Goal: Task Accomplishment & Management: Complete application form

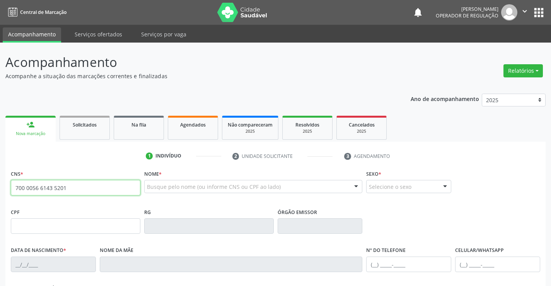
type input "700 0056 6143 5201"
type input "0655514007"
type input "[DATE]"
type input "[PHONE_NUMBER]"
type input "SN"
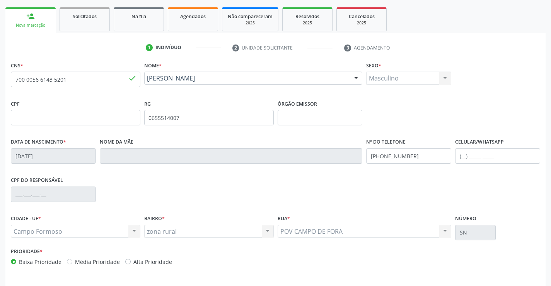
scroll to position [116, 0]
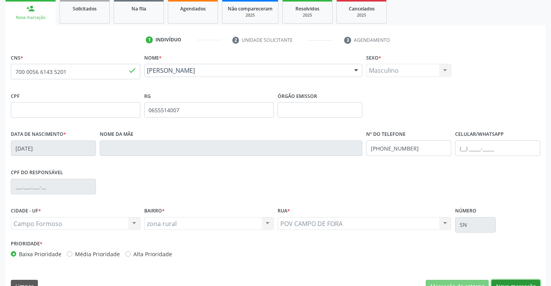
click at [504, 280] on button "Nova marcação" at bounding box center [515, 286] width 49 height 13
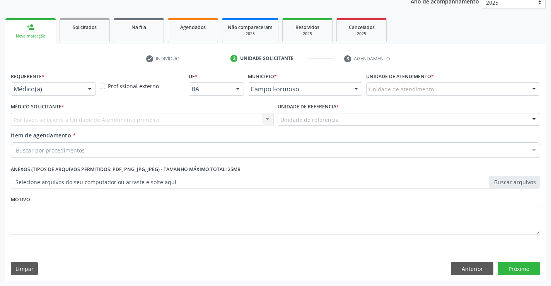
click at [73, 83] on div "Médico(a)" at bounding box center [53, 88] width 85 height 13
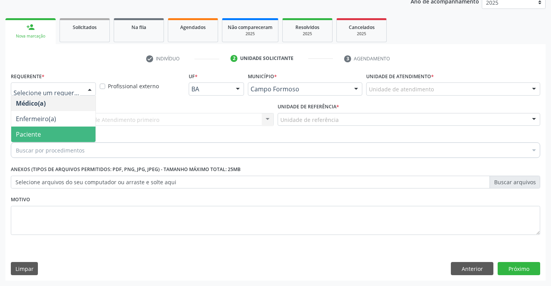
click at [61, 130] on span "Paciente" at bounding box center [53, 133] width 84 height 15
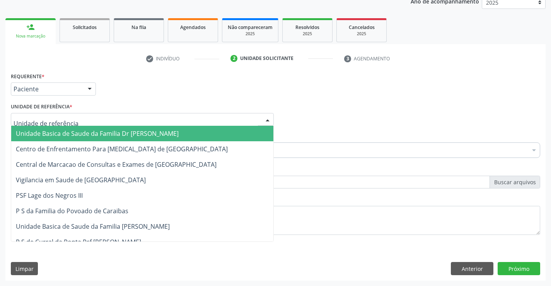
click at [71, 116] on div at bounding box center [142, 119] width 263 height 13
click at [68, 128] on span "Unidade Basica de Saude da Familia Dr [PERSON_NAME]" at bounding box center [142, 133] width 262 height 15
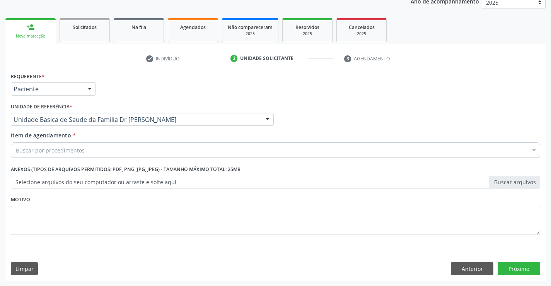
click at [65, 145] on div "Buscar por procedimentos" at bounding box center [275, 149] width 529 height 15
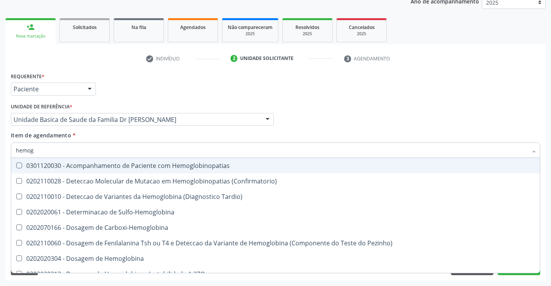
type input "hemogr"
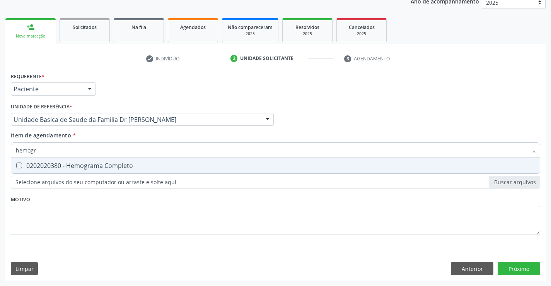
click at [82, 165] on div "0202020380 - Hemograma Completo" at bounding box center [275, 165] width 519 height 6
checkbox Completo "true"
type input "hemogr"
click at [63, 242] on div "Requerente * Paciente Médico(a) Enfermeiro(a) Paciente Nenhum resultado encontr…" at bounding box center [275, 157] width 529 height 175
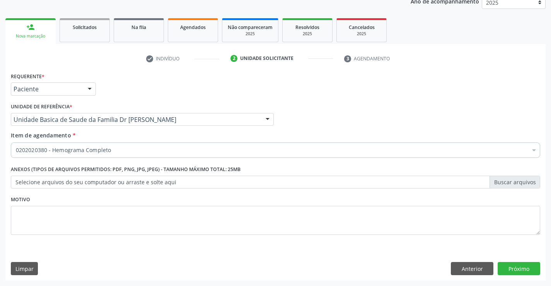
click at [72, 143] on div "0202020380 - Hemograma Completo" at bounding box center [275, 149] width 529 height 15
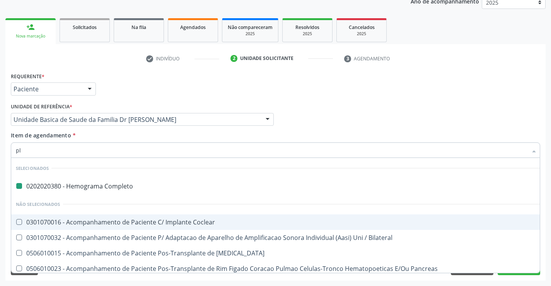
type input "pla"
checkbox Completo "false"
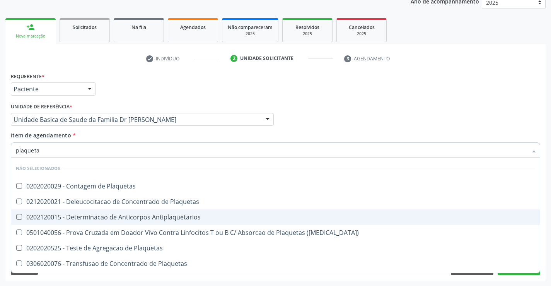
type input "plaquetas"
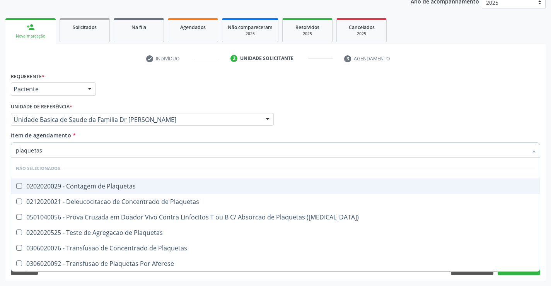
click at [95, 184] on div "0202020029 - Contagem de Plaquetas" at bounding box center [275, 186] width 519 height 6
checkbox Plaquetas "true"
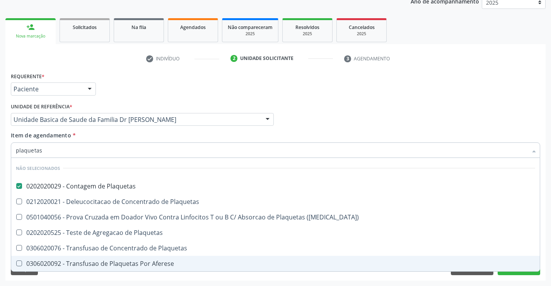
type input "plaquetas"
click at [75, 276] on div "Requerente * Paciente Médico(a) Enfermeiro(a) Paciente Nenhum resultado encontr…" at bounding box center [275, 175] width 540 height 210
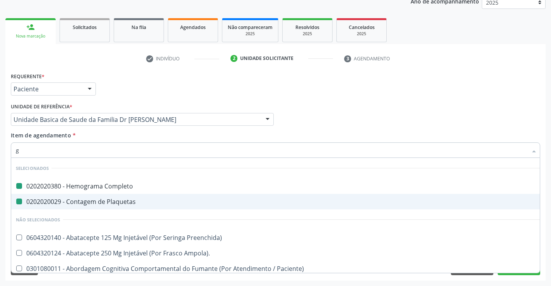
type input "gl"
checkbox Completo "false"
checkbox Plaquetas "false"
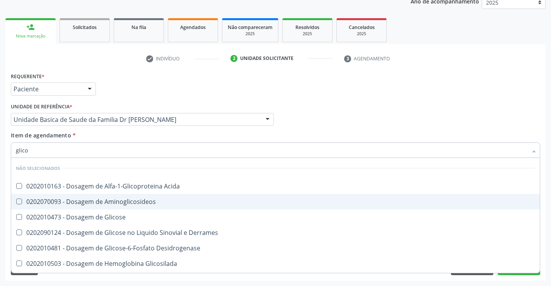
type input "glicos"
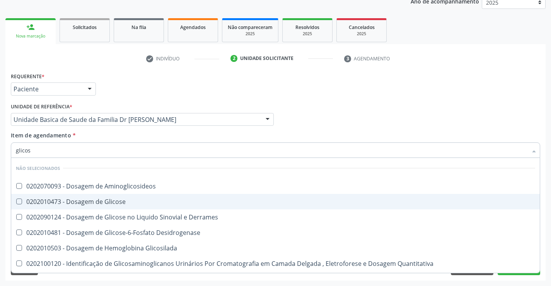
click at [99, 203] on div "0202010473 - Dosagem de Glicose" at bounding box center [275, 201] width 519 height 6
checkbox Glicose "true"
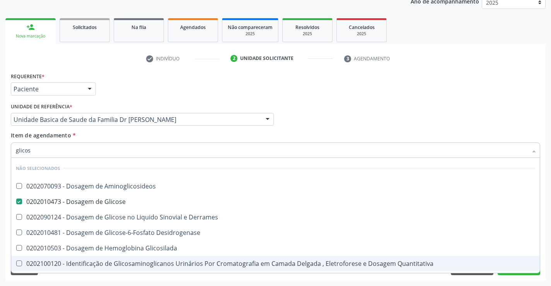
type input "glicos"
click at [89, 280] on div "Acompanhamento Acompanhe a situação das marcações correntes e finalizadas Relat…" at bounding box center [275, 115] width 551 height 341
checkbox Aminoglicosideos "true"
checkbox Derrames "true"
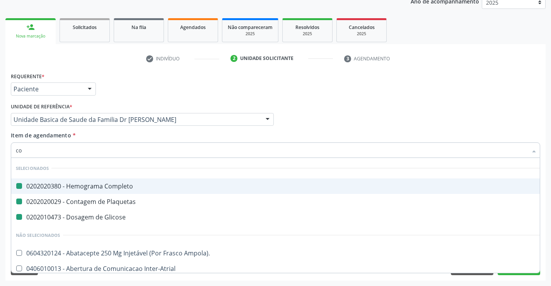
type input "col"
checkbox Completo "false"
checkbox Plaquetas "false"
checkbox Glicose "false"
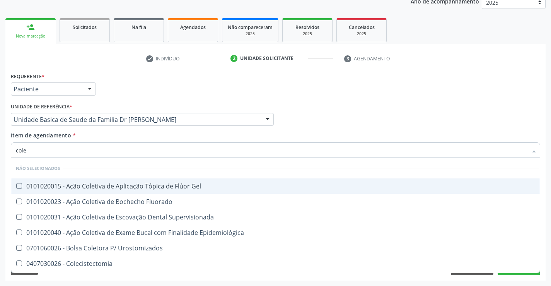
type input "coles"
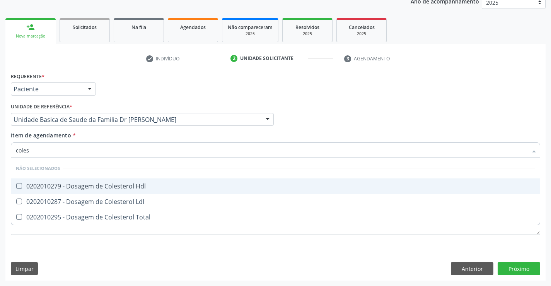
click at [93, 185] on div "0202010279 - Dosagem de Colesterol Hdl" at bounding box center [275, 186] width 519 height 6
checkbox Hdl "true"
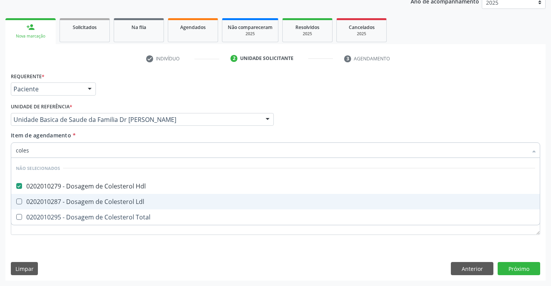
click at [89, 200] on div "0202010287 - Dosagem de Colesterol Ldl" at bounding box center [275, 201] width 519 height 6
checkbox Ldl "true"
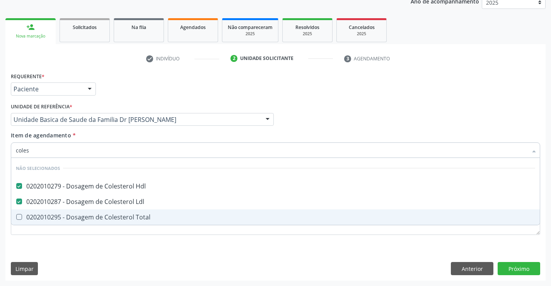
click at [84, 218] on div "0202010295 - Dosagem de Colesterol Total" at bounding box center [275, 217] width 519 height 6
checkbox Total "true"
click at [68, 245] on div "Requerente * Paciente Médico(a) Enfermeiro(a) Paciente Nenhum resultado encontr…" at bounding box center [275, 157] width 529 height 175
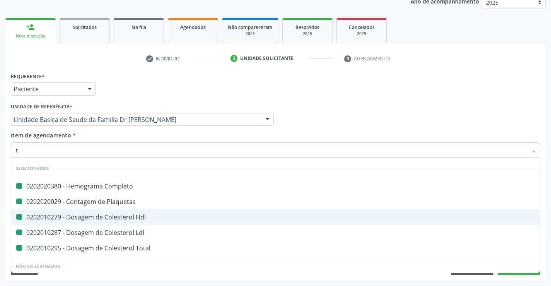
type input "tr"
checkbox Completo "false"
checkbox Plaquetas "false"
checkbox Hdl "false"
checkbox Ldl "false"
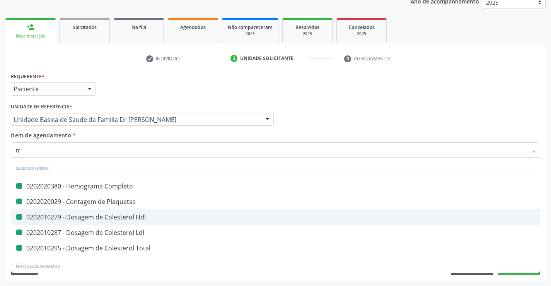
checkbox Total "false"
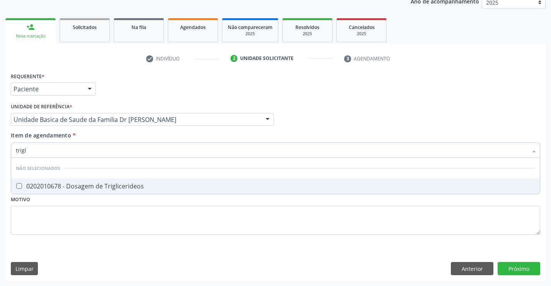
type input "trigli"
click at [76, 185] on div "0202010678 - Dosagem de Triglicerideos" at bounding box center [275, 186] width 519 height 6
checkbox Triglicerideos "true"
click at [54, 239] on div "Requerente * Paciente Médico(a) Enfermeiro(a) Paciente Nenhum resultado encontr…" at bounding box center [275, 157] width 529 height 175
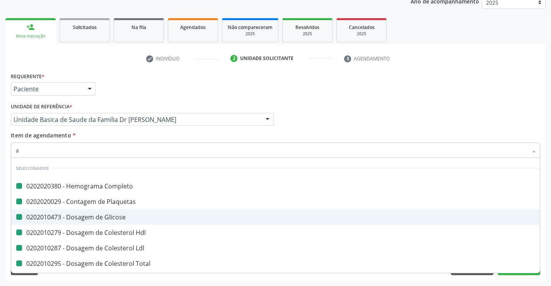
type input "ai"
checkbox Completo "false"
checkbox Plaquetas "false"
checkbox Glicose "false"
checkbox Hdl "false"
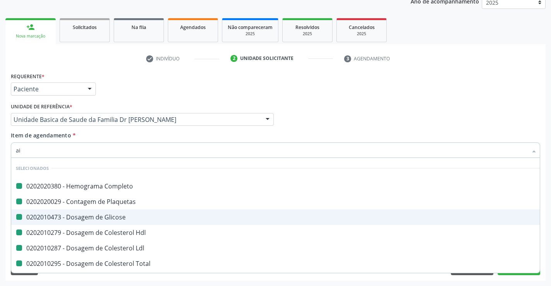
checkbox Ldl "false"
checkbox Total "false"
checkbox Triglicerideos "false"
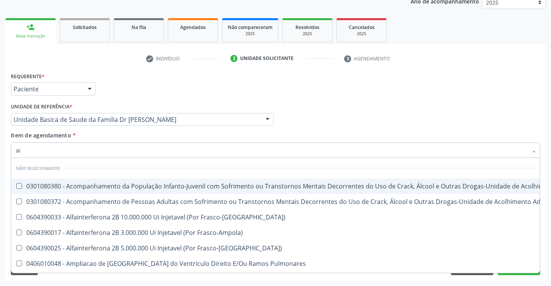
type input "a"
checkbox \(Uai\)\ "true"
checkbox \(Uaa\)\ "true"
checkbox Frasco-Ampola\) "true"
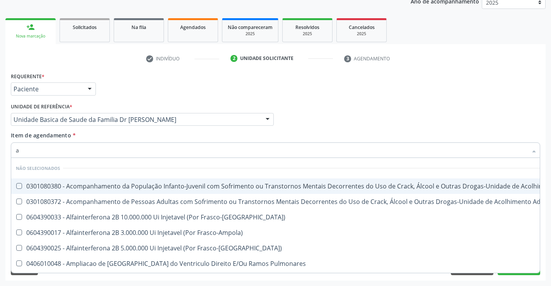
checkbox Frasco-Ampola\) "true"
checkbox Pulmonares "true"
checkbox Esquerdo "true"
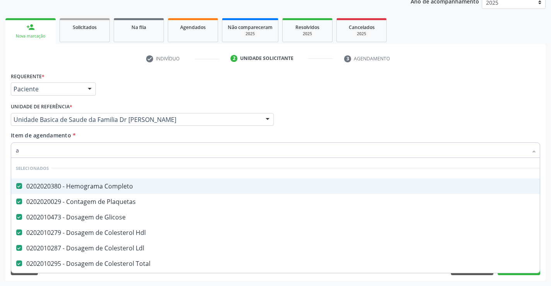
type input "ac"
checkbox Completo "false"
checkbox Plaquetas "false"
checkbox Glicose "false"
checkbox Hdl "false"
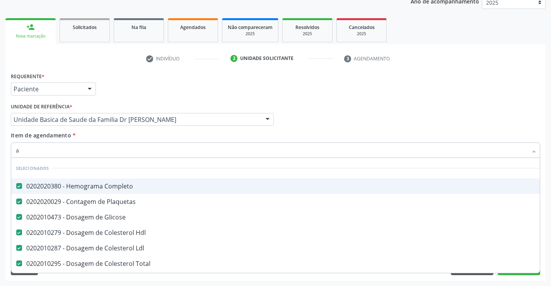
checkbox Ldl "false"
checkbox Total "false"
checkbox Triglicerideos "false"
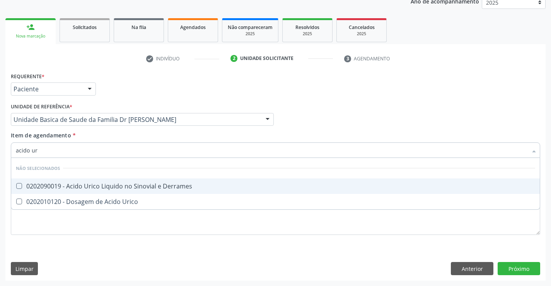
type input "acido uri"
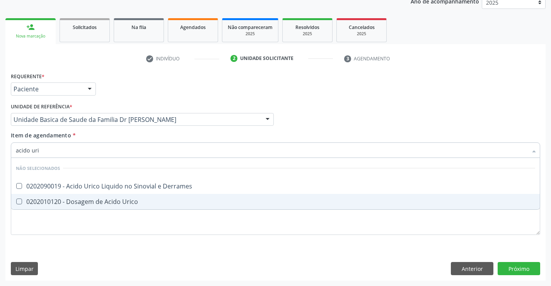
click at [82, 199] on div "0202010120 - Dosagem de Acido Urico" at bounding box center [275, 201] width 519 height 6
checkbox Urico "true"
click at [74, 226] on div "Requerente * Paciente Médico(a) Enfermeiro(a) Paciente Nenhum resultado encontr…" at bounding box center [275, 157] width 529 height 175
checkbox Derrames "true"
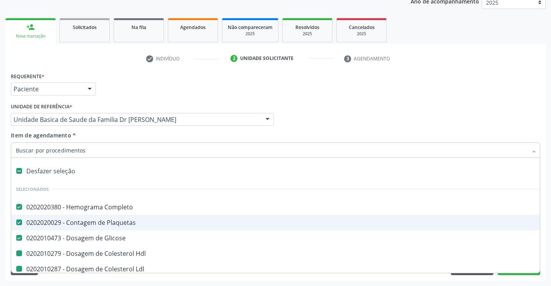
type input "u"
checkbox Hdl "false"
checkbox Ldl "false"
checkbox Total "false"
checkbox Triglicerideos "false"
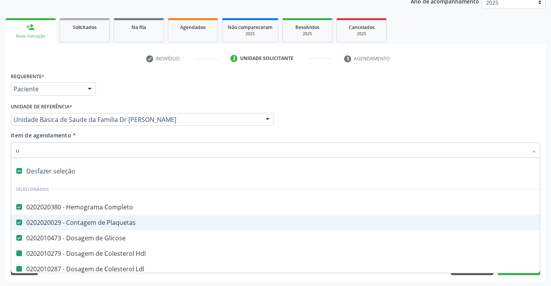
checkbox Urico "false"
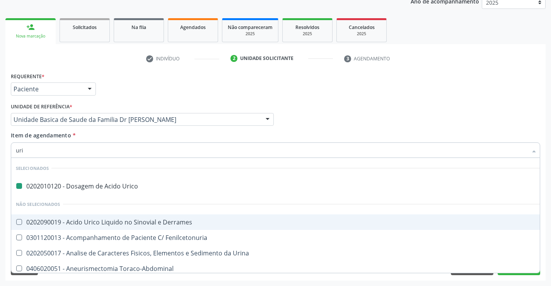
type input "urin"
checkbox Urico "false"
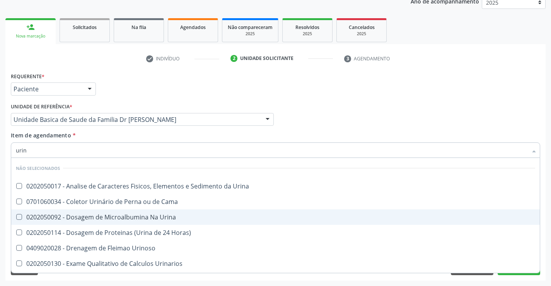
type input "urina"
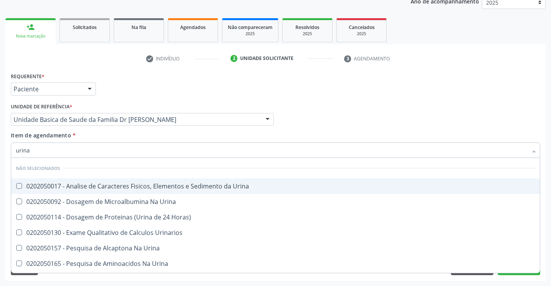
click at [77, 187] on div "0202050017 - Analise de Caracteres Fisicos, Elementos e Sedimento da Urina" at bounding box center [275, 186] width 519 height 6
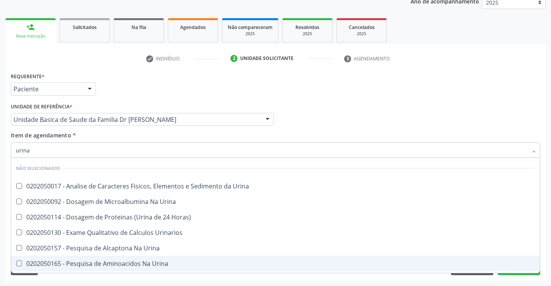
click at [70, 276] on div "Requerente * Paciente Médico(a) Enfermeiro(a) Paciente Nenhum resultado encontr…" at bounding box center [275, 175] width 540 height 210
checkbox Urina "true"
checkbox Urinarios "true"
checkbox Urina "true"
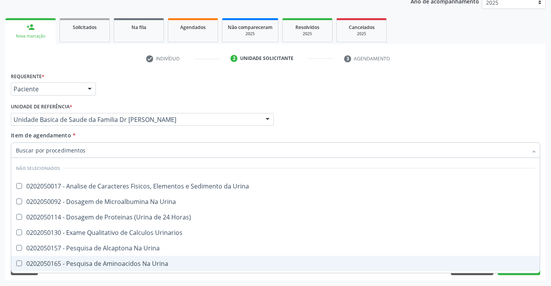
checkbox Urina "true"
checkbox Horas\) "true"
checkbox Urina "true"
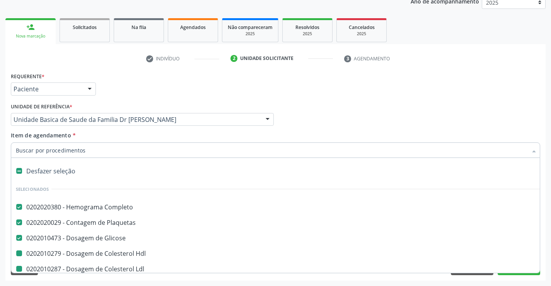
type input "u"
checkbox Hdl "false"
checkbox Ldl "false"
checkbox Total "false"
checkbox Triglicerideos "false"
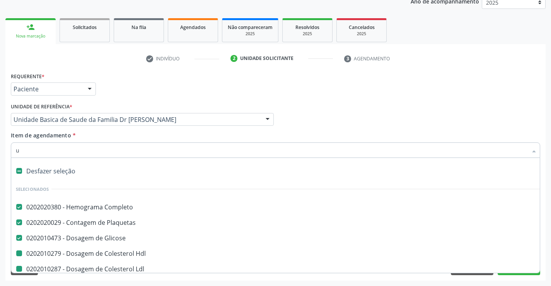
checkbox Urico "false"
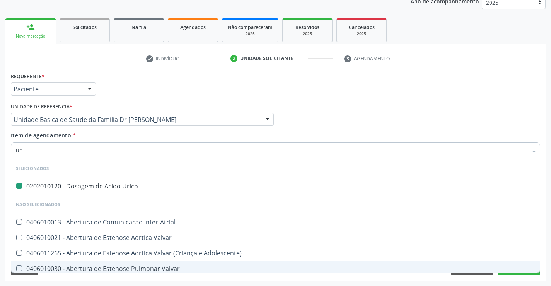
type input "ure"
checkbox Urico "false"
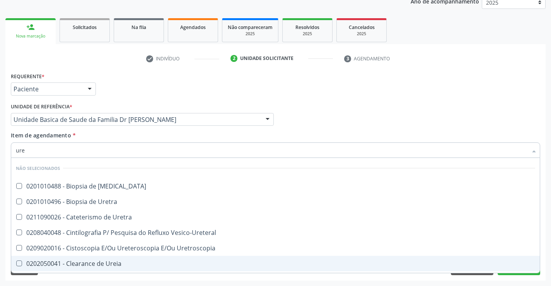
type input "urei"
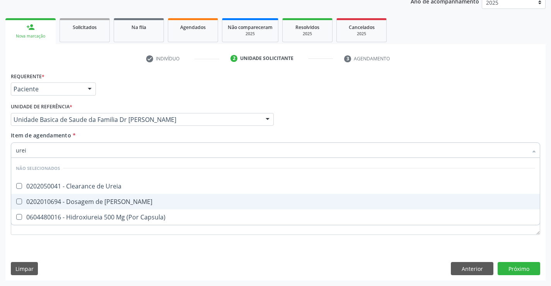
click at [78, 203] on div "0202010694 - Dosagem de [PERSON_NAME]" at bounding box center [275, 201] width 519 height 6
checkbox Ureia "true"
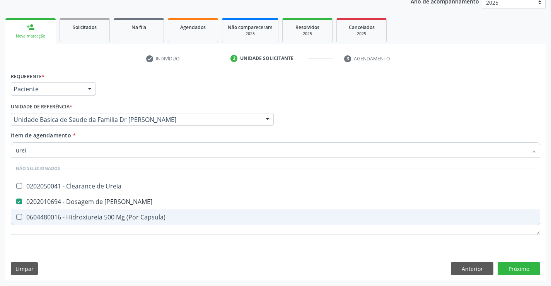
click at [57, 252] on div "Requerente * Paciente Médico(a) Enfermeiro(a) Paciente Nenhum resultado encontr…" at bounding box center [275, 175] width 540 height 210
checkbox Ureia "true"
checkbox Capsula\) "true"
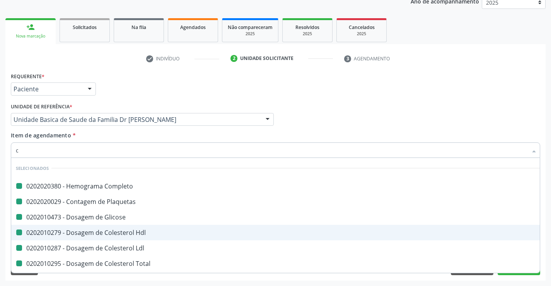
type input "cr"
checkbox Completo "false"
checkbox Glicose "false"
checkbox Plaquetas "false"
checkbox Hdl "false"
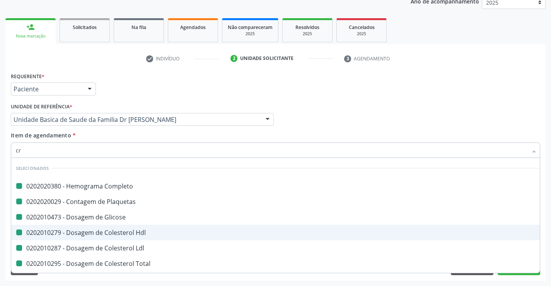
checkbox Ldl "false"
checkbox Total "false"
checkbox Triglicerideos "false"
checkbox Urico "false"
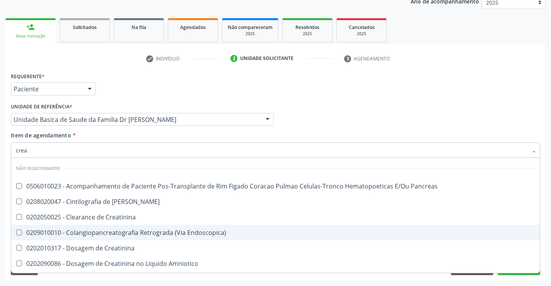
type input "creat"
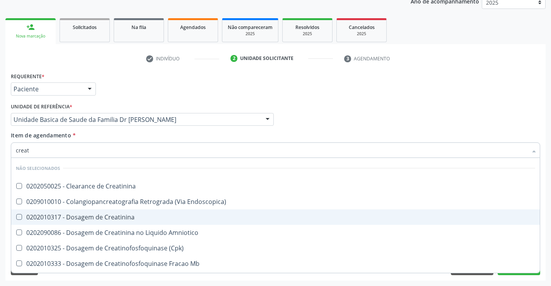
click at [85, 218] on div "0202010317 - Dosagem de Creatinina" at bounding box center [275, 217] width 519 height 6
checkbox Creatinina "true"
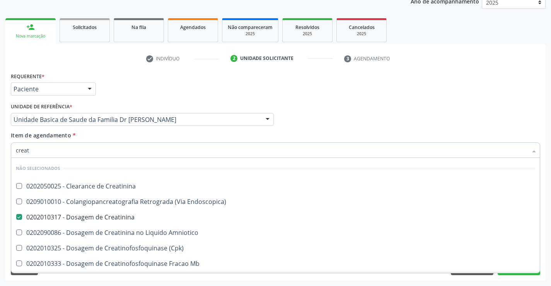
click at [68, 278] on div "Requerente * Paciente Médico(a) Enfermeiro(a) Paciente Nenhum resultado encontr…" at bounding box center [275, 175] width 540 height 210
checkbox Creatinina "true"
checkbox Endoscopica\) "true"
checkbox Amniotico "true"
checkbox \(Cpk\) "true"
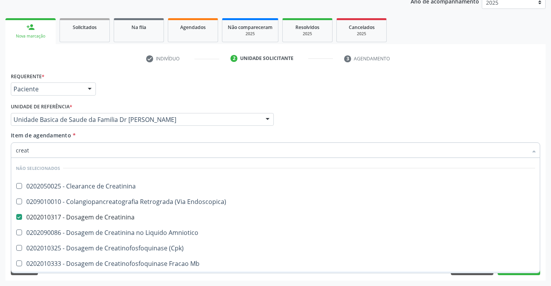
checkbox Mb "true"
checkbox Oncologia "true"
checkbox Parcial "true"
checkbox Videolaparoscopica "true"
checkbox Oncologia "true"
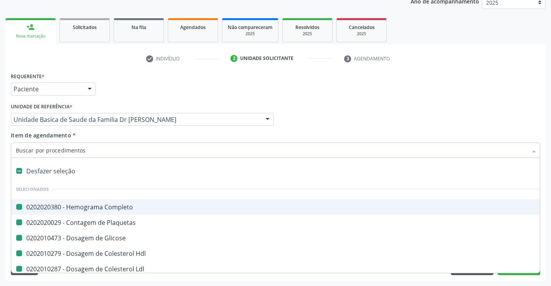
type input "f"
checkbox Completo "false"
checkbox Glicose "false"
checkbox Plaquetas "false"
checkbox Hdl "false"
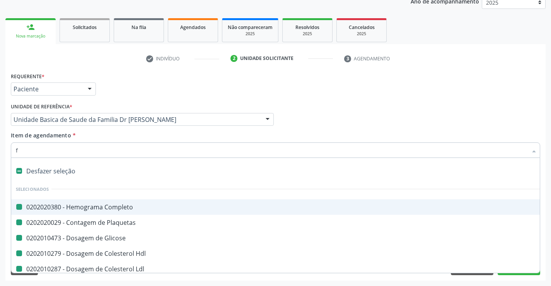
checkbox Ldl "false"
checkbox Total "false"
checkbox Triglicerideos "false"
checkbox Urico "false"
checkbox Creatinina "false"
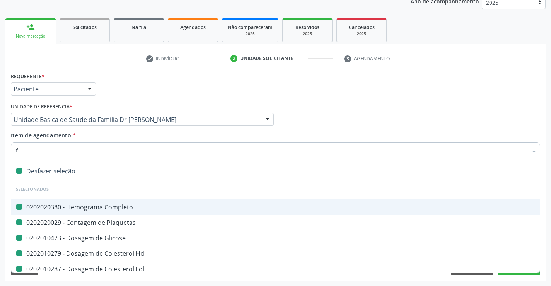
checkbox Ureia "false"
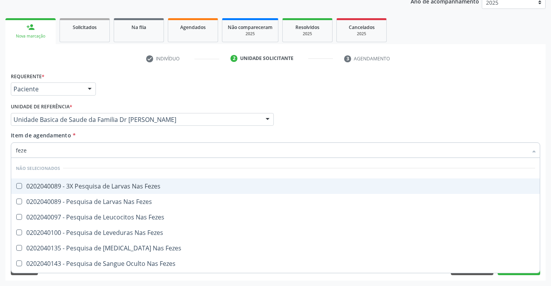
type input "fezes"
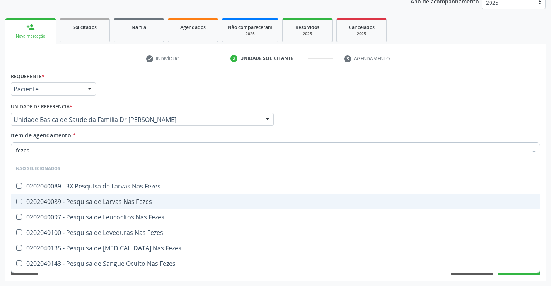
click at [100, 201] on div "0202040089 - Pesquisa de Larvas Nas Fezes" at bounding box center [275, 201] width 519 height 6
checkbox Fezes "true"
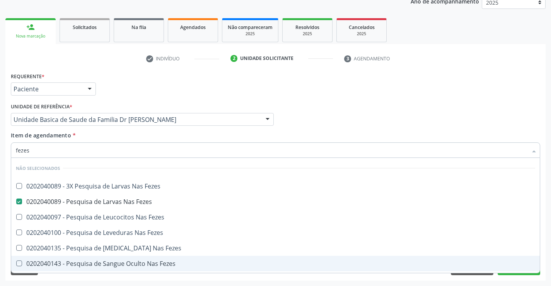
click at [80, 280] on div "Acompanhamento Acompanhe a situação das marcações correntes e finalizadas Relat…" at bounding box center [275, 115] width 551 height 341
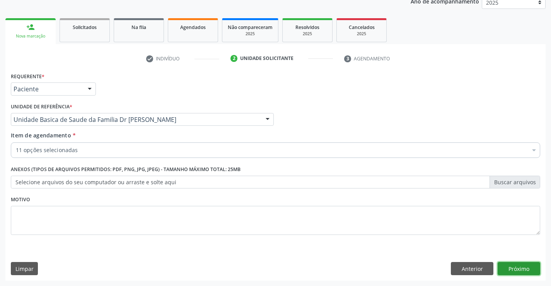
click at [517, 266] on button "Próximo" at bounding box center [519, 268] width 43 height 13
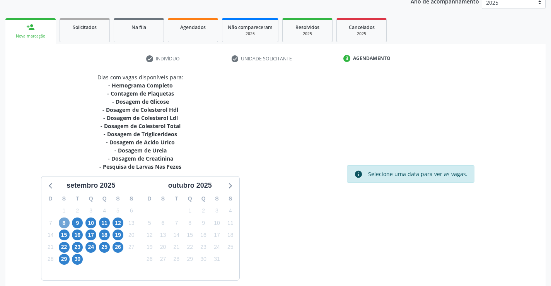
click at [65, 220] on span "8" at bounding box center [64, 222] width 11 height 11
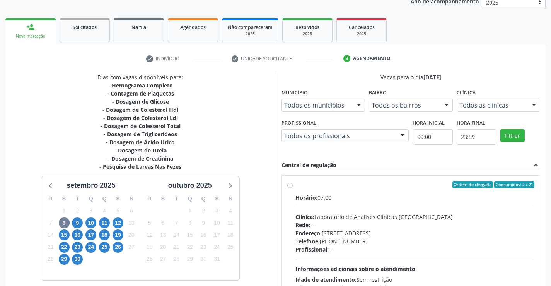
click at [295, 187] on label "Ordem de chegada Consumidos: 2 / 21 Horário: 07:00 Clínica: Laboratorio de Anal…" at bounding box center [414, 240] width 239 height 119
click at [288, 187] on input "Ordem de chegada Consumidos: 2 / 21 Horário: 07:00 Clínica: Laboratorio de Anal…" at bounding box center [289, 184] width 5 height 7
radio input "true"
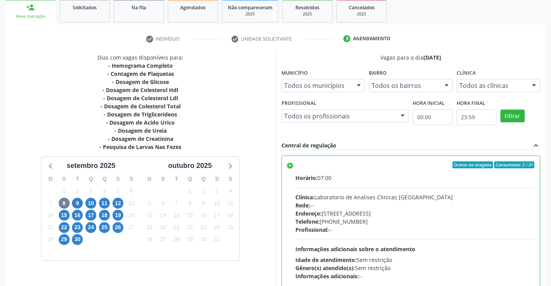
scroll to position [176, 0]
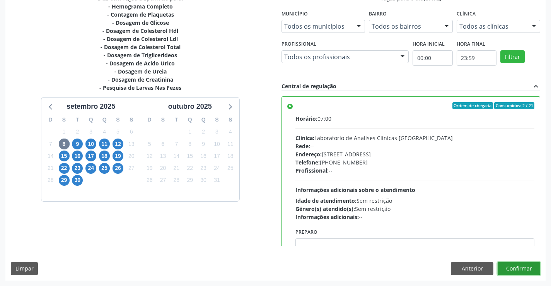
click at [518, 269] on button "Confirmar" at bounding box center [519, 268] width 43 height 13
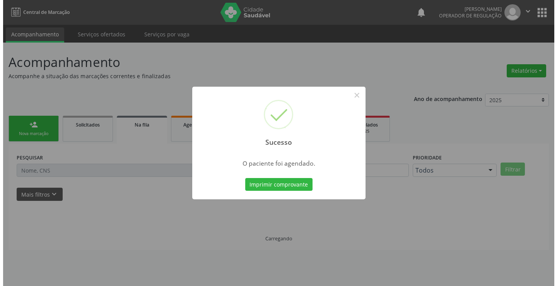
scroll to position [0, 0]
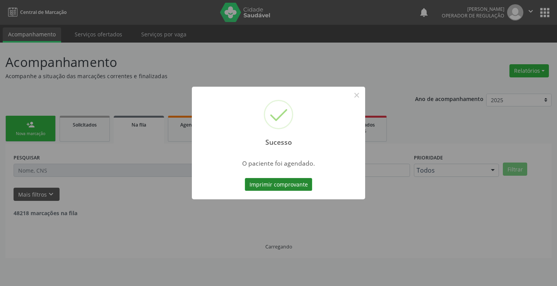
click at [293, 184] on button "Imprimir comprovante" at bounding box center [278, 184] width 67 height 13
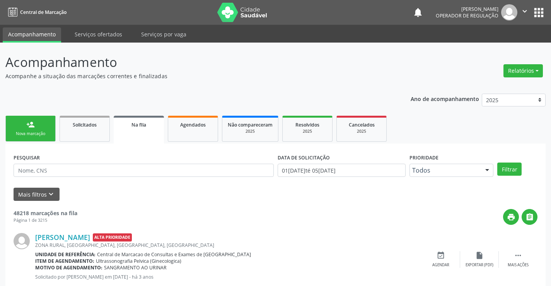
click at [42, 121] on link "person_add Nova marcação" at bounding box center [30, 129] width 50 height 26
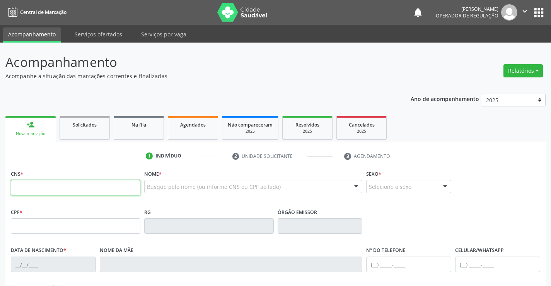
click at [51, 189] on input "text" at bounding box center [76, 187] width 130 height 15
type input "700 3019 1103 6639"
type input "2019140500"
type input "15/02/1994"
type input "074.217.515-48"
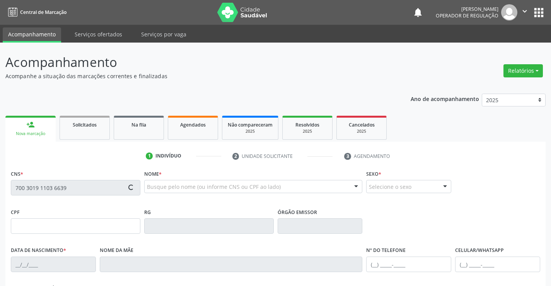
type input "SN"
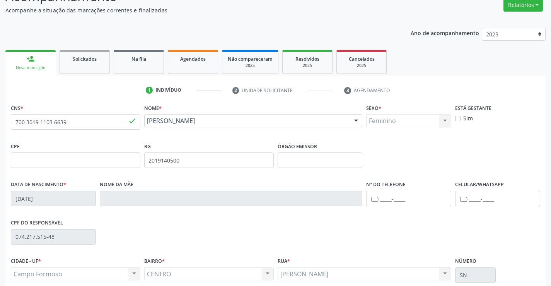
scroll to position [133, 0]
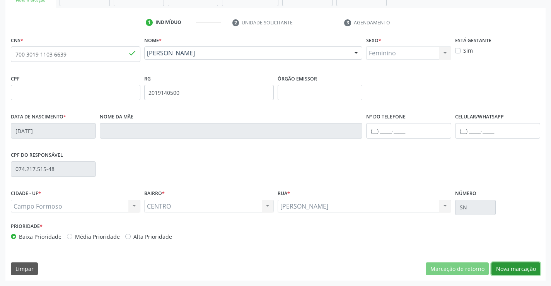
click at [510, 267] on button "Nova marcação" at bounding box center [515, 268] width 49 height 13
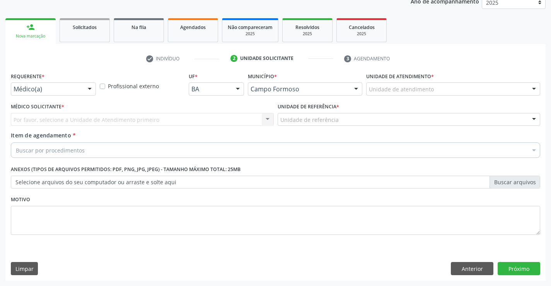
scroll to position [97, 0]
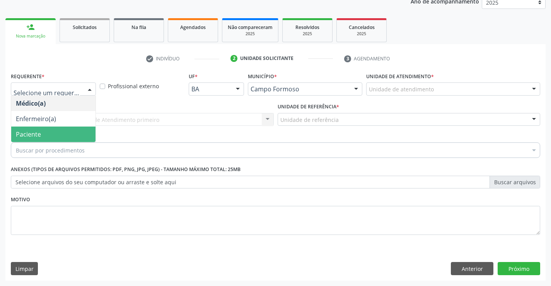
click at [55, 133] on span "Paciente" at bounding box center [53, 133] width 84 height 15
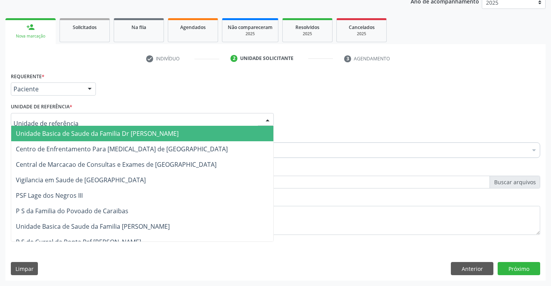
click at [64, 133] on span "Unidade Basica de Saude da Familia Dr [PERSON_NAME]" at bounding box center [97, 133] width 163 height 9
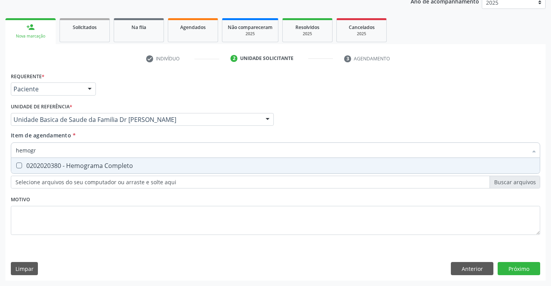
type input "hemogra"
click at [65, 162] on div "0202020380 - Hemograma Completo" at bounding box center [275, 165] width 519 height 6
checkbox Completo "true"
type input "hemogra"
click at [48, 219] on div "Requerente * Paciente Médico(a) Enfermeiro(a) Paciente Nenhum resultado encontr…" at bounding box center [275, 157] width 529 height 175
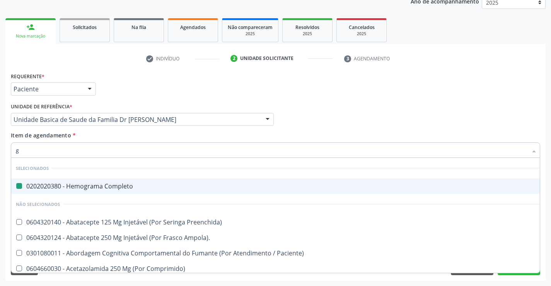
type input "gl"
checkbox Completo "false"
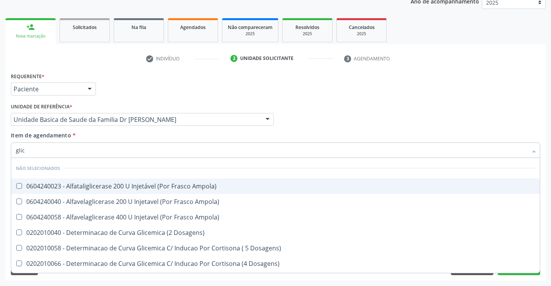
type input "glico"
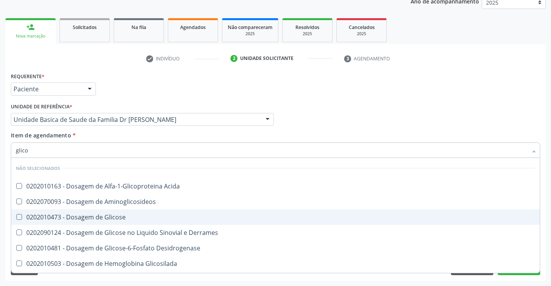
click at [114, 214] on div "0202010473 - Dosagem de Glicose" at bounding box center [275, 217] width 519 height 6
checkbox Glicose "true"
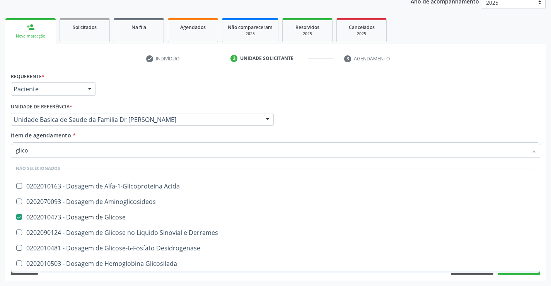
type input "glico"
click at [77, 278] on div "Requerente * Paciente Médico(a) Enfermeiro(a) Paciente Nenhum resultado encontr…" at bounding box center [275, 175] width 540 height 210
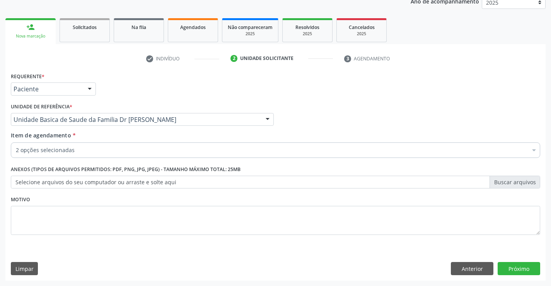
checkbox Completo "true"
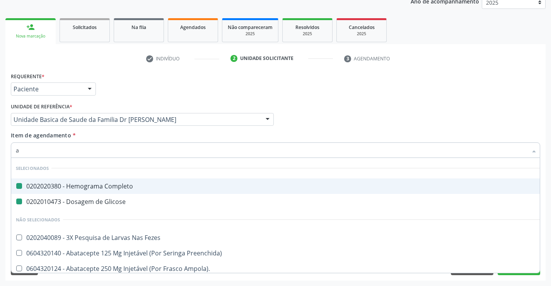
type input "ab"
checkbox Completo "false"
checkbox Glicose "false"
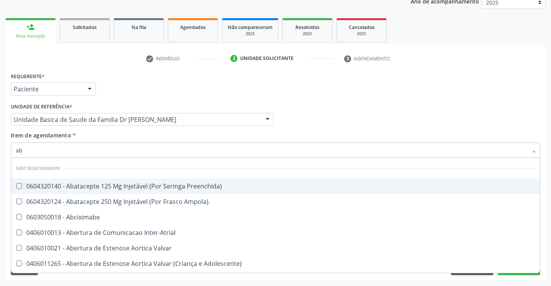
type input "abo"
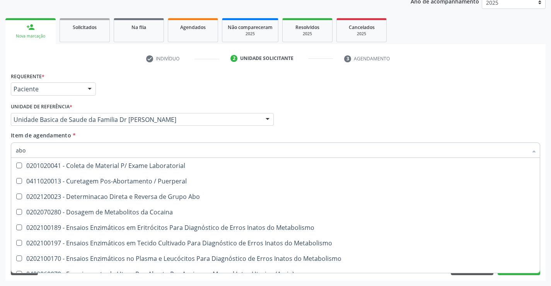
scroll to position [77, 0]
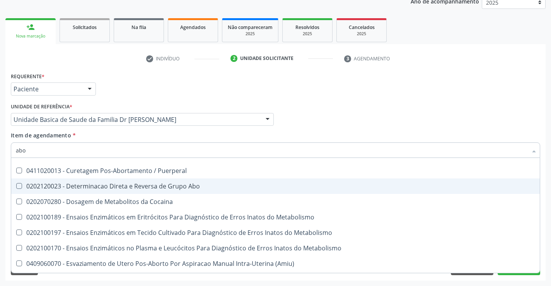
click at [168, 186] on div "0202120023 - Determinacao Direta e Reversa de Grupo Abo" at bounding box center [275, 186] width 519 height 6
checkbox Abo "true"
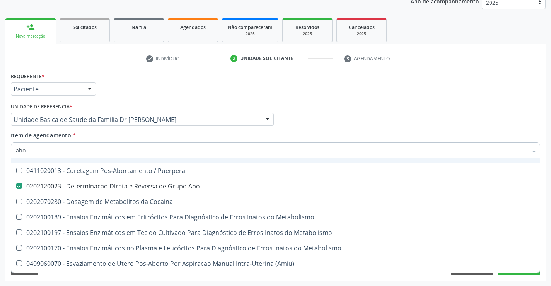
click at [65, 148] on input "abo" at bounding box center [272, 149] width 512 height 15
type input "ab"
checkbox Abo "false"
type input "a"
checkbox Paciente\) "true"
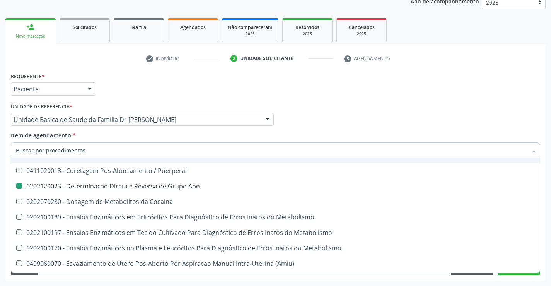
checkbox Voz "true"
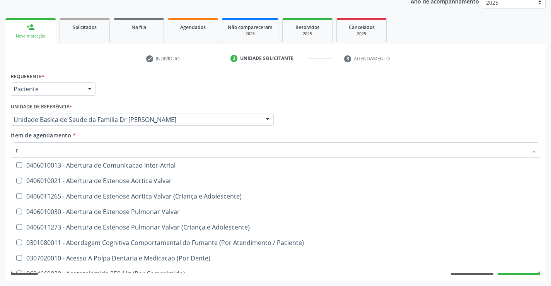
scroll to position [82, 0]
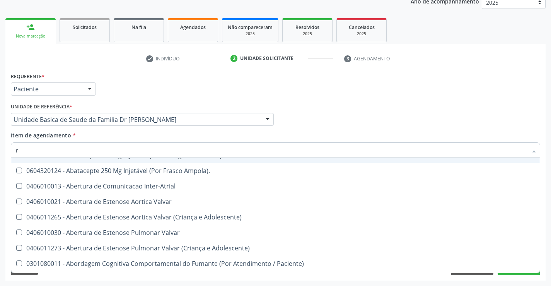
type input "rh"
checkbox Completo "false"
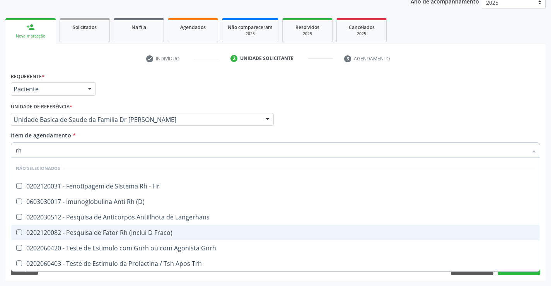
scroll to position [0, 0]
click at [131, 233] on div "0202120082 - Pesquisa de Fator Rh (Inclui D Fraco)" at bounding box center [275, 232] width 519 height 6
checkbox Fraco\) "true"
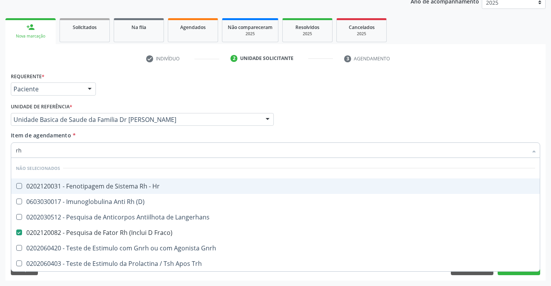
click at [147, 162] on li "Não selecionados" at bounding box center [275, 168] width 529 height 20
click at [104, 152] on input "rh" at bounding box center [272, 149] width 512 height 15
type input "r"
checkbox Hr "true"
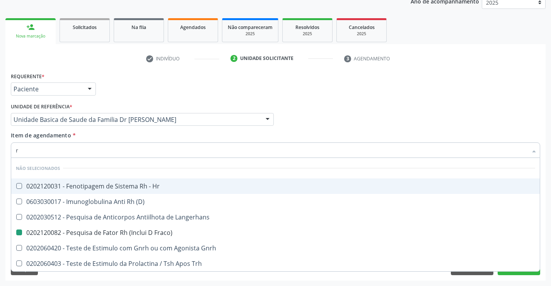
checkbox Fraco\) "false"
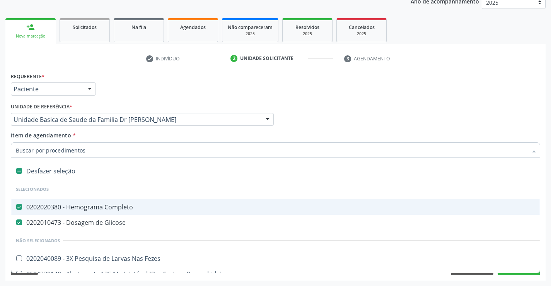
type input "t"
checkbox Retalho "true"
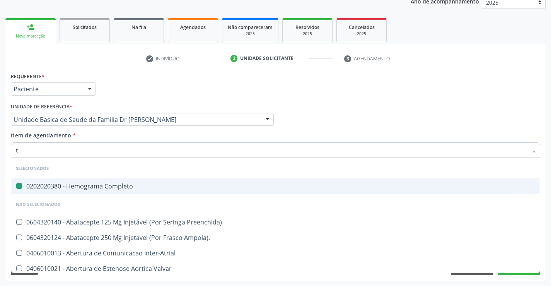
type input "tg"
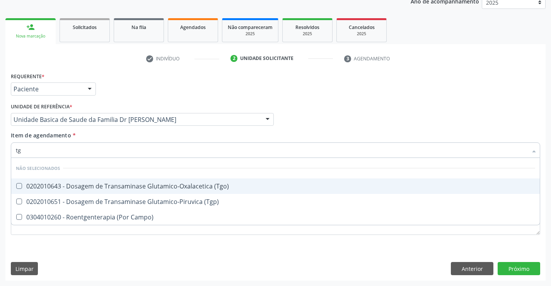
click at [108, 183] on div "0202010643 - Dosagem de Transaminase Glutamico-Oxalacetica (Tgo)" at bounding box center [275, 186] width 519 height 6
checkbox \(Tgo\) "true"
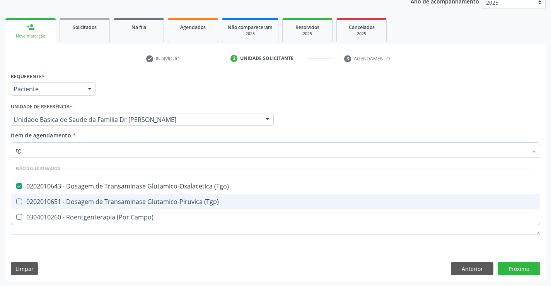
click at [99, 200] on div "0202010651 - Dosagem de Transaminase Glutamico-Piruvica (Tgp)" at bounding box center [275, 201] width 519 height 6
checkbox \(Tgp\) "true"
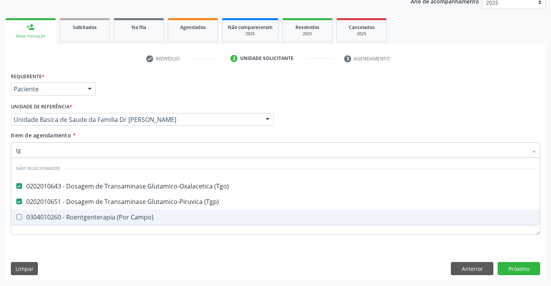
type input "tg"
click at [75, 252] on div "Requerente * Paciente Médico(a) Enfermeiro(a) Paciente Nenhum resultado encontr…" at bounding box center [275, 175] width 540 height 210
checkbox Campo\) "true"
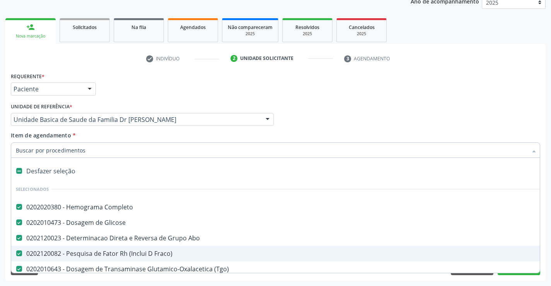
type input "u"
checkbox \(Tgp\) "false"
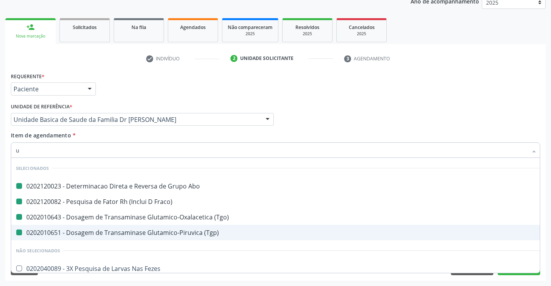
type input "ur"
checkbox Abo "false"
checkbox \(Tgo\) "false"
checkbox Fraco\) "false"
checkbox \(Tgp\) "false"
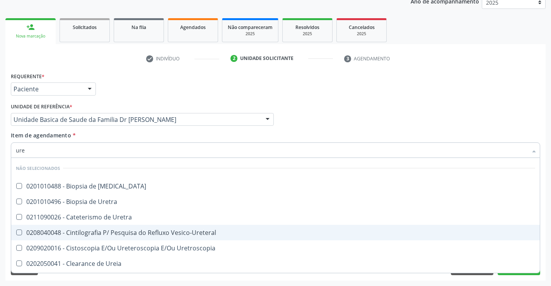
type input "urei"
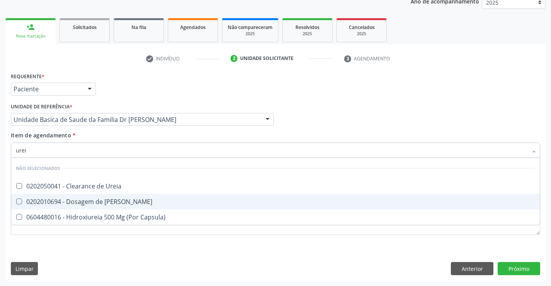
click at [96, 203] on div "0202010694 - Dosagem de [PERSON_NAME]" at bounding box center [275, 201] width 519 height 6
checkbox Ureia "true"
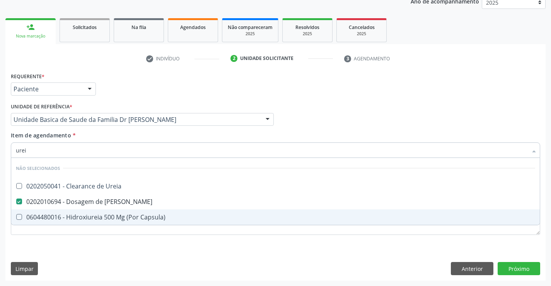
click at [84, 246] on div "Requerente * Paciente Médico(a) Enfermeiro(a) Paciente Nenhum resultado encontr…" at bounding box center [275, 175] width 540 height 210
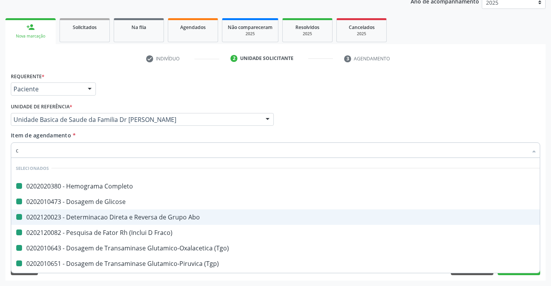
type input "cr"
checkbox Completo "false"
checkbox Abo "false"
checkbox Glicose "false"
checkbox Fraco\) "false"
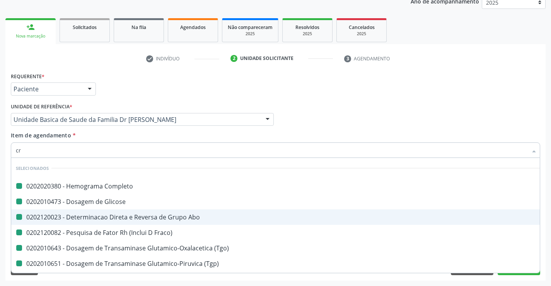
checkbox \(Tgo\) "false"
checkbox \(Tgp\) "false"
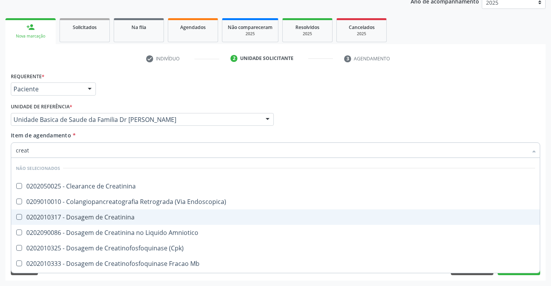
type input "creati"
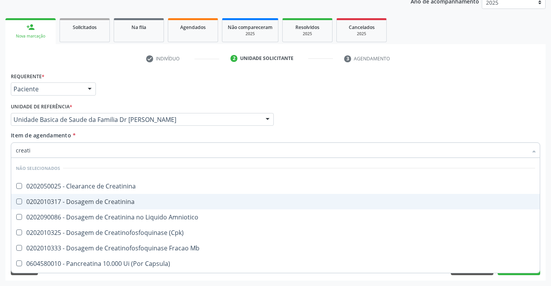
click at [89, 201] on div "0202010317 - Dosagem de Creatinina" at bounding box center [275, 201] width 519 height 6
checkbox Creatinina "true"
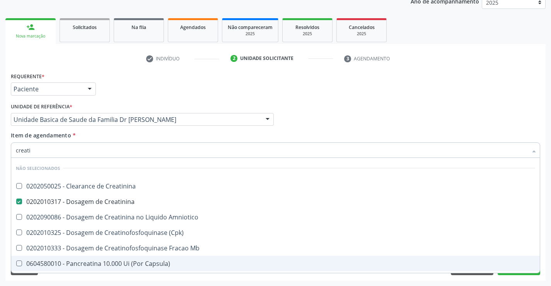
click at [68, 274] on div "Limpar Anterior Próximo" at bounding box center [275, 268] width 529 height 13
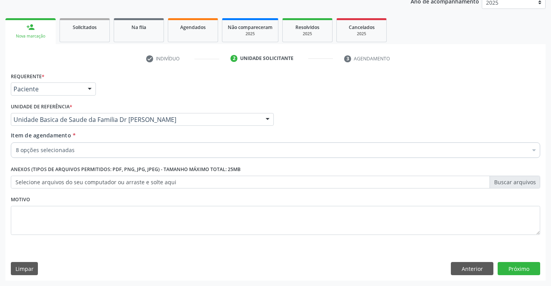
click at [85, 144] on div "8 opções selecionadas" at bounding box center [275, 149] width 529 height 15
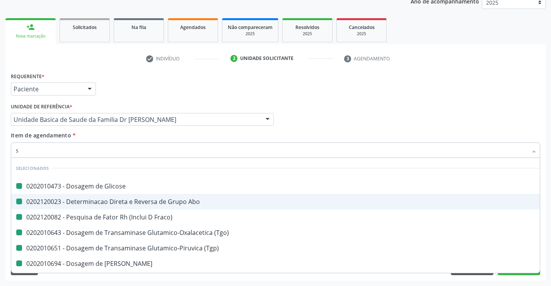
type input "si"
checkbox Glicose "false"
checkbox Fraco\) "false"
checkbox Abo "false"
checkbox \(Tgo\) "false"
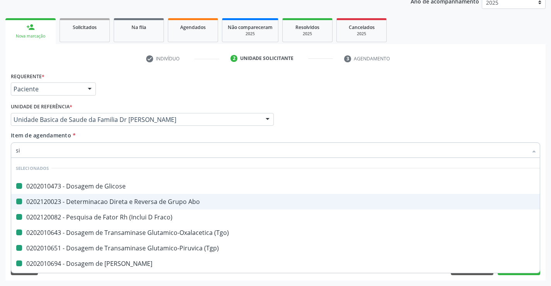
checkbox \(Tgp\) "false"
checkbox Ureia "false"
checkbox Creatinina "false"
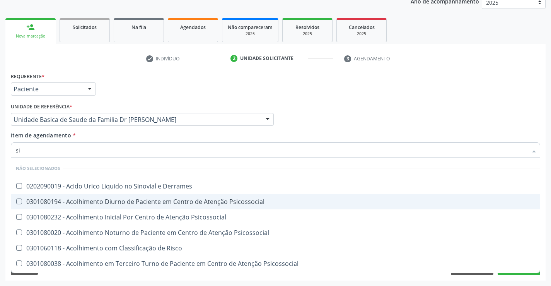
type input "sif"
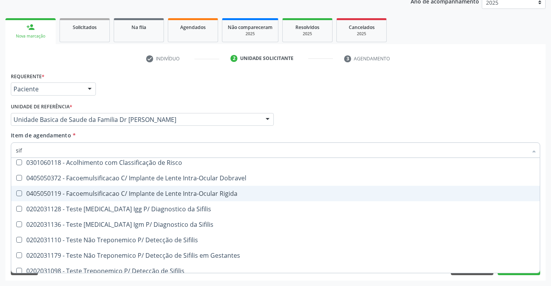
scroll to position [45, 0]
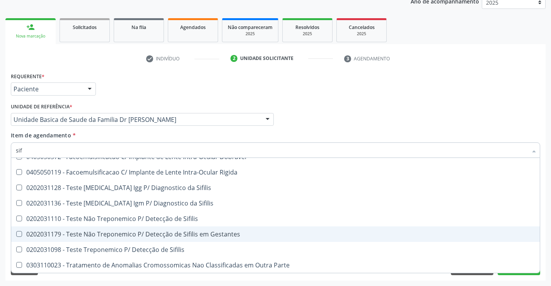
click at [165, 232] on div "0202031179 - Teste Não Treponemico P/ Detecção de Sifilis em Gestantes" at bounding box center [275, 234] width 519 height 6
checkbox Gestantes "true"
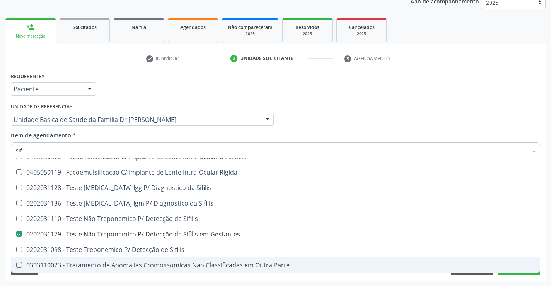
click at [93, 275] on div "Limpar Anterior Próximo" at bounding box center [275, 268] width 529 height 13
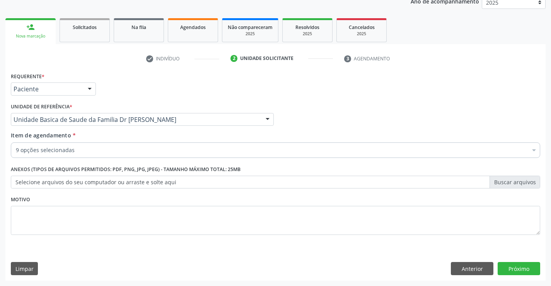
checkbox Completo "true"
checkbox Abo "true"
checkbox Glicose "true"
checkbox Fraco\) "true"
checkbox \(Tgo\) "true"
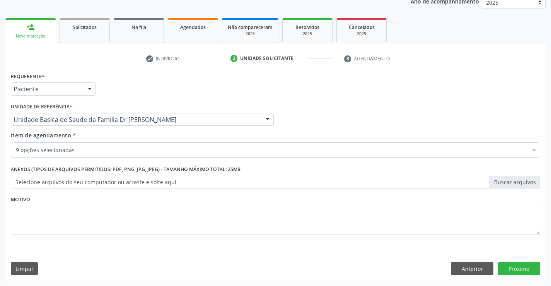
checkbox \(Tgp\) "true"
checkbox Gestantes "true"
checkbox Creatinina "true"
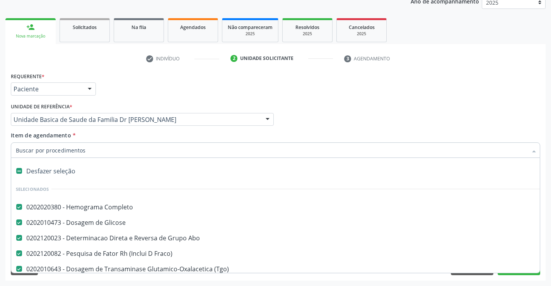
type input "u"
checkbox Ureia "false"
checkbox Gestantes "false"
checkbox Creatinina "false"
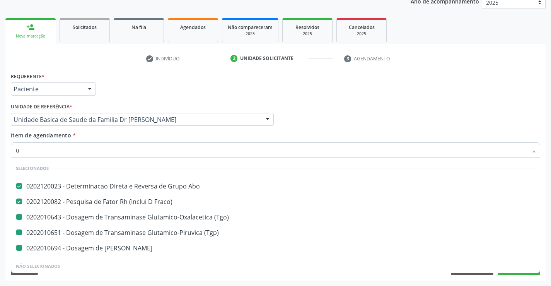
type input "ur"
checkbox \(Tgo\) "false"
checkbox \(Tgp\) "false"
checkbox Ureia "false"
type input "uri"
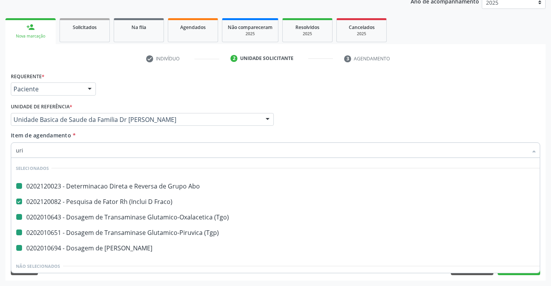
checkbox Abo "false"
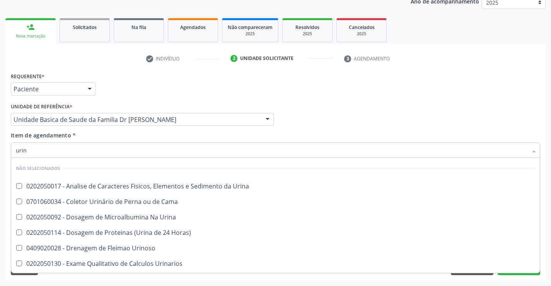
type input "urina"
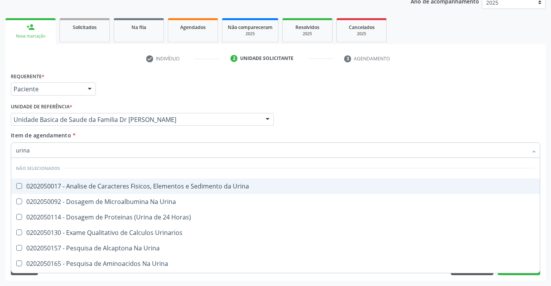
click at [111, 183] on div "0202050017 - Analise de Caracteres Fisicos, Elementos e Sedimento da Urina" at bounding box center [275, 186] width 519 height 6
checkbox Urina "true"
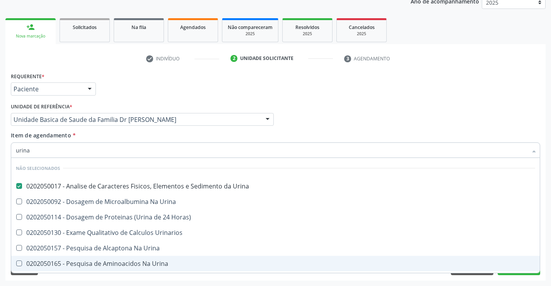
click at [64, 282] on div "Acompanhamento Acompanhe a situação das marcações correntes e finalizadas Relat…" at bounding box center [275, 115] width 551 height 341
checkbox Horas\) "true"
checkbox Urinarios "true"
checkbox Urina "true"
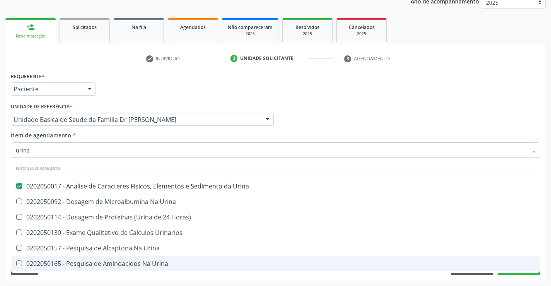
checkbox Urina "true"
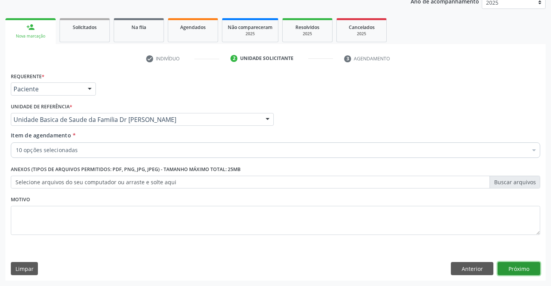
click at [509, 273] on button "Próximo" at bounding box center [519, 268] width 43 height 13
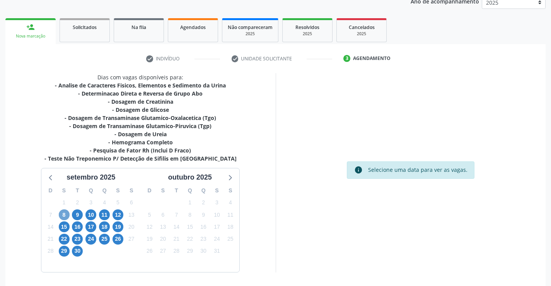
click at [65, 217] on span "8" at bounding box center [64, 214] width 11 height 11
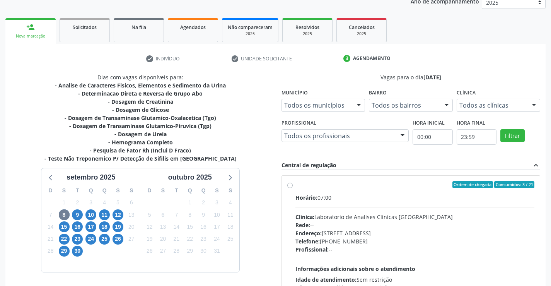
click at [295, 187] on label "Ordem de chegada Consumidos: 3 / 21 Horário: 07:00 Clínica: Laboratorio de Anal…" at bounding box center [414, 240] width 239 height 119
click at [290, 187] on input "Ordem de chegada Consumidos: 3 / 21 Horário: 07:00 Clínica: Laboratorio de Anal…" at bounding box center [289, 184] width 5 height 7
radio input "true"
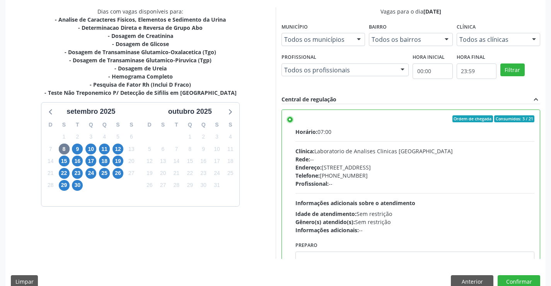
scroll to position [165, 0]
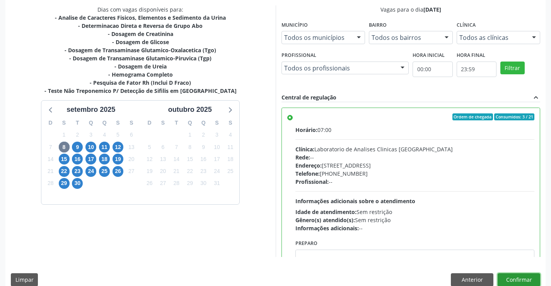
click at [522, 280] on button "Confirmar" at bounding box center [519, 279] width 43 height 13
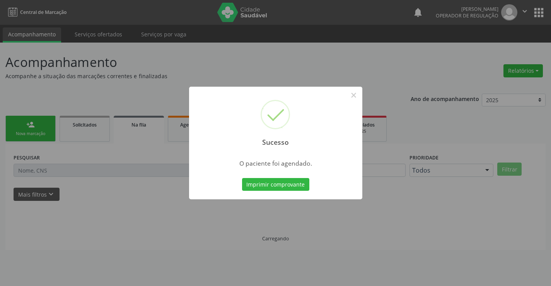
scroll to position [0, 0]
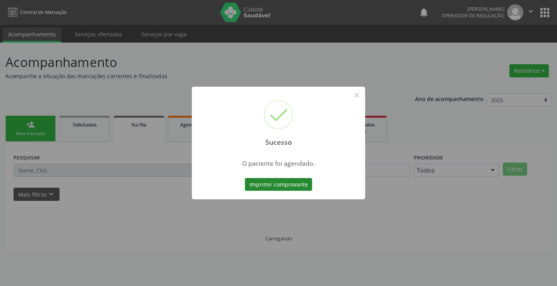
click at [298, 186] on button "Imprimir comprovante" at bounding box center [278, 184] width 67 height 13
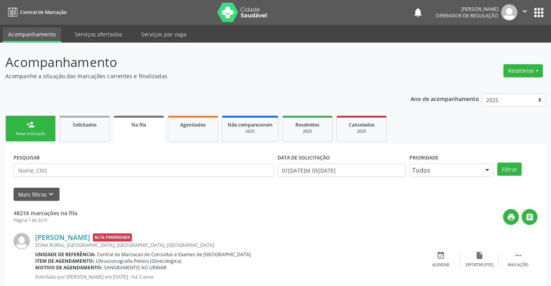
click at [41, 135] on div "Nova marcação" at bounding box center [30, 134] width 39 height 6
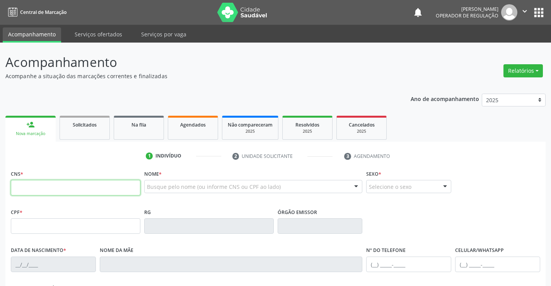
click at [41, 188] on input "text" at bounding box center [76, 187] width 130 height 15
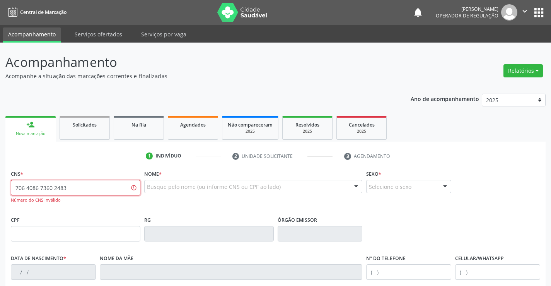
type input "706 4086 7360 2483"
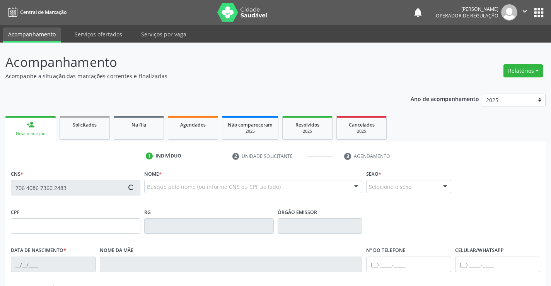
type input "1476038201"
type input "13/06/1989"
type input "S/N"
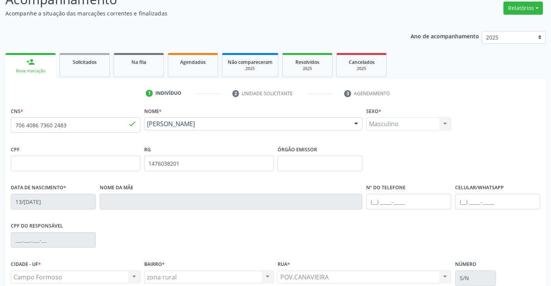
scroll to position [133, 0]
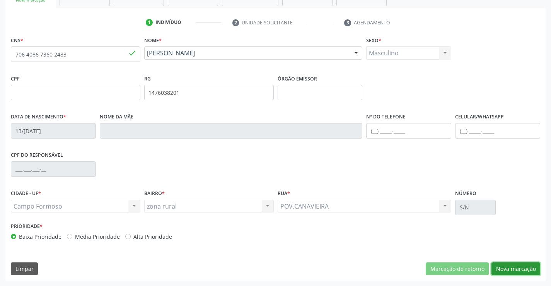
click at [513, 268] on button "Nova marcação" at bounding box center [515, 268] width 49 height 13
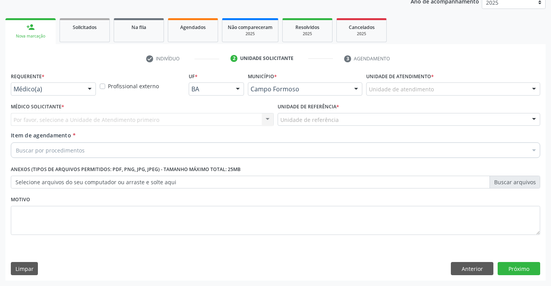
scroll to position [97, 0]
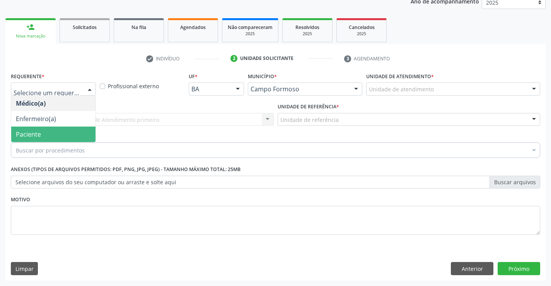
click at [53, 131] on span "Paciente" at bounding box center [53, 133] width 84 height 15
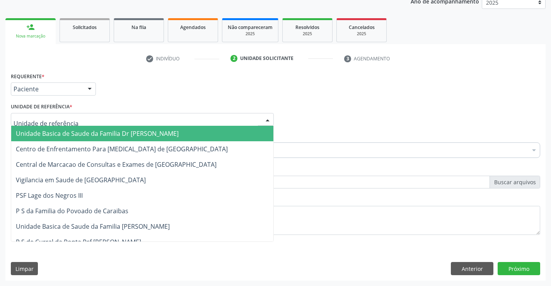
click at [62, 131] on span "Unidade Basica de Saude da Familia Dr [PERSON_NAME]" at bounding box center [97, 133] width 163 height 9
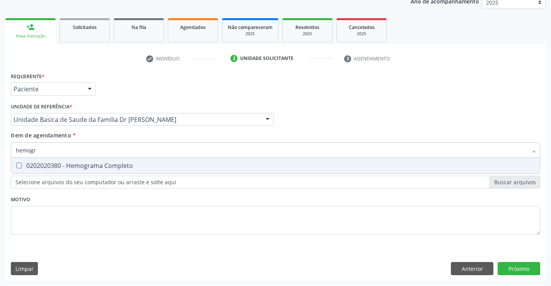
type input "hemogra"
click at [81, 165] on div "0202020380 - Hemograma Completo" at bounding box center [275, 165] width 519 height 6
checkbox Completo "true"
type input "hemogra"
click at [91, 213] on div "Requerente * Paciente Médico(a) Enfermeiro(a) Paciente Nenhum resultado encontr…" at bounding box center [275, 157] width 529 height 175
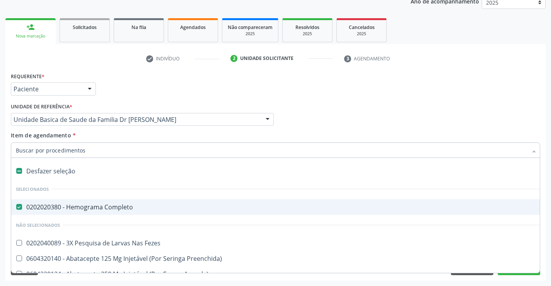
type input "c"
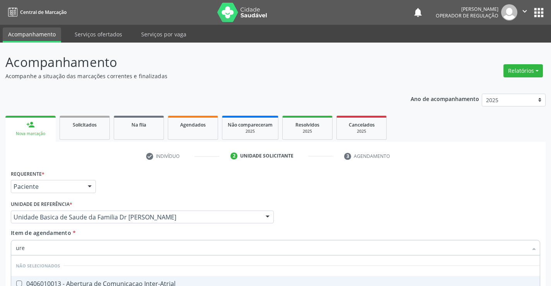
scroll to position [97, 0]
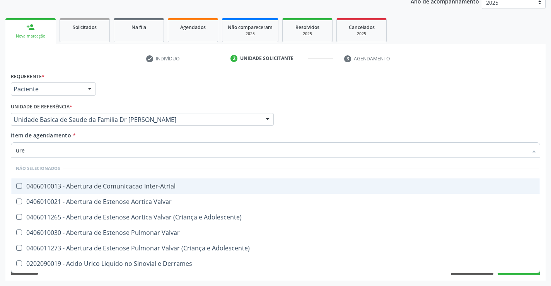
type input "urei"
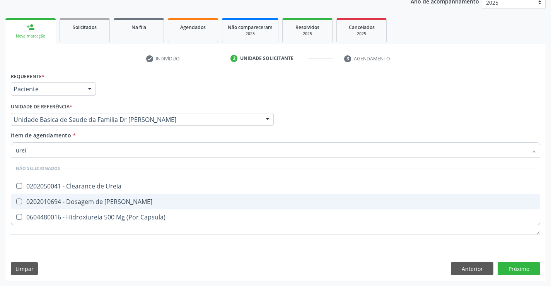
click at [106, 201] on div "0202010694 - Dosagem de [PERSON_NAME]" at bounding box center [275, 201] width 519 height 6
checkbox Ureia "true"
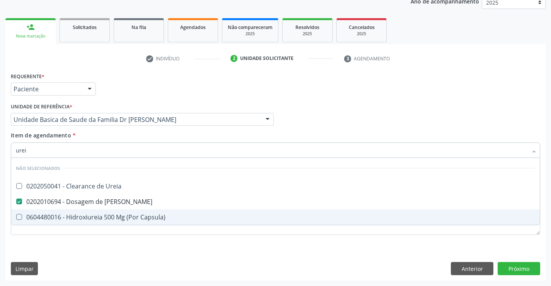
type input "urei"
click at [76, 252] on div "Requerente * Paciente Médico(a) Enfermeiro(a) Paciente Nenhum resultado encontr…" at bounding box center [275, 175] width 540 height 210
checkbox Ureia "true"
checkbox Capsula\) "true"
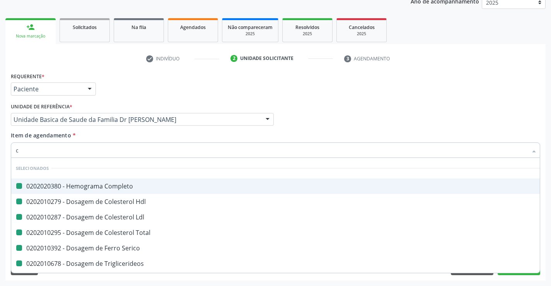
type input "cr"
checkbox Completo "false"
checkbox Hdl "false"
checkbox Ldl "false"
checkbox Total "false"
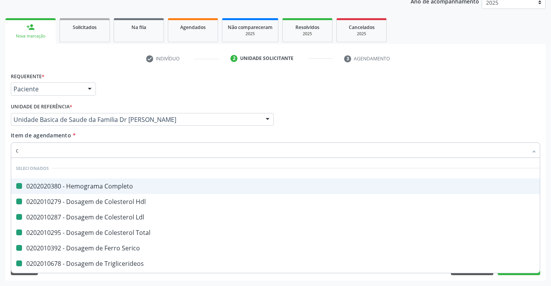
checkbox Serico "false"
checkbox Triglicerideos "false"
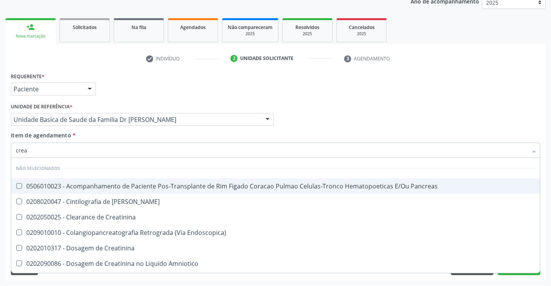
type input "creat"
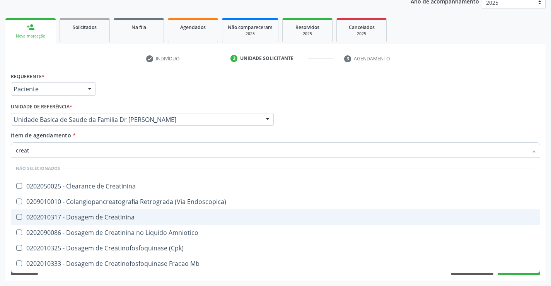
click at [116, 214] on div "0202010317 - Dosagem de Creatinina" at bounding box center [275, 217] width 519 height 6
checkbox Creatinina "true"
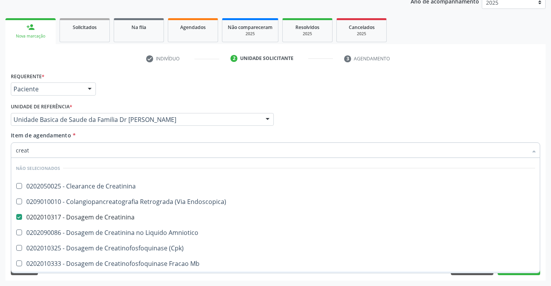
type input "creat"
click at [93, 273] on div "Limpar Anterior Próximo" at bounding box center [275, 268] width 529 height 13
checkbox Creatinina "true"
checkbox Endoscopica\) "true"
checkbox Amniotico "true"
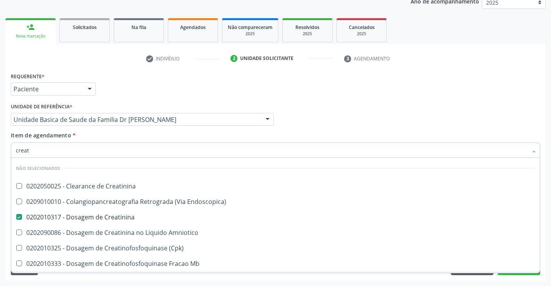
checkbox \(Cpk\) "true"
checkbox Mb "true"
checkbox Parcial "true"
checkbox Oncologia "true"
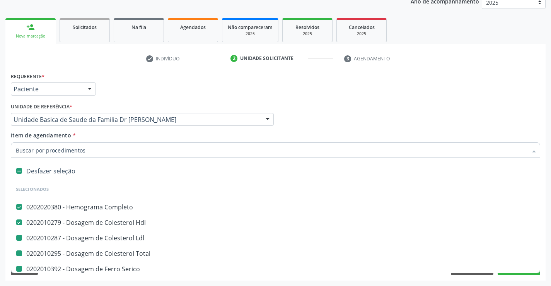
type input "u"
checkbox Ldl "false"
checkbox Total "false"
checkbox Serico "false"
checkbox Triglicerideos "false"
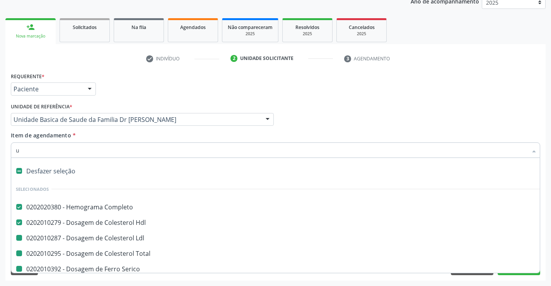
checkbox Creatinina "false"
checkbox Ureia "false"
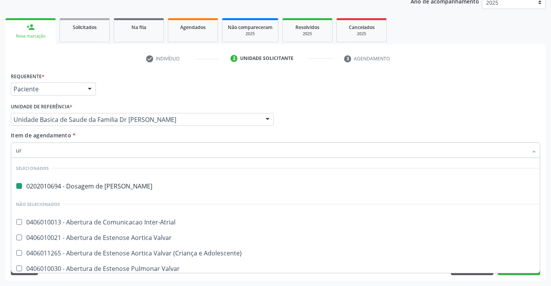
type input "uri"
checkbox Ureia "false"
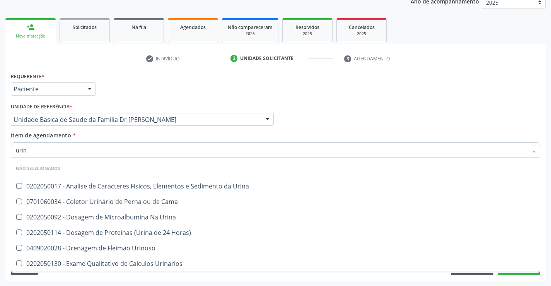
type input "urina"
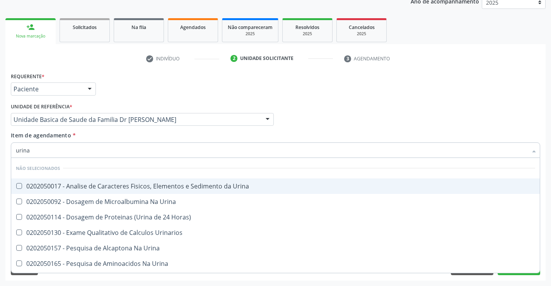
click at [109, 187] on div "0202050017 - Analise de Caracteres Fisicos, Elementos e Sedimento da Urina" at bounding box center [275, 186] width 519 height 6
checkbox Urina "true"
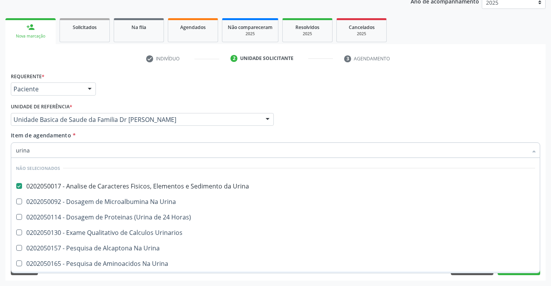
click at [82, 279] on div "Requerente * Paciente Médico(a) Enfermeiro(a) Paciente Nenhum resultado encontr…" at bounding box center [275, 175] width 540 height 210
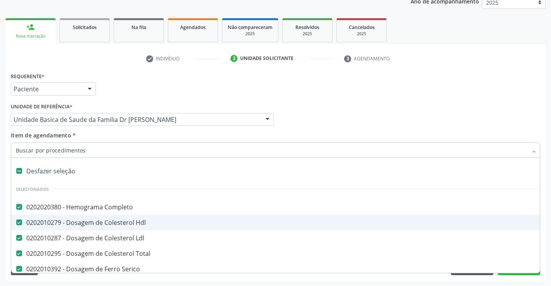
click at [88, 143] on div at bounding box center [275, 149] width 529 height 15
type input "t"
checkbox Urina "false"
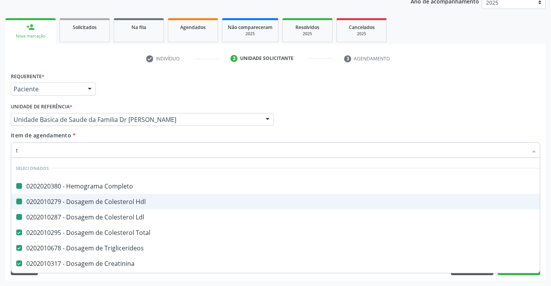
type input "tg"
checkbox Completo "false"
checkbox Ldl "false"
checkbox Hdl "false"
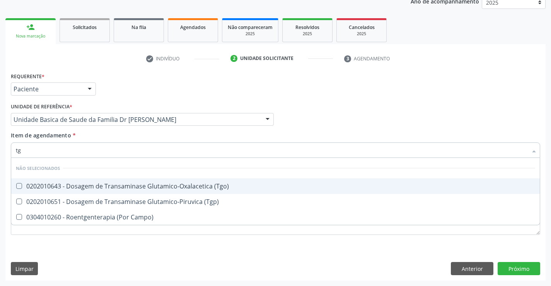
click at [110, 183] on div "0202010643 - Dosagem de Transaminase Glutamico-Oxalacetica (Tgo)" at bounding box center [275, 186] width 519 height 6
checkbox \(Tgo\) "true"
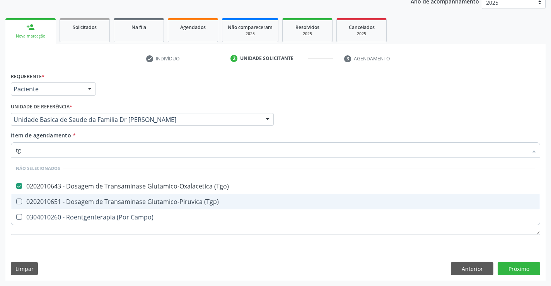
click at [107, 201] on div "0202010651 - Dosagem de Transaminase Glutamico-Piruvica (Tgp)" at bounding box center [275, 201] width 519 height 6
checkbox \(Tgp\) "true"
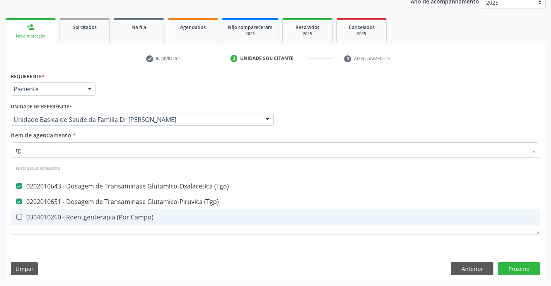
type input "tg"
click at [93, 246] on div "Requerente * Paciente Médico(a) Enfermeiro(a) Paciente Nenhum resultado encontr…" at bounding box center [275, 175] width 540 height 210
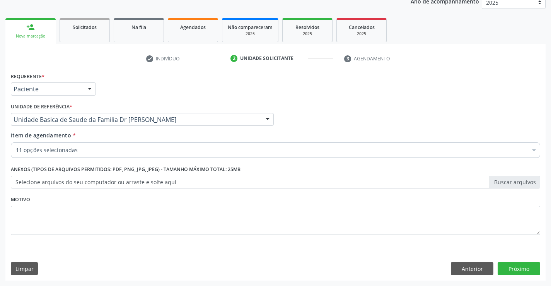
checkbox Ldl "true"
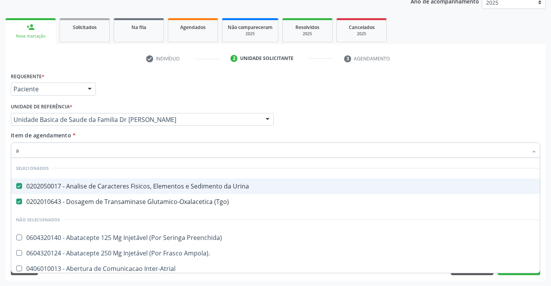
type input "ac"
checkbox Preenchida\) "false"
checkbox Ampola\)\ "false"
checkbox Inter-Atrial "false"
checkbox Paciente\) "false"
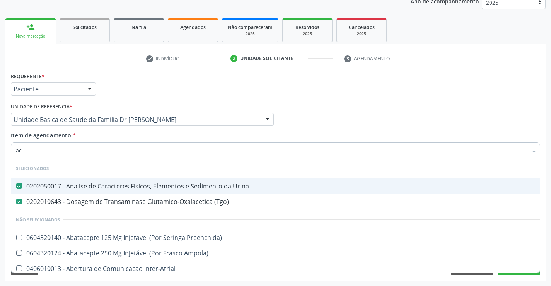
checkbox Dente\) "false"
checkbox Comprimido\) "false"
checkbox \(Dornic\) "false"
checkbox Derrames "false"
type input "aci"
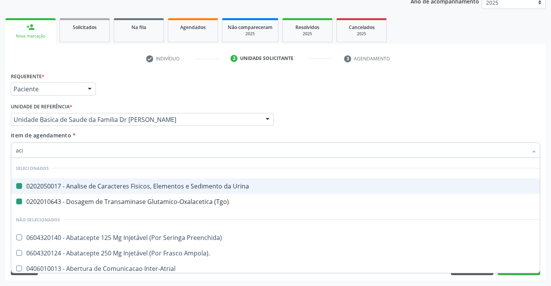
checkbox Urina "false"
checkbox \(Tgo\) "false"
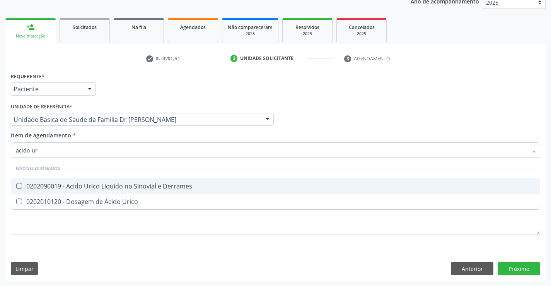
type input "acido uri"
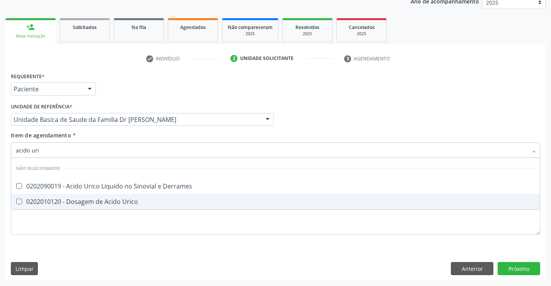
click at [111, 199] on div "0202010120 - Dosagem de Acido Urico" at bounding box center [275, 201] width 519 height 6
checkbox Urico "true"
click at [90, 247] on div "Requerente * Paciente Médico(a) Enfermeiro(a) Paciente Nenhum resultado encontr…" at bounding box center [275, 175] width 540 height 210
checkbox Derrames "true"
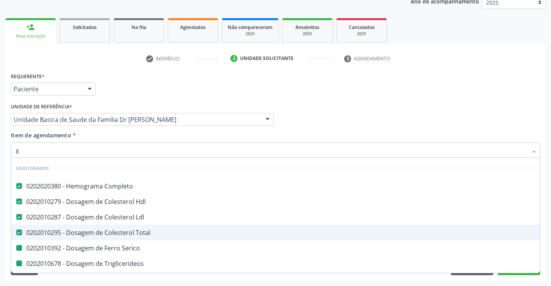
type input "gl"
checkbox Serico "false"
checkbox Triglicerideos "false"
checkbox Ureia "false"
checkbox Creatinina "false"
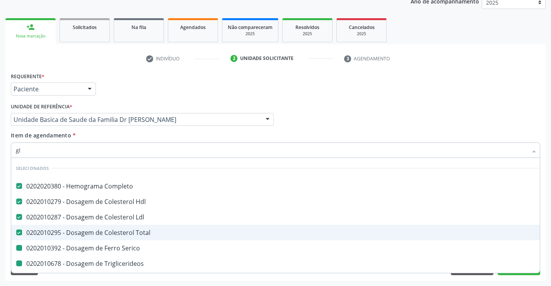
checkbox \(Tgo\) "false"
checkbox \(Tgp\) "false"
checkbox Urico "false"
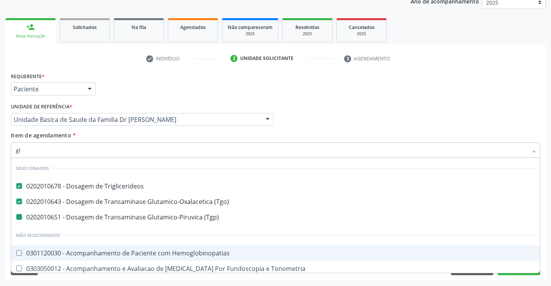
type input "gli"
checkbox \(Tgp\) "false"
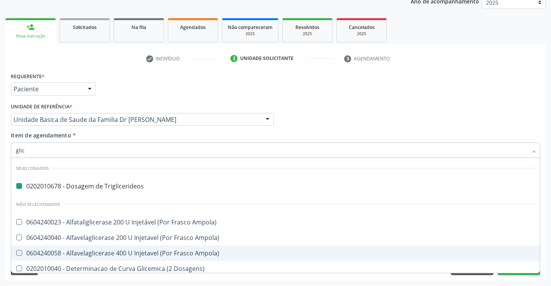
type input "glico"
checkbox Triglicerideos "false"
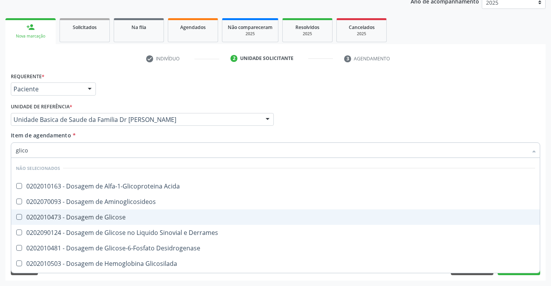
click at [110, 214] on div "0202010473 - Dosagem de Glicose" at bounding box center [275, 217] width 519 height 6
checkbox Glicose "true"
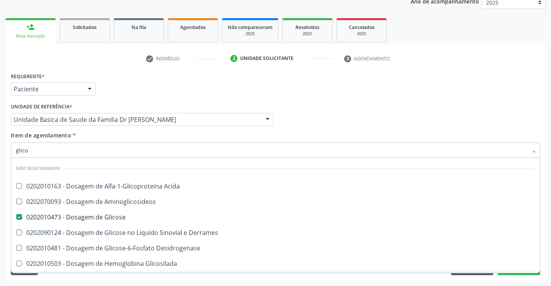
click at [75, 280] on div "Acompanhamento Acompanhe a situação das marcações correntes e finalizadas Relat…" at bounding box center [275, 115] width 551 height 341
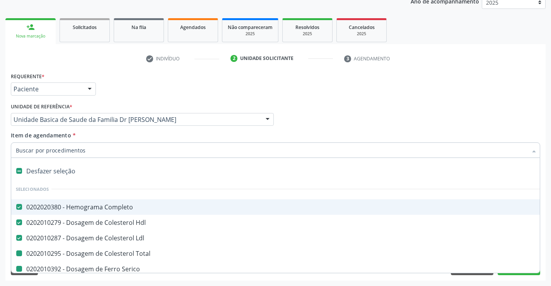
type input "f"
checkbox Serico "false"
checkbox Triglicerideos "false"
checkbox Ureia "false"
checkbox Creatinina "false"
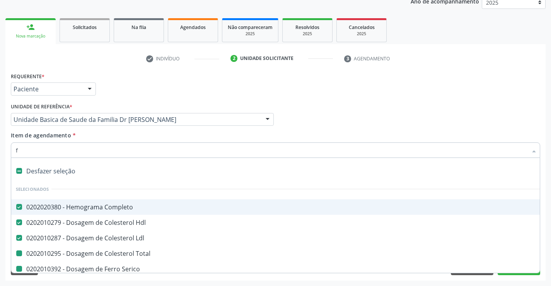
checkbox Urina "false"
checkbox Total "false"
checkbox \(Tgo\) "false"
checkbox \(Tgp\) "false"
checkbox Urico "false"
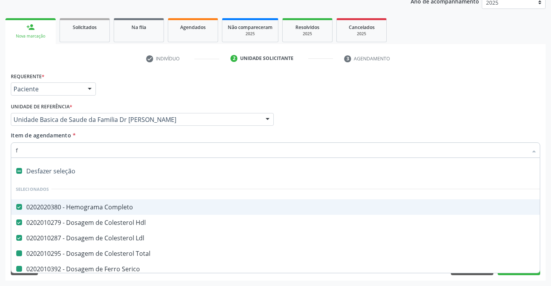
checkbox Glicose "false"
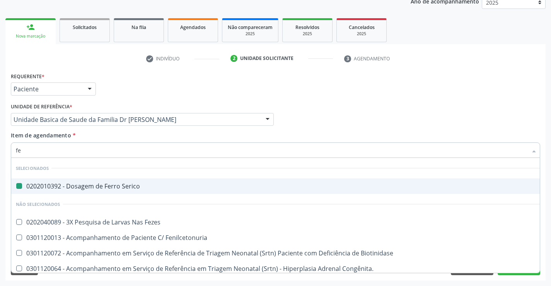
type input "fez"
checkbox Serico "false"
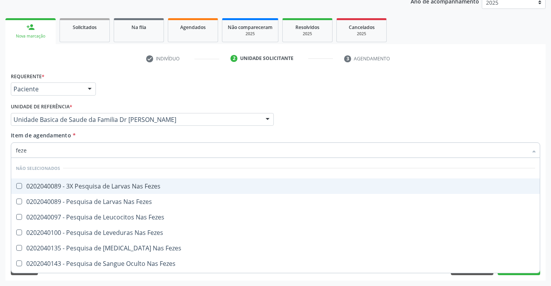
type input "fezes"
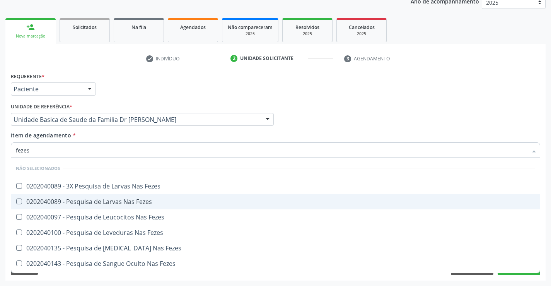
click at [115, 201] on div "0202040089 - Pesquisa de Larvas Nas Fezes" at bounding box center [275, 201] width 519 height 6
checkbox Fezes "true"
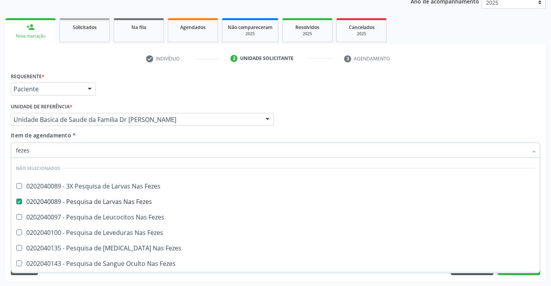
click at [93, 271] on span "0202040151 - Pesquisa de Substancias Redutoras [PERSON_NAME]" at bounding box center [275, 278] width 529 height 15
checkbox Fezes "true"
click at [90, 277] on div "Requerente * Paciente Médico(a) Enfermeiro(a) Paciente Nenhum resultado encontr…" at bounding box center [275, 175] width 540 height 210
checkbox Fezes "true"
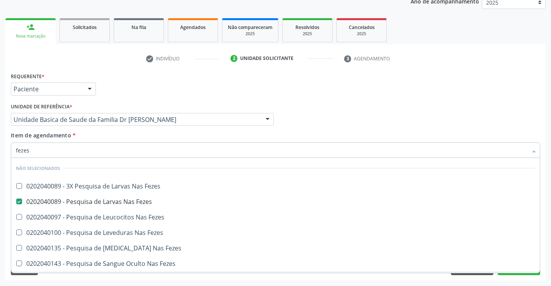
checkbox Fezes "true"
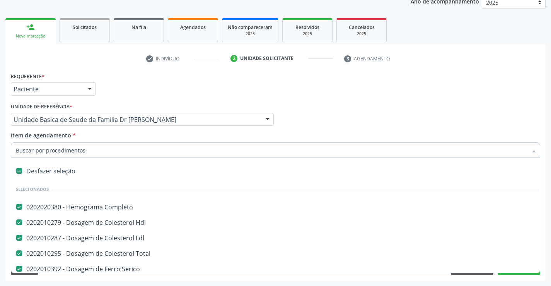
type input "f"
checkbox Triglicerideos "false"
checkbox Ureia "false"
checkbox Creatinina "false"
checkbox Urina "false"
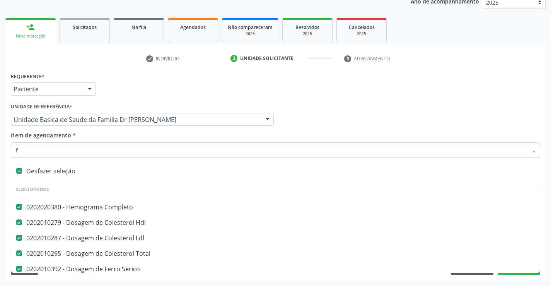
checkbox \(Tgo\) "false"
checkbox \(Tgp\) "false"
checkbox Urico "false"
checkbox Glicose "false"
checkbox Fezes "false"
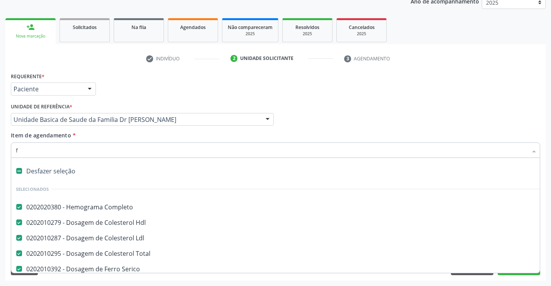
checkbox Fezes "false"
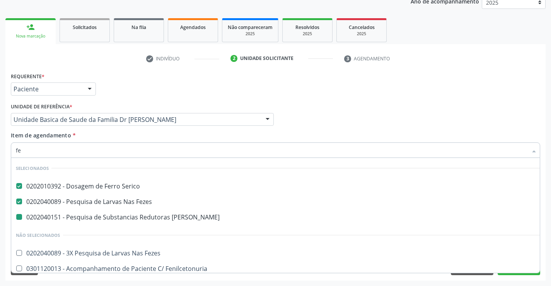
type input "fer"
checkbox Fezes "false"
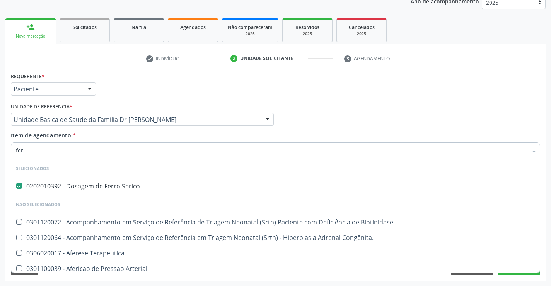
type input "ferr"
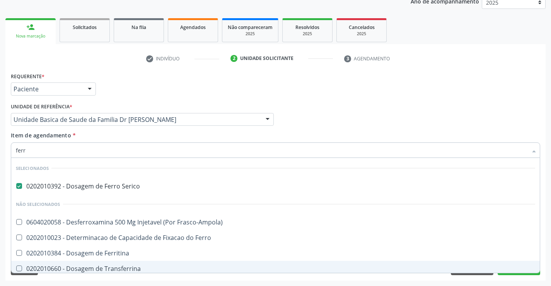
click at [509, 272] on span "0202010660 - Dosagem de Transferrina" at bounding box center [275, 268] width 529 height 15
checkbox Transferrina "true"
click at [509, 273] on button "Próximo" at bounding box center [519, 268] width 43 height 13
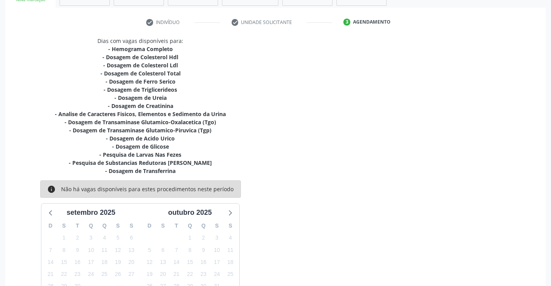
scroll to position [195, 0]
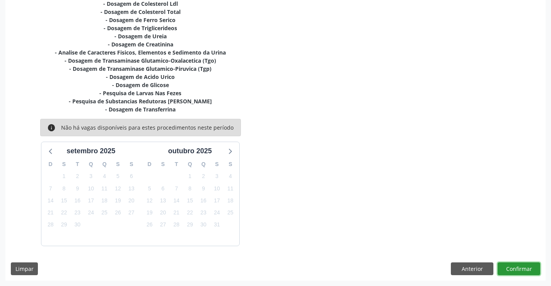
click at [516, 266] on button "Confirmar" at bounding box center [519, 268] width 43 height 13
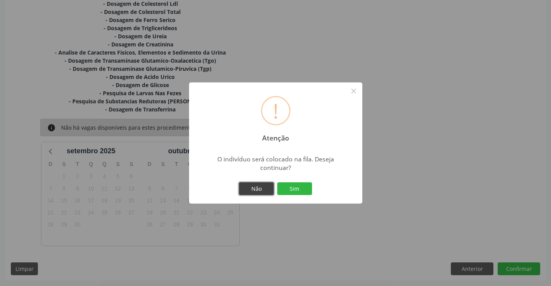
click at [259, 184] on button "Não" at bounding box center [256, 188] width 35 height 13
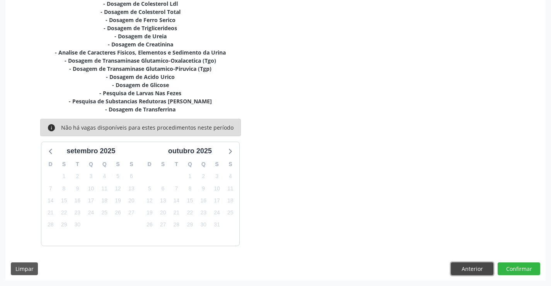
click at [473, 267] on button "Anterior" at bounding box center [472, 268] width 43 height 13
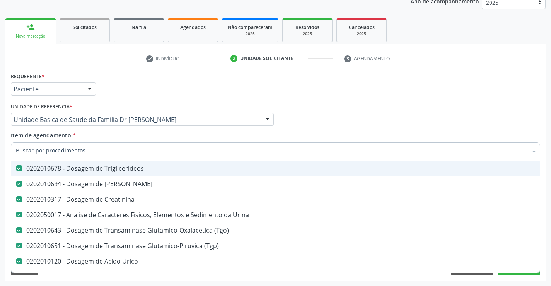
scroll to position [193, 0]
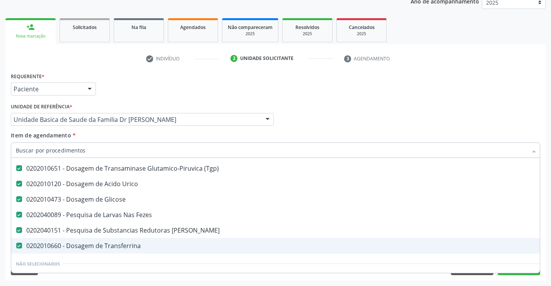
click at [119, 242] on div "0202010660 - Dosagem de Transferrina" at bounding box center [317, 245] width 602 height 6
checkbox Transferrina "false"
click at [510, 274] on button "Próximo" at bounding box center [519, 268] width 43 height 13
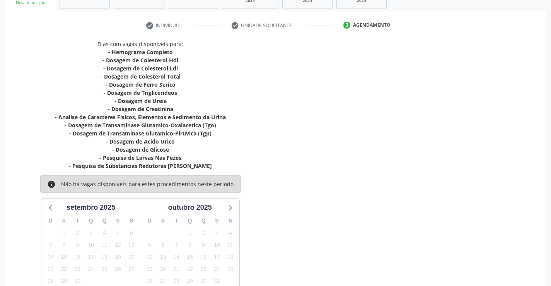
scroll to position [187, 0]
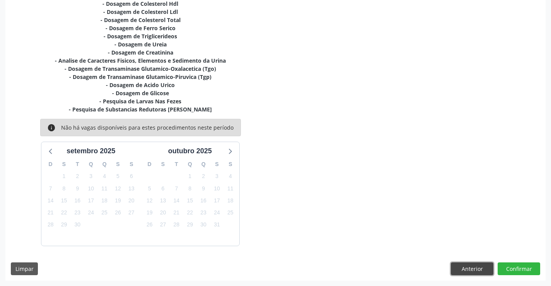
click at [466, 264] on button "Anterior" at bounding box center [472, 268] width 43 height 13
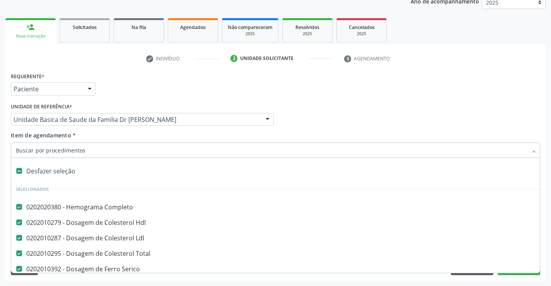
scroll to position [202, 0]
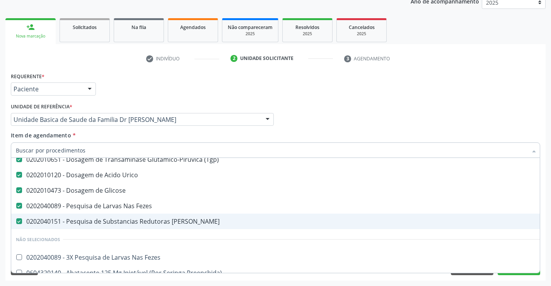
click at [169, 219] on div "0202040151 - Pesquisa de Substancias Redutoras Nas Fezes" at bounding box center [317, 221] width 602 height 6
checkbox Fezes "false"
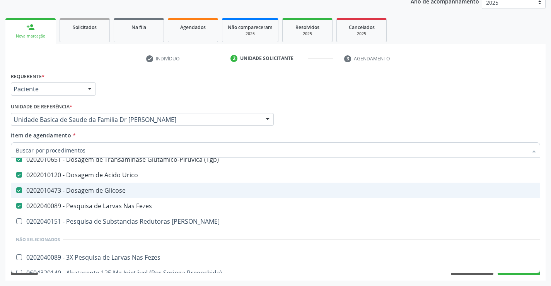
click at [87, 148] on input "Item de agendamento *" at bounding box center [272, 149] width 512 height 15
type input "f"
checkbox Triglicerideos "false"
checkbox Ureia "false"
checkbox Creatinina "false"
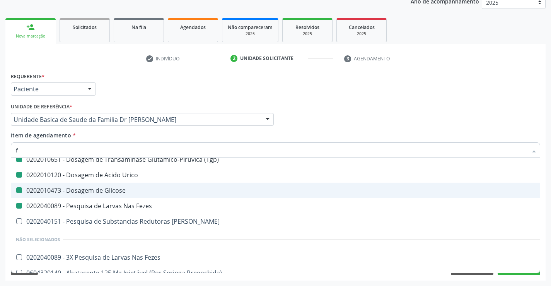
checkbox Urina "false"
checkbox Total "false"
checkbox \(Tgo\) "false"
checkbox \(Tgp\) "false"
checkbox Urico "false"
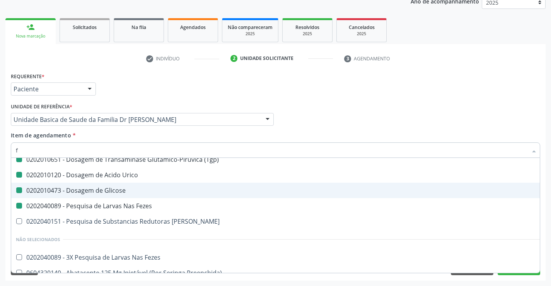
checkbox Glicose "false"
checkbox Fezes "false"
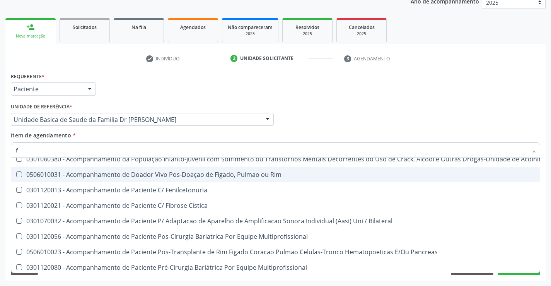
scroll to position [186, 0]
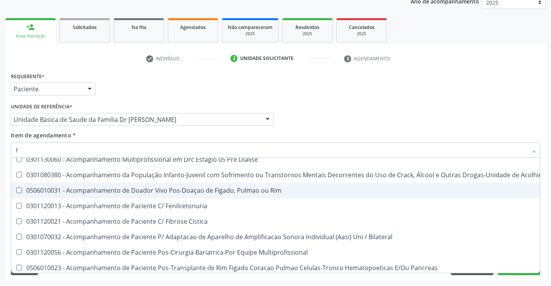
type input "fe"
checkbox Fezes "false"
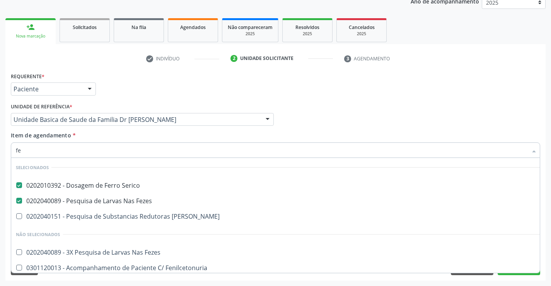
scroll to position [0, 0]
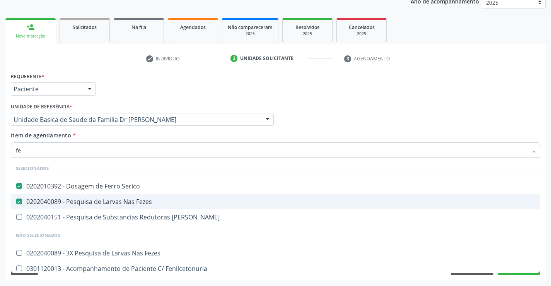
click at [243, 199] on div "0202040089 - Pesquisa de Larvas Nas Fezes" at bounding box center [425, 201] width 819 height 6
checkbox Fezes "false"
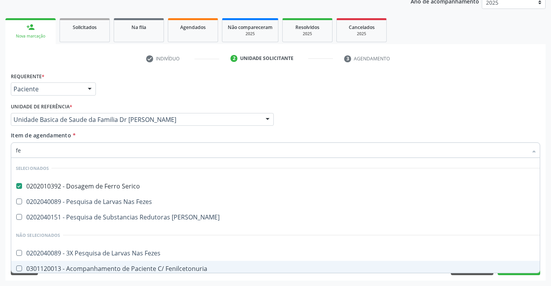
click at [505, 275] on div "Requerente * Paciente Médico(a) Enfermeiro(a) Paciente Nenhum resultado encontr…" at bounding box center [275, 175] width 540 height 210
checkbox Fenilcetonuria "true"
checkbox Biotinidase "true"
checkbox Congênita\ "true"
checkbox Terapeutica "true"
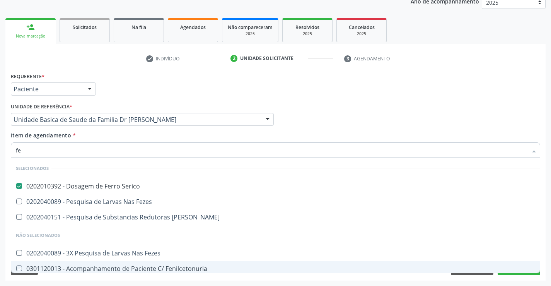
checkbox Fezes "true"
checkbox Arterial "true"
checkbox Frasco-Ampola\) "true"
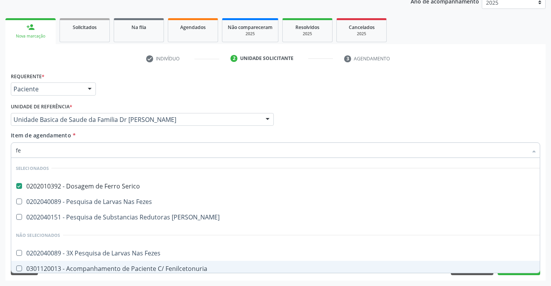
checkbox Fezes "true"
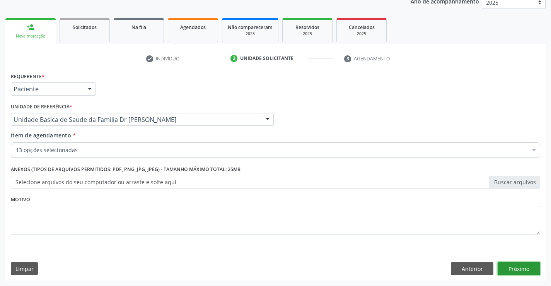
click at [510, 265] on button "Próximo" at bounding box center [519, 268] width 43 height 13
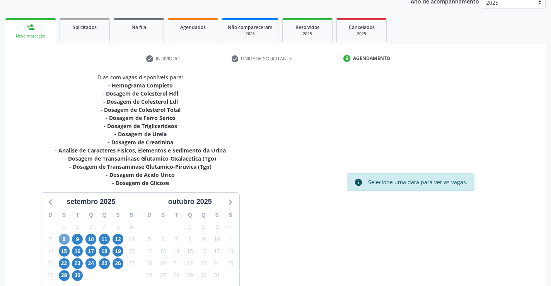
click at [62, 237] on span "8" at bounding box center [64, 239] width 11 height 11
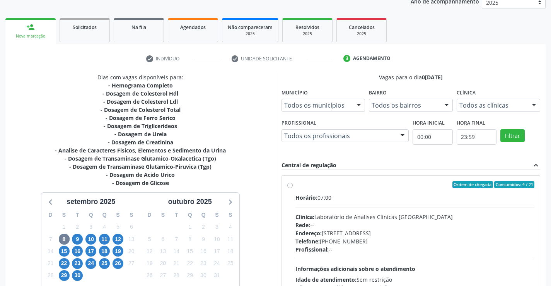
click at [295, 183] on label "Ordem de chegada Consumidos: 4 / 21 Horário: 07:00 Clínica: Laboratorio de Anal…" at bounding box center [414, 240] width 239 height 119
click at [288, 183] on input "Ordem de chegada Consumidos: 4 / 21 Horário: 07:00 Clínica: Laboratorio de Anal…" at bounding box center [289, 184] width 5 height 7
radio input "true"
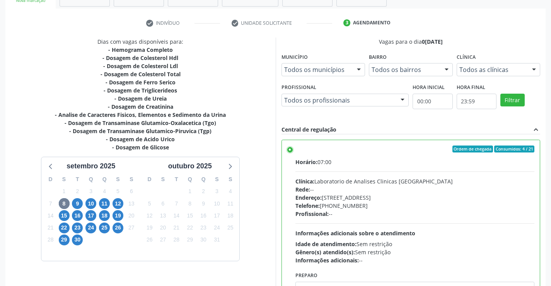
scroll to position [176, 0]
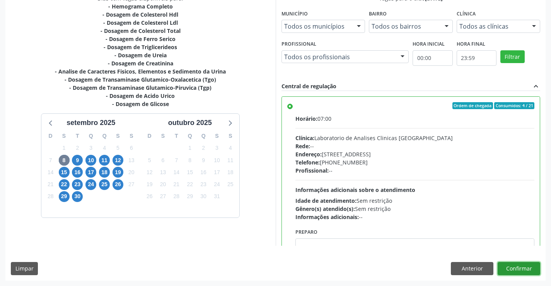
click at [524, 268] on button "Confirmar" at bounding box center [519, 268] width 43 height 13
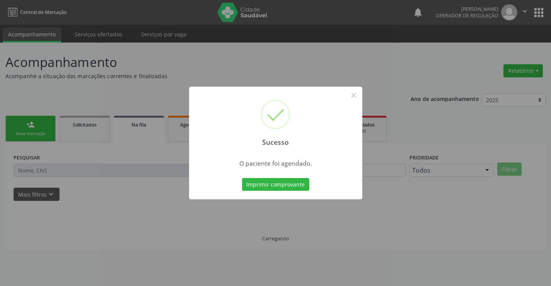
scroll to position [0, 0]
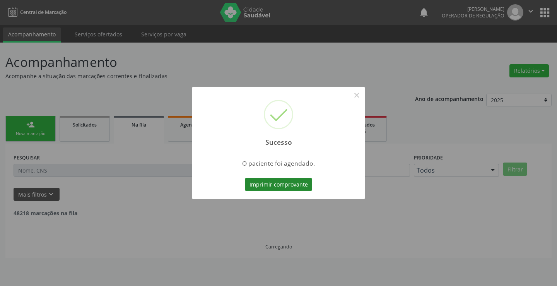
click at [290, 181] on button "Imprimir comprovante" at bounding box center [278, 184] width 67 height 13
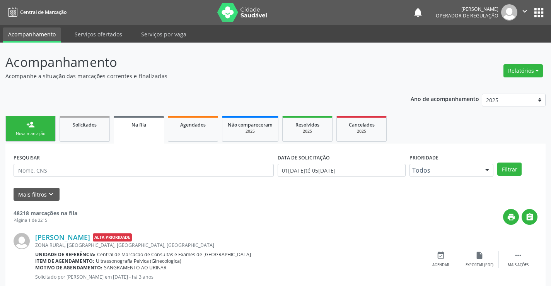
click at [33, 124] on div "person_add" at bounding box center [30, 124] width 9 height 9
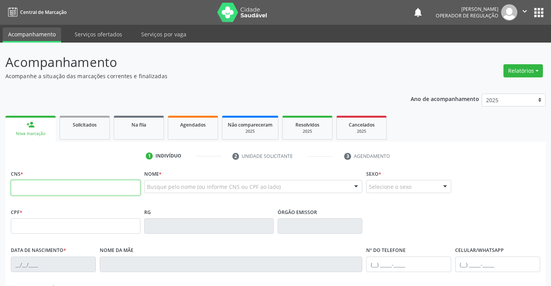
click at [46, 188] on input "text" at bounding box center [76, 187] width 130 height 15
type input "700 5045 3720 3250"
type input "894.494.875-53"
type input "01/01/1976"
type input "Enedina Otacilia Gomes"
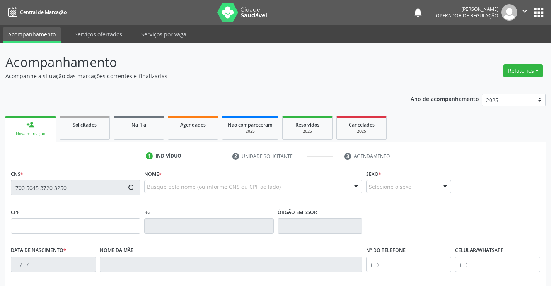
type input "(74) 9136-4279"
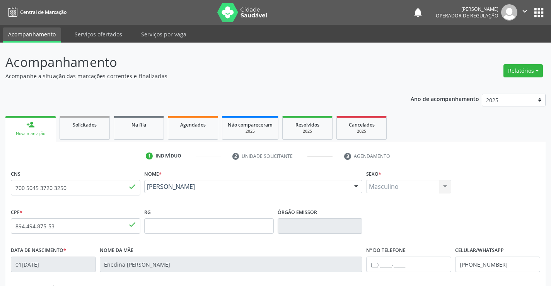
scroll to position [133, 0]
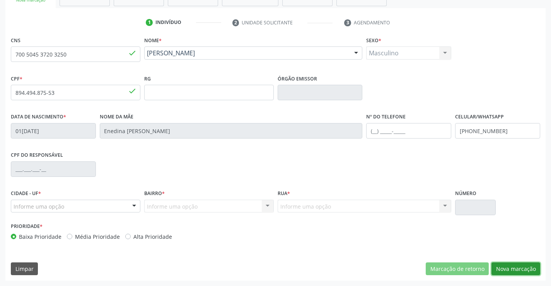
click at [515, 268] on button "Nova marcação" at bounding box center [515, 268] width 49 height 13
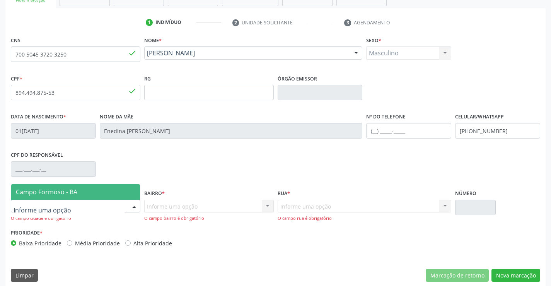
click at [88, 208] on div at bounding box center [76, 206] width 130 height 13
click at [89, 199] on span "Campo Formoso - BA" at bounding box center [75, 191] width 129 height 15
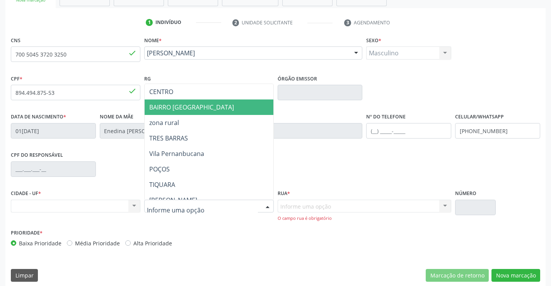
click at [208, 109] on span "BAIRRO [GEOGRAPHIC_DATA]" at bounding box center [191, 107] width 85 height 9
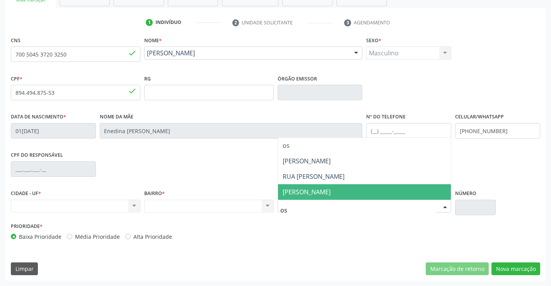
scroll to position [0, 0]
type input "osvald cruz"
click at [335, 194] on span "osvald cruz" at bounding box center [364, 191] width 173 height 15
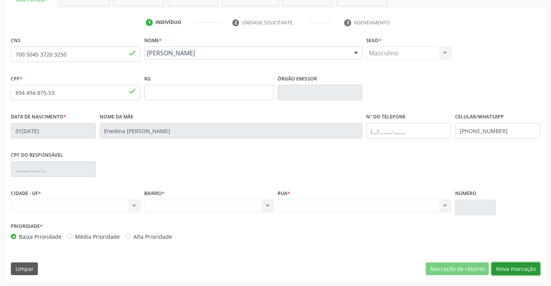
click at [521, 271] on button "Nova marcação" at bounding box center [515, 268] width 49 height 13
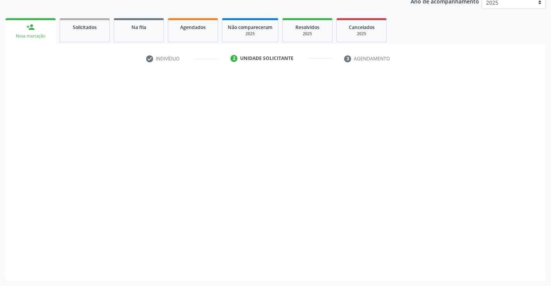
scroll to position [97, 0]
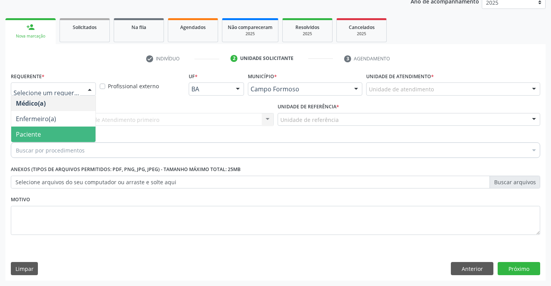
click at [59, 134] on span "Paciente" at bounding box center [53, 133] width 84 height 15
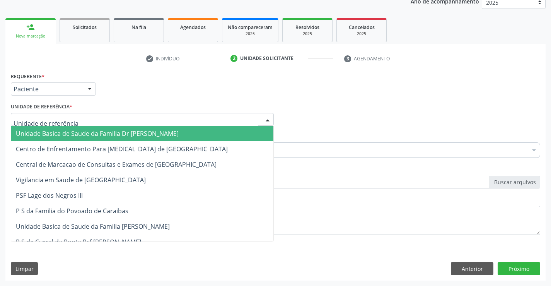
click at [71, 121] on div at bounding box center [142, 119] width 263 height 13
click at [103, 128] on span "Unidade Basica de Saude da Familia Dr [PERSON_NAME]" at bounding box center [142, 133] width 262 height 15
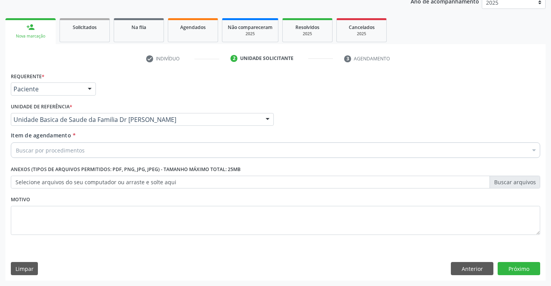
click at [90, 147] on div "Buscar por procedimentos" at bounding box center [275, 149] width 529 height 15
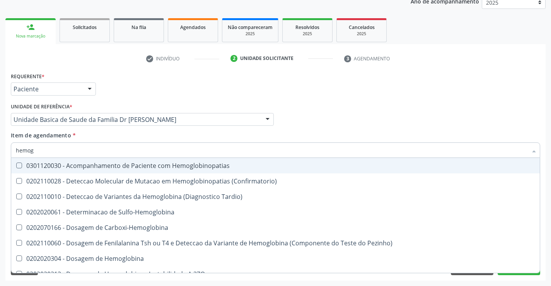
type input "hemogr"
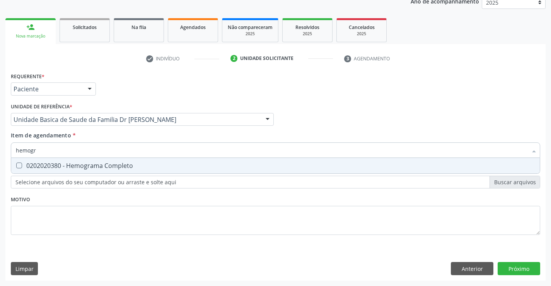
click at [93, 166] on div "0202020380 - Hemograma Completo" at bounding box center [275, 165] width 519 height 6
checkbox Completo "true"
type input "hemogr"
click at [65, 214] on div "Requerente * Paciente Médico(a) Enfermeiro(a) Paciente Nenhum resultado encontr…" at bounding box center [275, 157] width 529 height 175
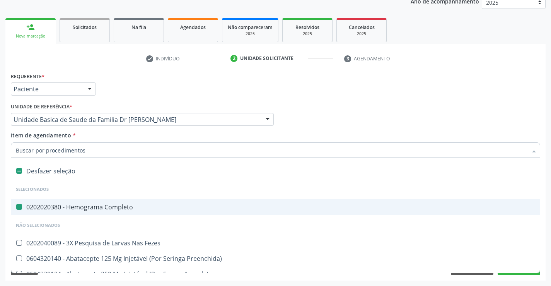
type input "u"
checkbox Completo "false"
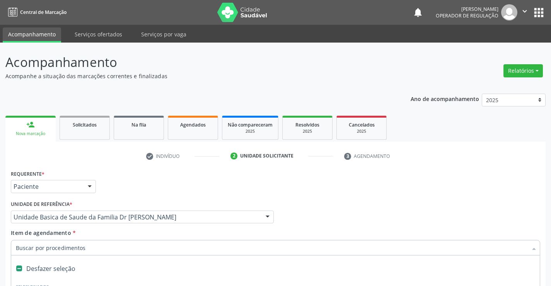
scroll to position [97, 0]
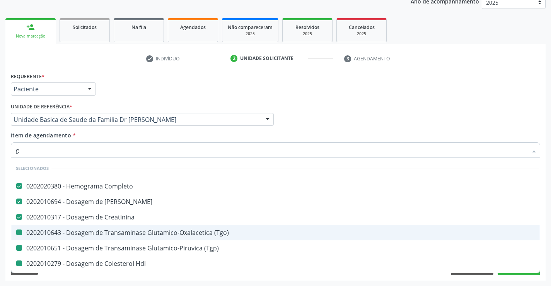
type input "gl"
checkbox \(Tgo\) "false"
checkbox \(Tgp\) "false"
checkbox Hdl "false"
checkbox Ldl "false"
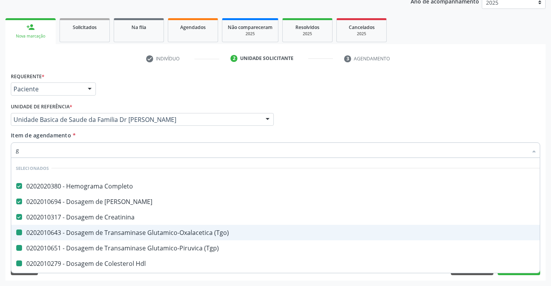
checkbox Total "false"
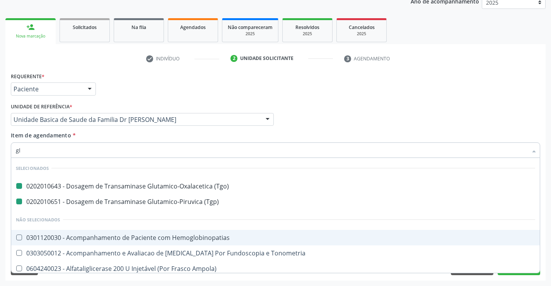
type input "gli"
checkbox \(Tgo\) "false"
checkbox \(Tgp\) "false"
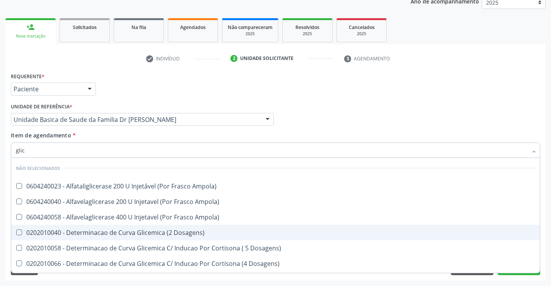
type input "glico"
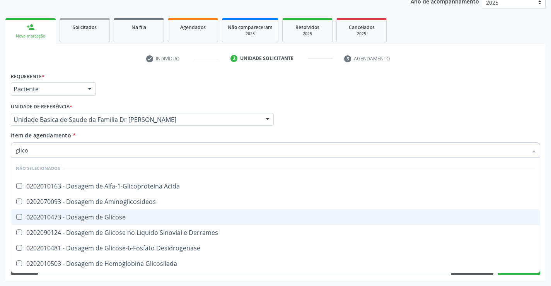
click at [93, 214] on div "0202010473 - Dosagem de Glicose" at bounding box center [275, 217] width 519 height 6
checkbox Glicose "true"
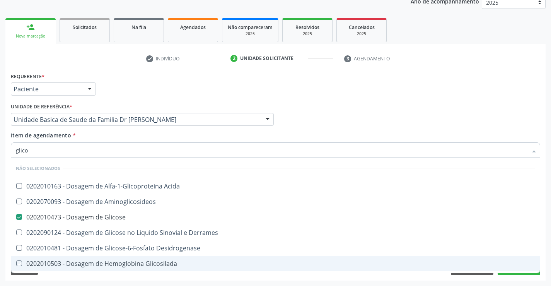
click at [67, 281] on div "Acompanhamento Acompanhe a situação das marcações correntes e finalizadas Relat…" at bounding box center [275, 115] width 551 height 341
checkbox Acida "true"
checkbox Aminoglicosideos "true"
checkbox Derrames "true"
checkbox Desidrogenase "true"
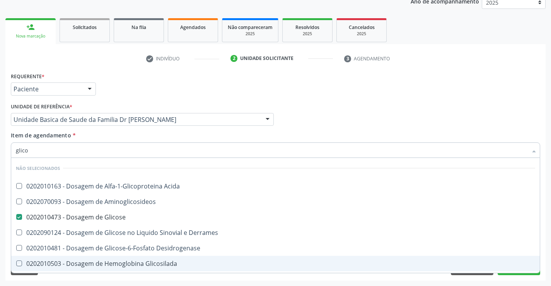
checkbox Glicosilada "true"
checkbox Quantitativa "true"
checkbox Urina "true"
checkbox Glicose "true"
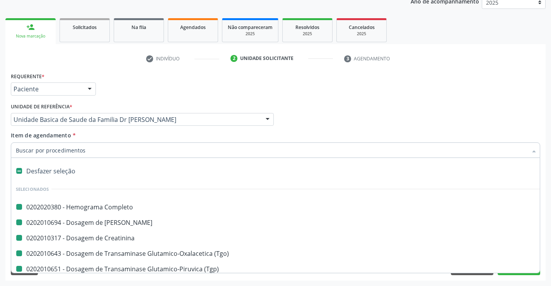
type input "f"
checkbox Completo "false"
checkbox Ureia "false"
checkbox \(Tgo\) "false"
checkbox \(Tgp\) "false"
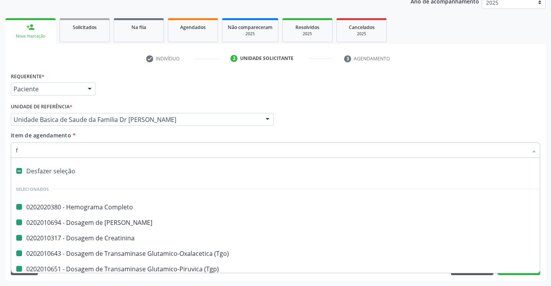
checkbox Hdl "false"
checkbox Ldl "false"
checkbox Total "false"
checkbox Glicose "false"
checkbox Creatinina "false"
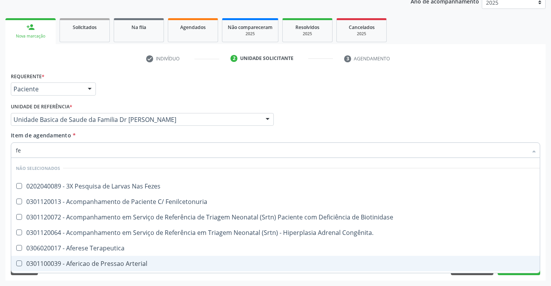
type input "fez"
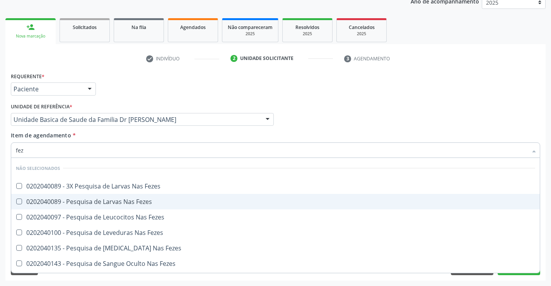
click at [80, 199] on div "0202040089 - Pesquisa de Larvas Nas Fezes" at bounding box center [275, 201] width 519 height 6
checkbox Fezes "true"
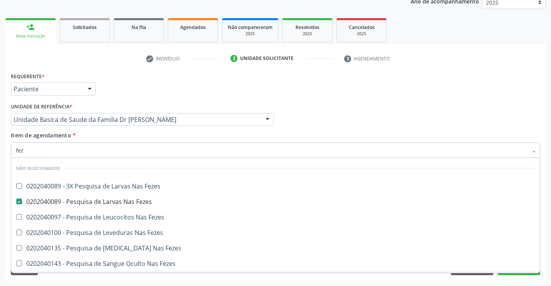
click at [63, 277] on div "Requerente * Paciente Médico(a) Enfermeiro(a) Paciente Nenhum resultado encontr…" at bounding box center [275, 175] width 540 height 210
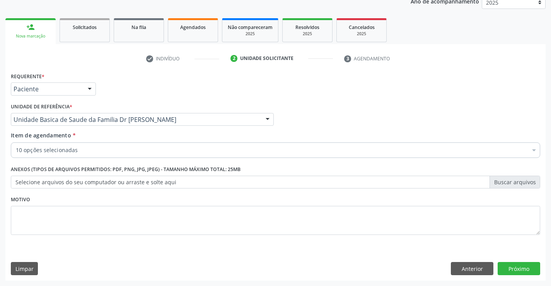
checkbox Completo "true"
checkbox \(Tgo\) "true"
checkbox \(Tgp\) "true"
checkbox Hdl "true"
checkbox Ldl "true"
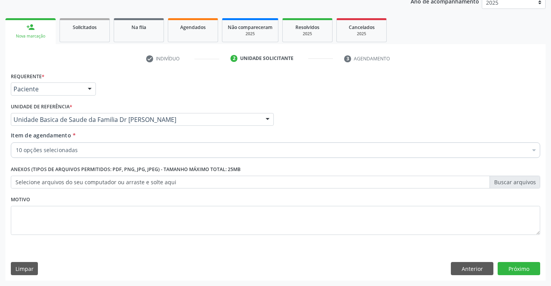
checkbox Total "true"
checkbox Glicose "true"
checkbox Creatinina "true"
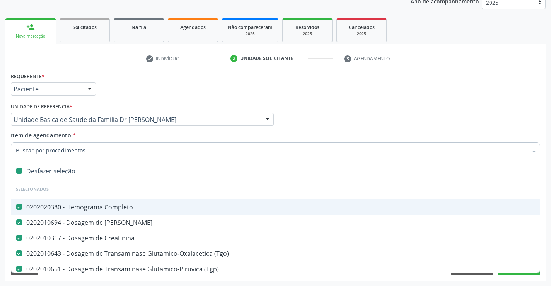
type input "u"
checkbox Hdl "false"
checkbox Ldl "false"
checkbox Total "false"
checkbox Glicose "false"
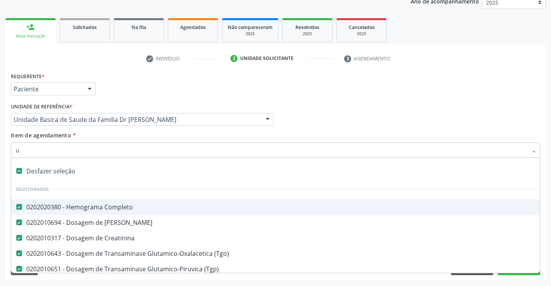
checkbox Fezes "false"
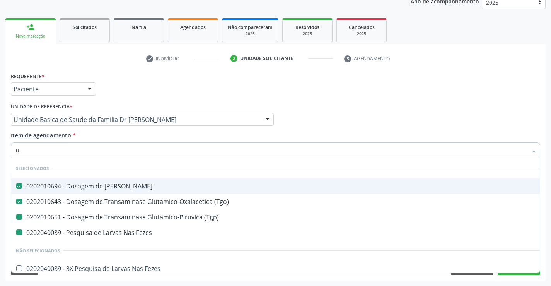
type input "ur"
checkbox Fezes "false"
checkbox \(Tgp\) "false"
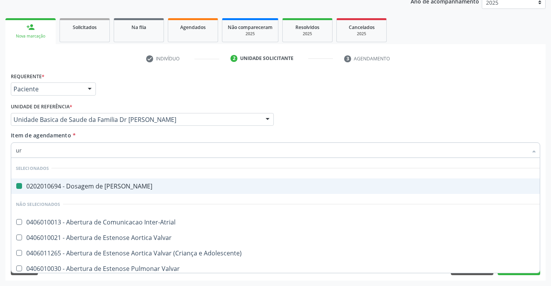
type input "uri"
checkbox Ureia "false"
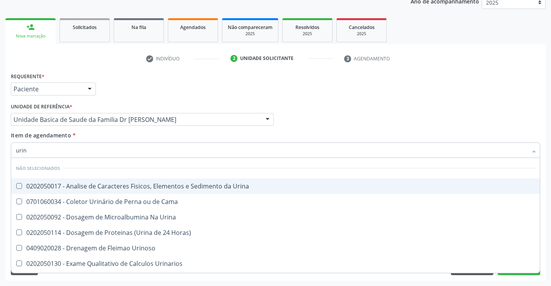
type input "urina"
click at [95, 187] on div "0202050017 - Analise de Caracteres Fisicos, Elementos e Sedimento da Urina" at bounding box center [275, 186] width 519 height 6
checkbox Urina "true"
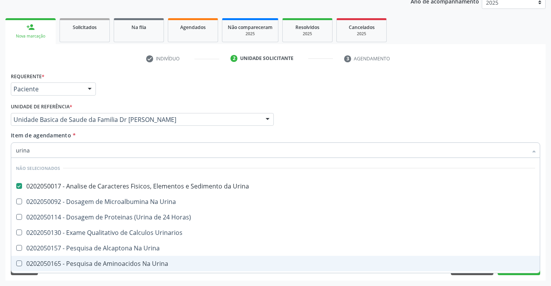
click at [77, 278] on div "Requerente * Paciente Médico(a) Enfermeiro(a) Paciente Nenhum resultado encontr…" at bounding box center [275, 175] width 540 height 210
checkbox Urinarios "true"
checkbox Urina "true"
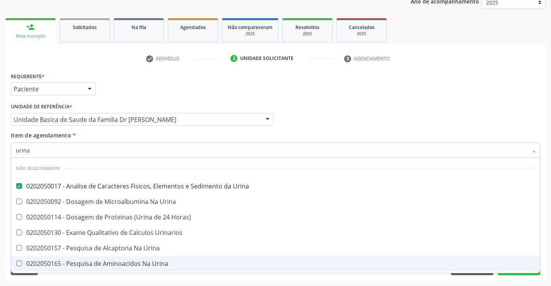
checkbox Urina "true"
checkbox Horas\) "true"
checkbox Urina "true"
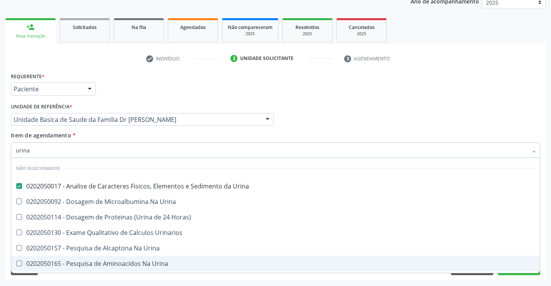
checkbox Urina "true"
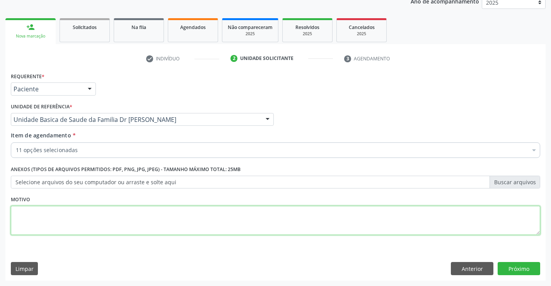
click at [80, 226] on textarea at bounding box center [275, 220] width 529 height 29
click at [104, 66] on div "check Indivíduo 2 Unidade solicitante 3 Agendamento CNS 700 5045 3720 3250 done…" at bounding box center [275, 166] width 540 height 228
click at [82, 220] on textarea at bounding box center [275, 220] width 529 height 29
click at [72, 265] on div "Limpar Anterior Próximo" at bounding box center [275, 268] width 529 height 13
click at [113, 225] on textarea at bounding box center [275, 220] width 529 height 29
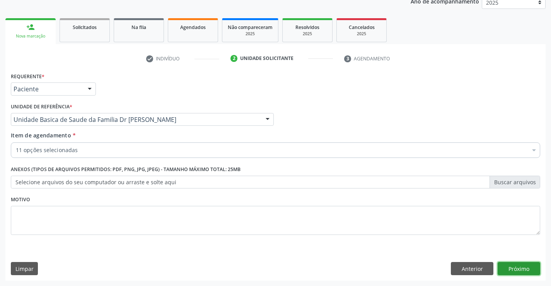
click at [520, 269] on button "Próximo" at bounding box center [519, 268] width 43 height 13
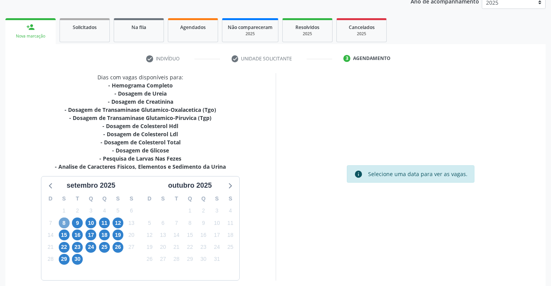
click at [66, 223] on span "8" at bounding box center [64, 222] width 11 height 11
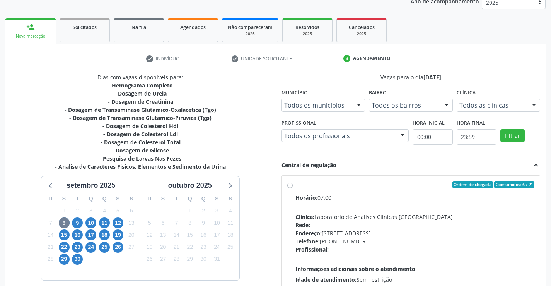
click at [295, 185] on label "Ordem de chegada Consumidos: 6 / 21 Horário: 07:00 Clínica: Laboratorio de Anal…" at bounding box center [414, 240] width 239 height 119
click at [292, 185] on input "Ordem de chegada Consumidos: 6 / 21 Horário: 07:00 Clínica: Laboratorio de Anal…" at bounding box center [289, 184] width 5 height 7
radio input "true"
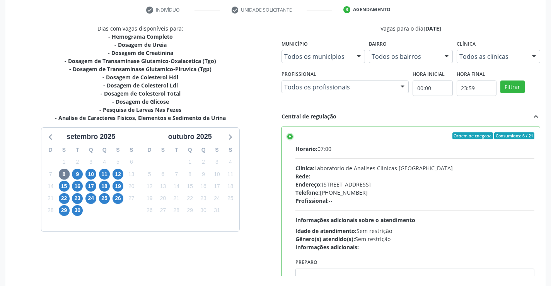
scroll to position [176, 0]
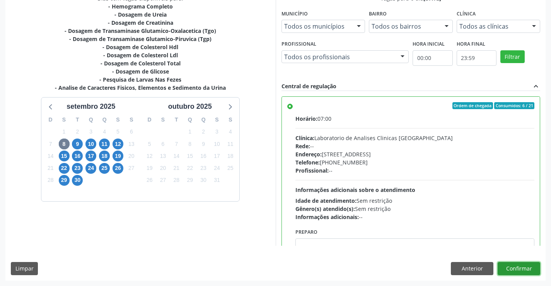
click at [522, 268] on button "Confirmar" at bounding box center [519, 268] width 43 height 13
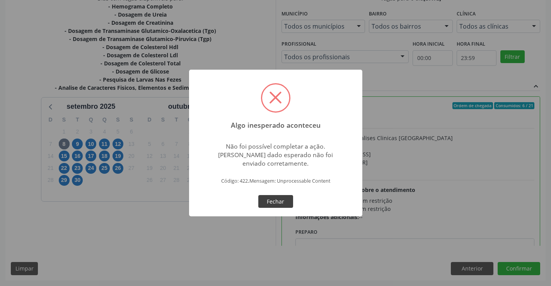
click at [275, 198] on button "Fechar" at bounding box center [275, 201] width 35 height 13
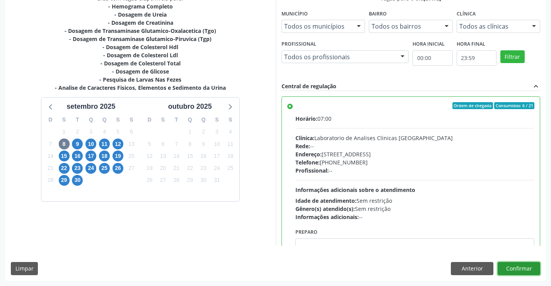
click at [515, 269] on button "Confirmar" at bounding box center [519, 268] width 43 height 13
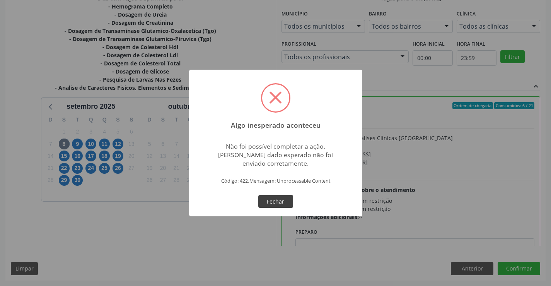
click at [283, 203] on button "Fechar" at bounding box center [275, 201] width 35 height 13
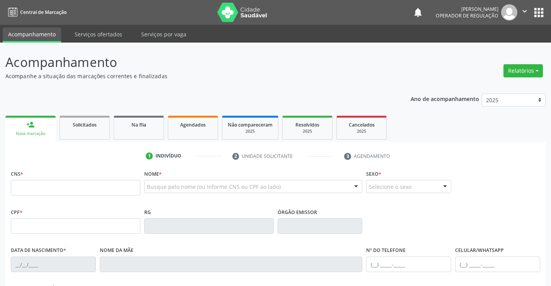
click at [46, 179] on div "CNS *" at bounding box center [76, 181] width 130 height 27
click at [72, 188] on input "text" at bounding box center [76, 187] width 130 height 15
type input "700 5045 3720 3250"
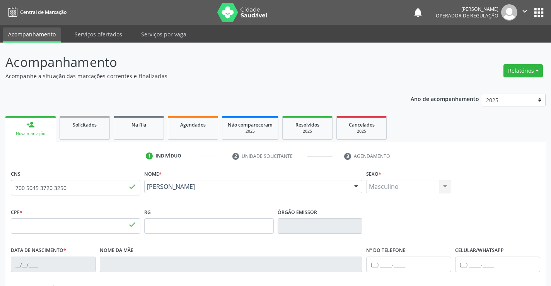
type input "894.494.875-53"
type input "0[DATE]"
type input "Enedina [PERSON_NAME]"
type input "[PHONE_NUMBER]"
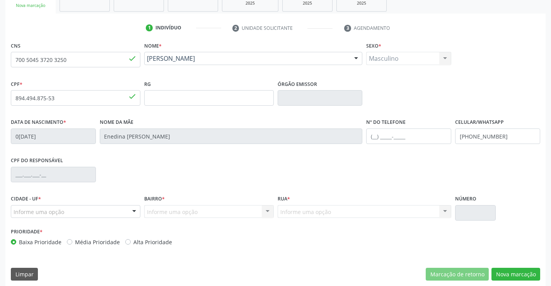
scroll to position [133, 0]
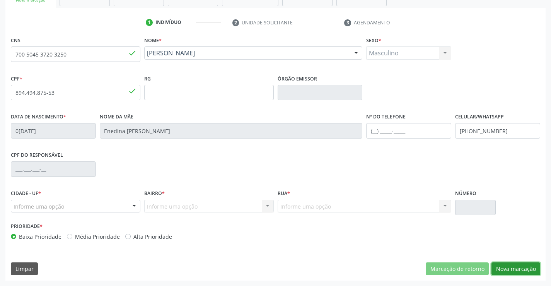
click at [519, 270] on button "Nova marcação" at bounding box center [515, 268] width 49 height 13
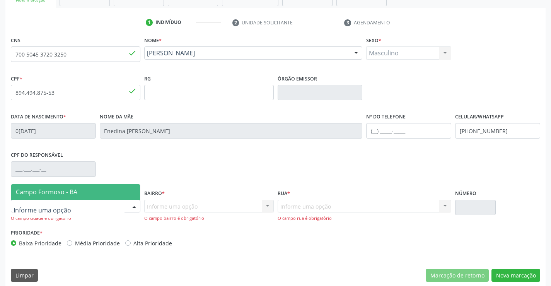
click at [82, 203] on div at bounding box center [76, 206] width 130 height 13
click at [95, 194] on span "Campo Formoso - BA" at bounding box center [75, 191] width 129 height 15
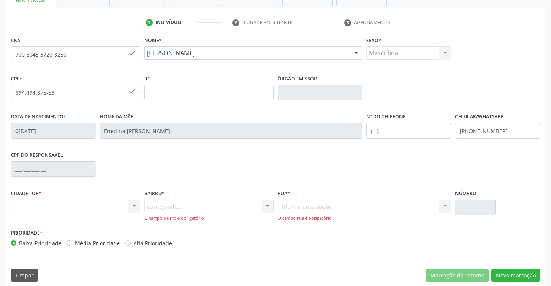
click at [162, 206] on div "Carregando... Nenhum resultado encontrado para: " " Nenhuma opção encontrada. D…" at bounding box center [209, 211] width 130 height 22
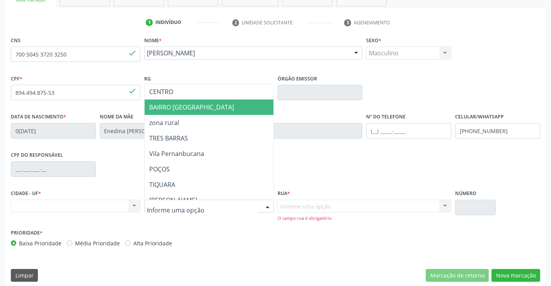
click at [182, 107] on span "BAIRRO [GEOGRAPHIC_DATA]" at bounding box center [191, 107] width 85 height 9
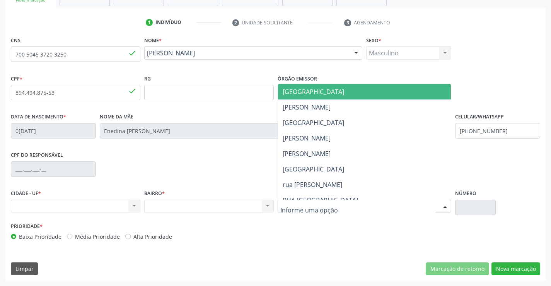
click at [338, 205] on div at bounding box center [365, 206] width 174 height 13
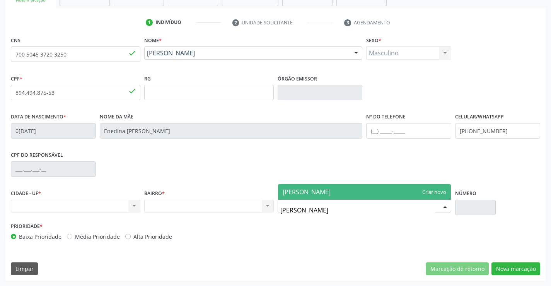
type input "[PERSON_NAME]"
click at [343, 193] on span "[PERSON_NAME]" at bounding box center [364, 191] width 173 height 15
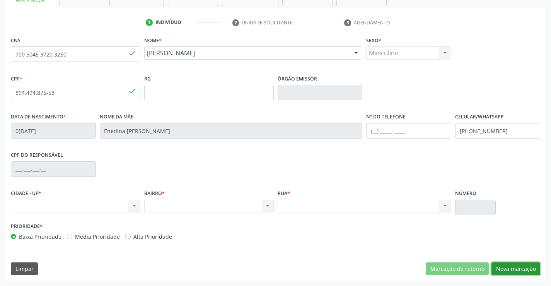
click at [519, 264] on button "Nova marcação" at bounding box center [515, 268] width 49 height 13
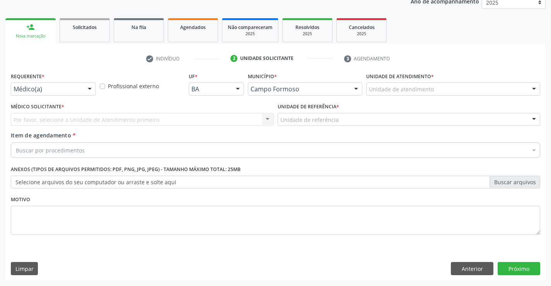
scroll to position [97, 0]
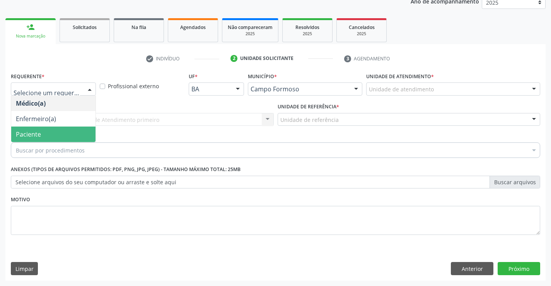
click at [56, 131] on span "Paciente" at bounding box center [53, 133] width 84 height 15
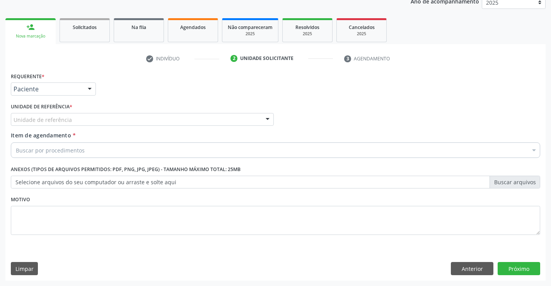
click at [67, 114] on div "Unidade de referência" at bounding box center [142, 119] width 263 height 13
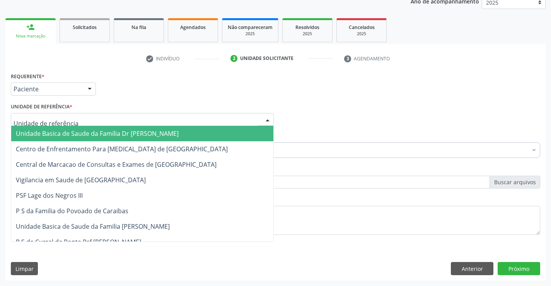
click at [62, 129] on span "Unidade Basica de Saude da Familia Dr [PERSON_NAME]" at bounding box center [142, 133] width 262 height 15
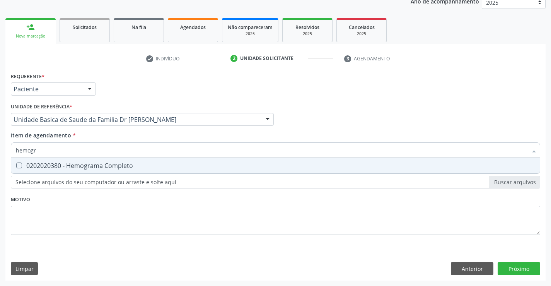
type input "hemogra"
click at [62, 164] on div "0202020380 - Hemograma Completo" at bounding box center [275, 165] width 519 height 6
checkbox Completo "true"
type input "hemogra"
click at [41, 234] on div "Requerente * Paciente Médico(a) Enfermeiro(a) Paciente Nenhum resultado encontr…" at bounding box center [275, 157] width 529 height 175
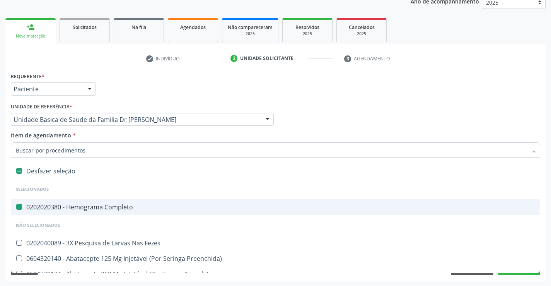
type input "u"
checkbox Completo "false"
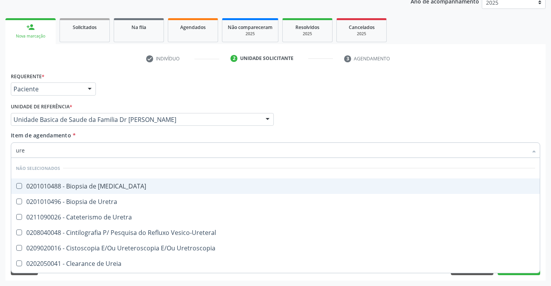
type input "urei"
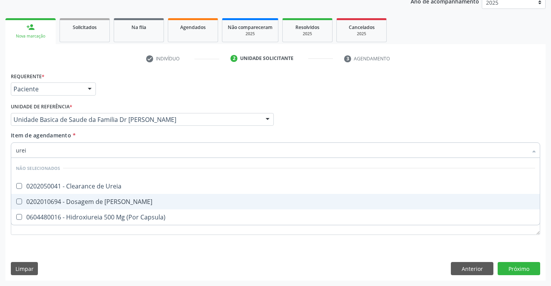
click at [89, 200] on div "0202010694 - Dosagem de [PERSON_NAME]" at bounding box center [275, 201] width 519 height 6
checkbox Ureia "true"
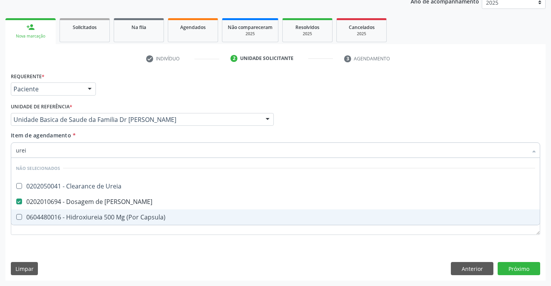
type input "urei"
click at [50, 243] on div "Requerente * Paciente Médico(a) Enfermeiro(a) Paciente Nenhum resultado encontr…" at bounding box center [275, 157] width 529 height 175
checkbox Ureia "true"
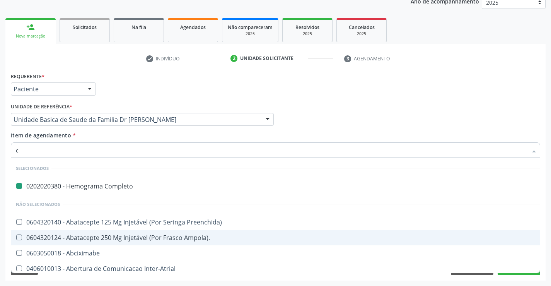
type input "cr"
checkbox Completo "false"
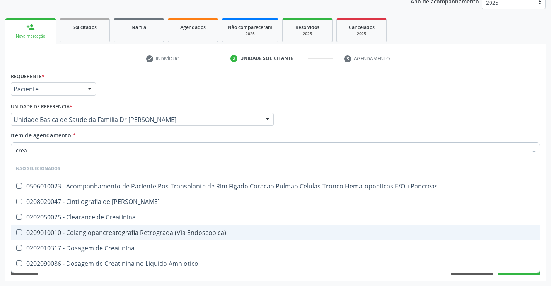
type input "creat"
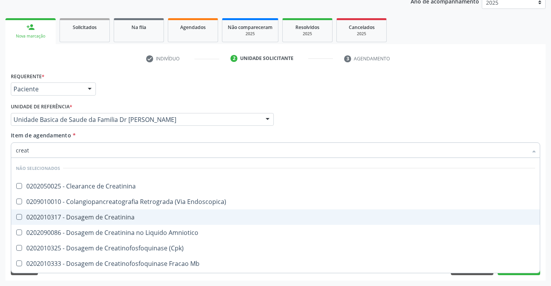
click at [76, 215] on div "0202010317 - Dosagem de Creatinina" at bounding box center [275, 217] width 519 height 6
checkbox Creatinina "true"
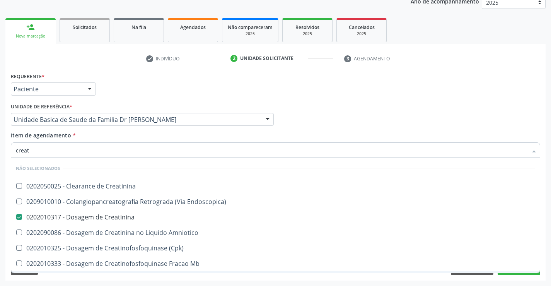
click at [62, 278] on div "Requerente * Paciente Médico(a) Enfermeiro(a) Paciente Nenhum resultado encontr…" at bounding box center [275, 175] width 540 height 210
checkbox Creatinina "true"
checkbox Endoscopica\) "true"
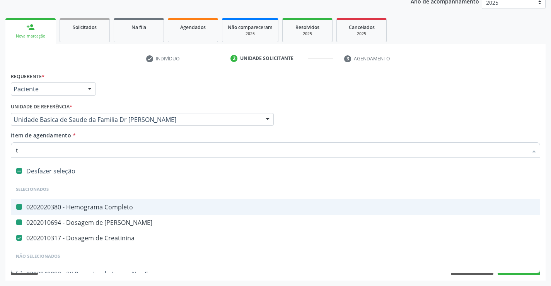
type input "tg"
checkbox Completo "false"
checkbox Ureia "false"
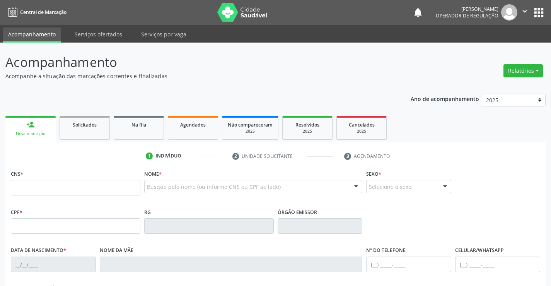
click at [63, 189] on input "text" at bounding box center [76, 187] width 130 height 15
click at [69, 182] on input "text" at bounding box center [76, 187] width 130 height 15
type input "7"
click at [22, 186] on input "text" at bounding box center [76, 187] width 130 height 15
type input "700 0069 9854 5201"
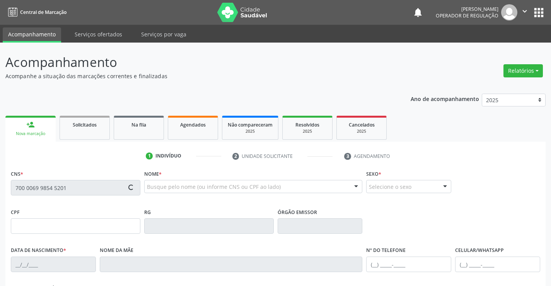
type input "494.612.065-34"
type input "0[DATE]"
type input "[PERSON_NAME]"
type input "[PHONE_NUMBER]"
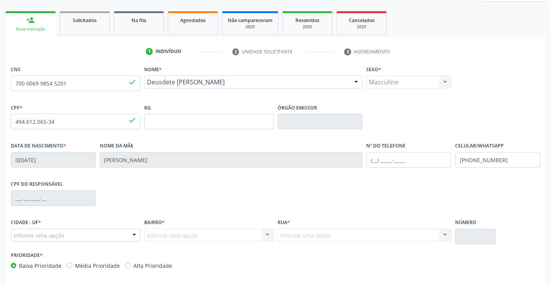
scroll to position [133, 0]
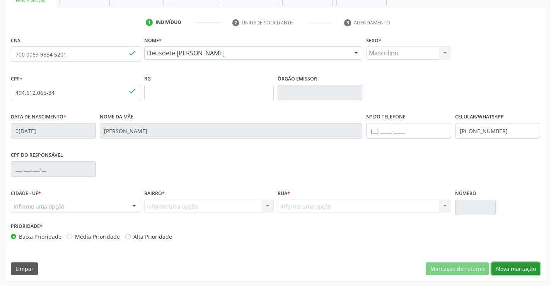
click at [516, 267] on button "Nova marcação" at bounding box center [515, 268] width 49 height 13
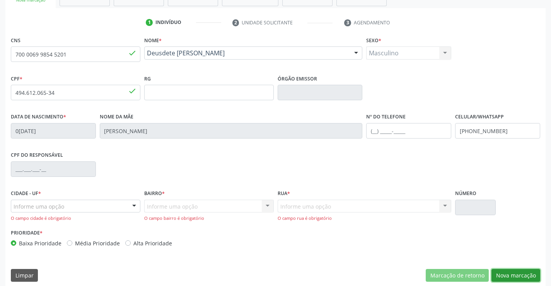
click at [505, 273] on button "Nova marcação" at bounding box center [515, 275] width 49 height 13
click at [66, 204] on div "Informe uma opção" at bounding box center [76, 206] width 130 height 13
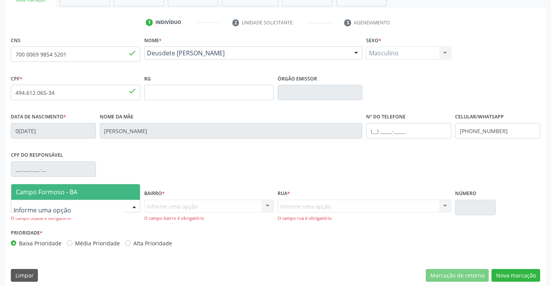
click at [75, 193] on span "Campo Formoso - BA" at bounding box center [46, 192] width 61 height 9
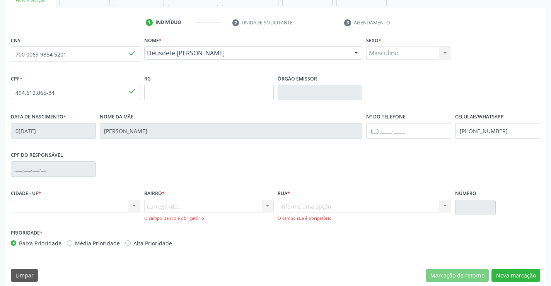
click at [182, 208] on div "Carregando... Nenhum resultado encontrado para: " " Nenhuma opção encontrada. D…" at bounding box center [209, 211] width 130 height 22
click at [185, 205] on div "Carregando... Nenhum resultado encontrado para: " " Nenhuma opção encontrada. D…" at bounding box center [209, 211] width 130 height 22
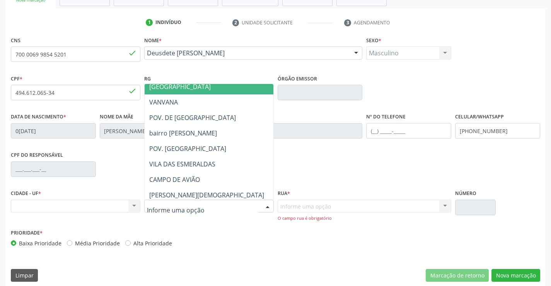
scroll to position [348, 0]
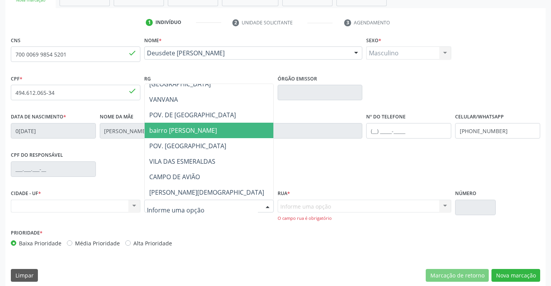
click at [210, 131] on span "bairro [PERSON_NAME]" at bounding box center [228, 130] width 167 height 15
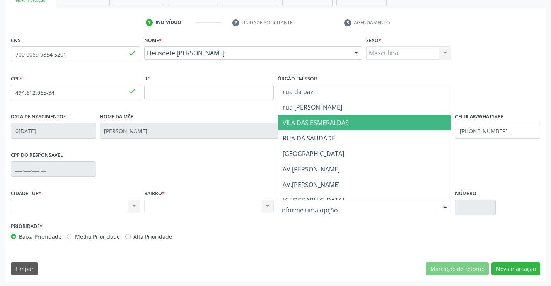
click at [325, 123] on span "VILA DAS ESMERALDAS" at bounding box center [316, 122] width 66 height 9
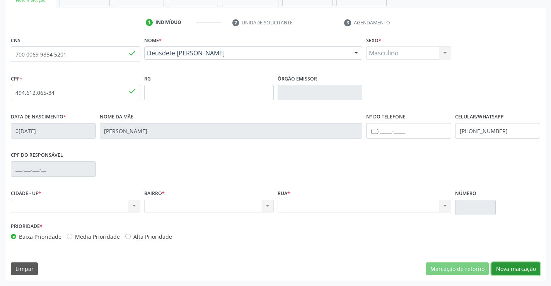
click at [516, 269] on button "Nova marcação" at bounding box center [515, 268] width 49 height 13
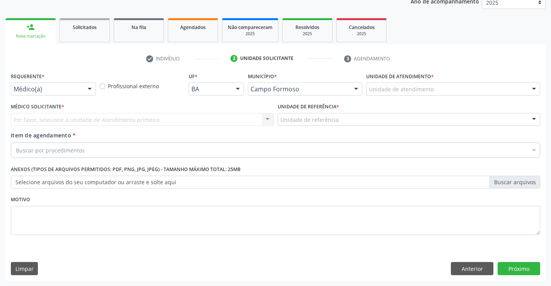
scroll to position [97, 0]
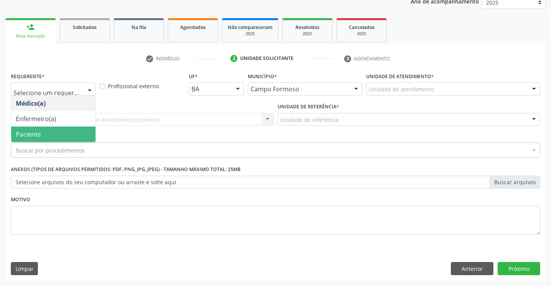
click at [45, 135] on span "Paciente" at bounding box center [53, 133] width 84 height 15
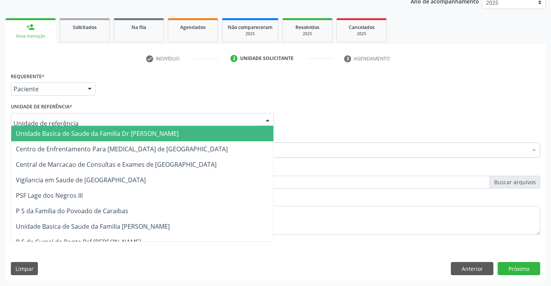
click at [53, 129] on span "Unidade Basica de Saude da Familia Dr [PERSON_NAME]" at bounding box center [142, 133] width 262 height 15
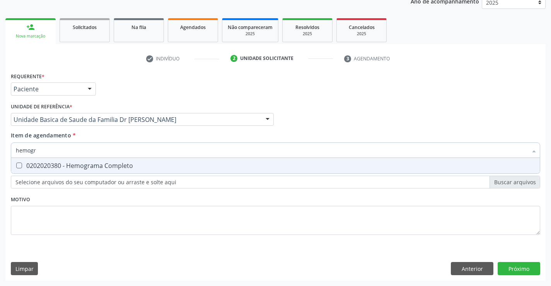
type input "hemogra"
click at [49, 166] on div "0202020380 - Hemograma Completo" at bounding box center [275, 165] width 519 height 6
checkbox Completo "true"
type input "hemogra"
click at [42, 218] on div "Requerente * Paciente Médico(a) Enfermeiro(a) Paciente Nenhum resultado encontr…" at bounding box center [275, 157] width 529 height 175
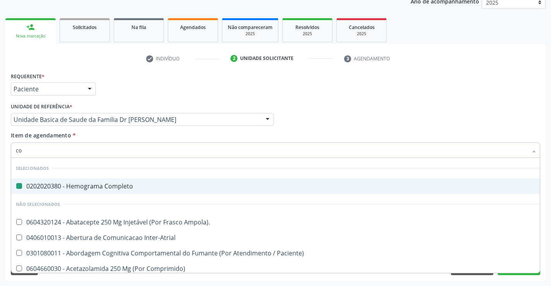
type input "col"
checkbox Completo "false"
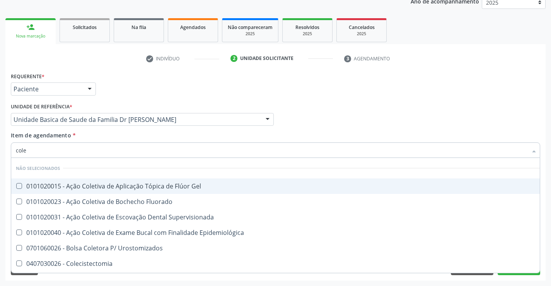
type input "coles"
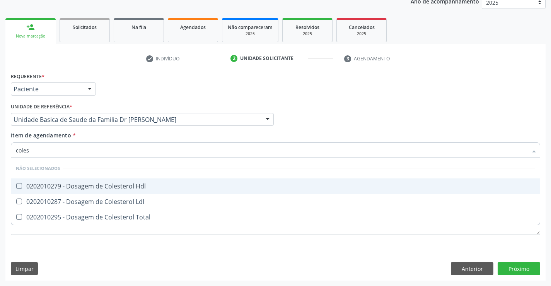
click at [103, 183] on div "0202010279 - Dosagem de Colesterol Hdl" at bounding box center [275, 186] width 519 height 6
checkbox Hdl "true"
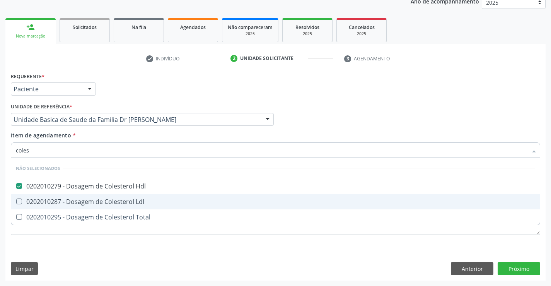
click at [101, 199] on div "0202010287 - Dosagem de Colesterol Ldl" at bounding box center [275, 201] width 519 height 6
checkbox Ldl "true"
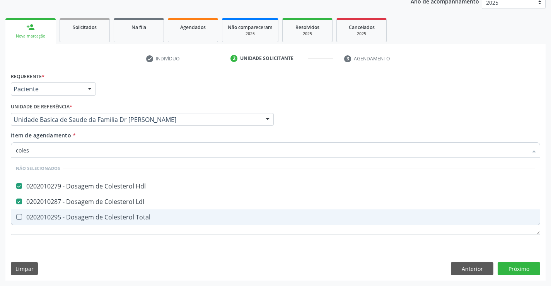
click at [101, 216] on div "0202010295 - Dosagem de Colesterol Total" at bounding box center [275, 217] width 519 height 6
checkbox Total "true"
click at [78, 253] on div "Requerente * Paciente Médico(a) Enfermeiro(a) Paciente Nenhum resultado encontr…" at bounding box center [275, 175] width 540 height 210
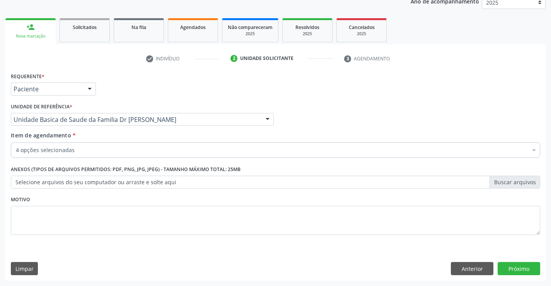
click at [16, 148] on input "Item de agendamento *" at bounding box center [16, 149] width 0 height 15
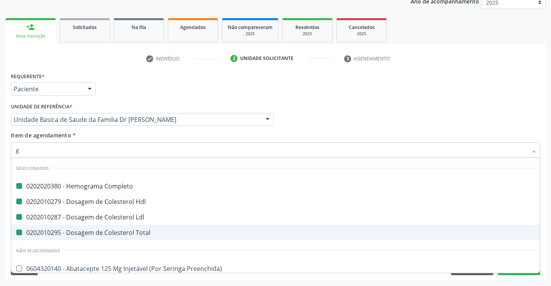
type input "gl"
checkbox Completo "false"
checkbox Ldl "false"
checkbox Hdl "false"
checkbox Total "false"
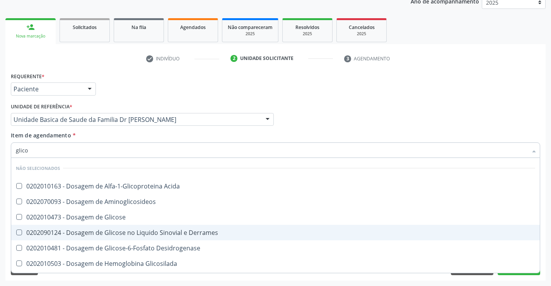
type input "glicos"
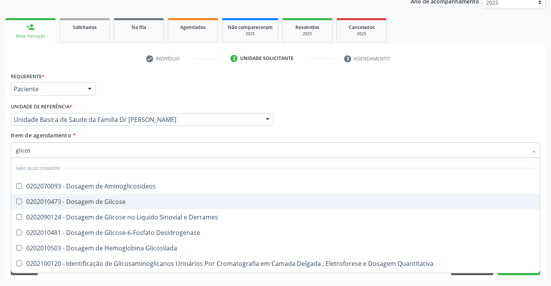
click at [89, 198] on div "0202010473 - Dosagem de Glicose" at bounding box center [275, 201] width 519 height 6
checkbox Glicose "true"
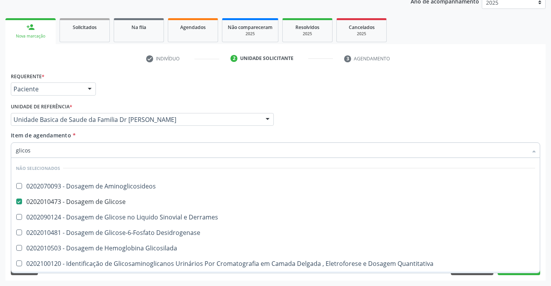
click at [78, 280] on div "Requerente * Paciente Médico(a) Enfermeiro(a) Paciente Nenhum resultado encontr…" at bounding box center [275, 175] width 540 height 210
checkbox Aminoglicosideos "true"
checkbox Derrames "true"
checkbox Desidrogenase "true"
checkbox Glicosilada "true"
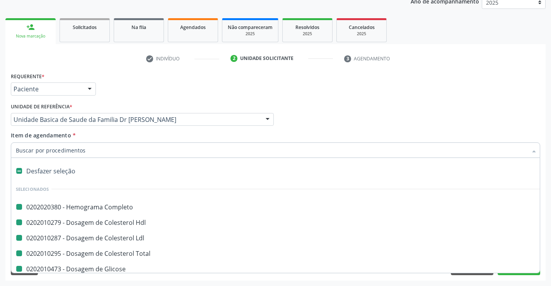
type input "u"
checkbox Completo "false"
checkbox Ldl "false"
checkbox Hdl "false"
checkbox Total "false"
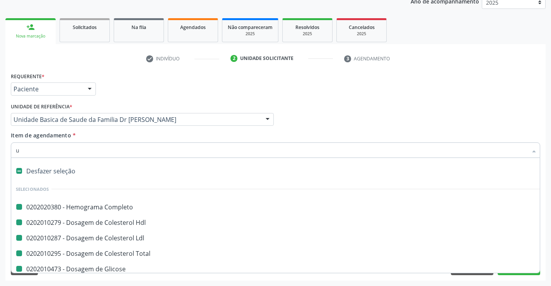
checkbox Glicose "false"
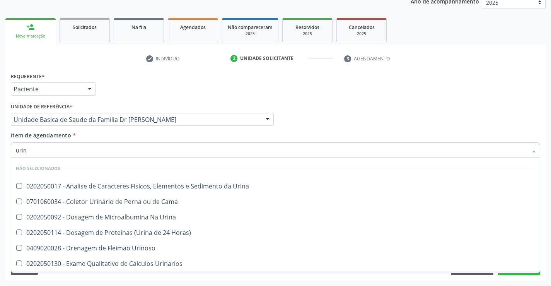
type input "urina"
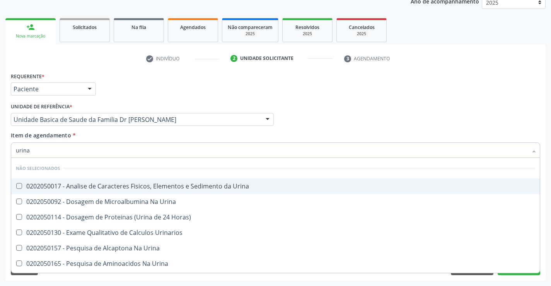
click at [71, 180] on span "0202050017 - Analise de Caracteres Fisicos, Elementos e Sedimento da Urina" at bounding box center [275, 185] width 529 height 15
checkbox Urina "true"
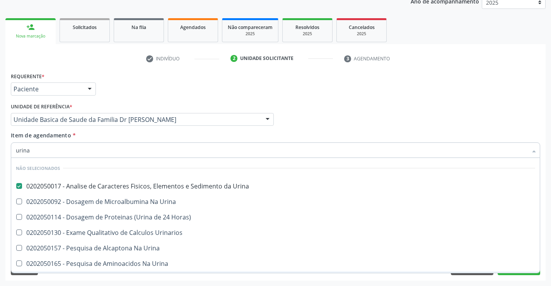
click at [70, 275] on div "Limpar Anterior Próximo" at bounding box center [275, 268] width 529 height 13
checkbox Horas\) "true"
checkbox Urina "true"
checkbox Urinarios "true"
checkbox Urina "true"
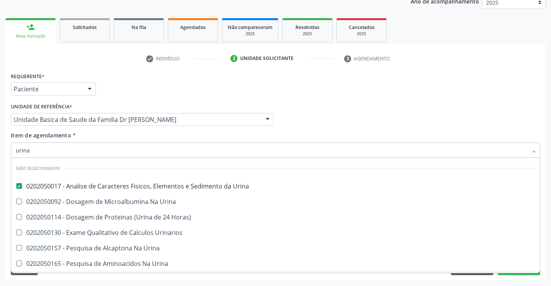
checkbox Urina "true"
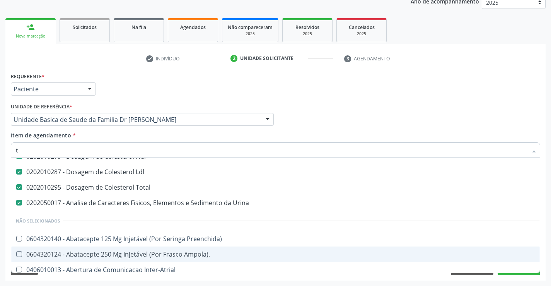
scroll to position [24, 0]
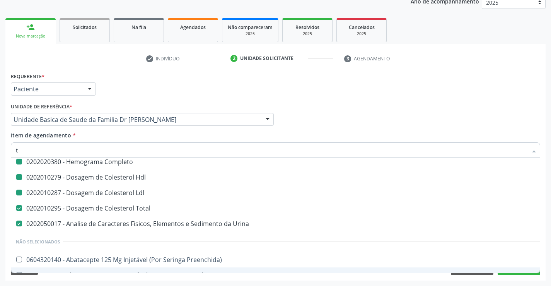
type input "tg"
checkbox Completo "false"
checkbox Ldl "false"
checkbox Hdl "false"
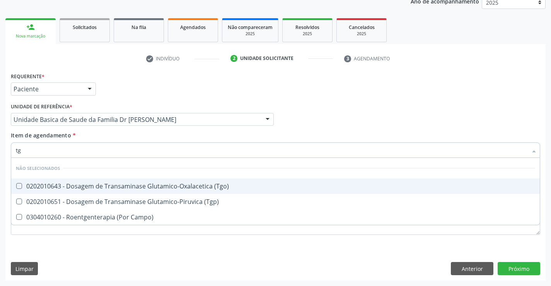
click at [93, 186] on div "0202010643 - Dosagem de Transaminase Glutamico-Oxalacetica (Tgo)" at bounding box center [275, 186] width 519 height 6
checkbox \(Tgo\) "true"
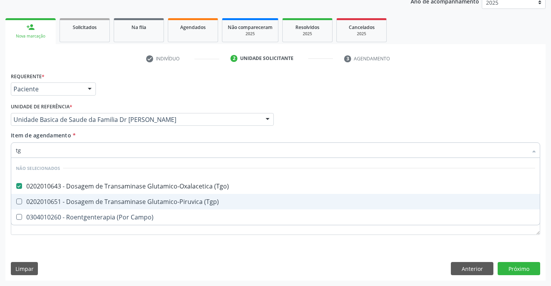
click at [87, 199] on div "0202010651 - Dosagem de Transaminase Glutamico-Piruvica (Tgp)" at bounding box center [275, 201] width 519 height 6
checkbox \(Tgp\) "true"
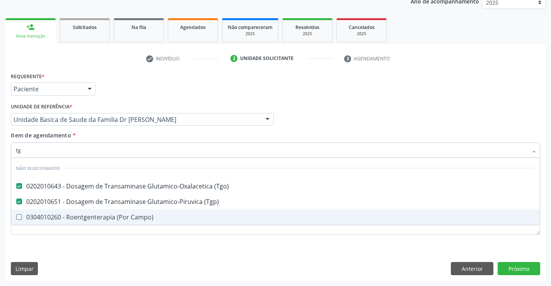
click at [67, 246] on div "Requerente * Paciente Médico(a) Enfermeiro(a) Paciente Nenhum resultado encontr…" at bounding box center [275, 175] width 540 height 210
checkbox Campo\) "true"
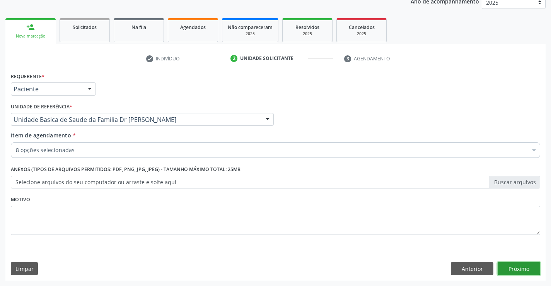
click at [512, 266] on button "Próximo" at bounding box center [519, 268] width 43 height 13
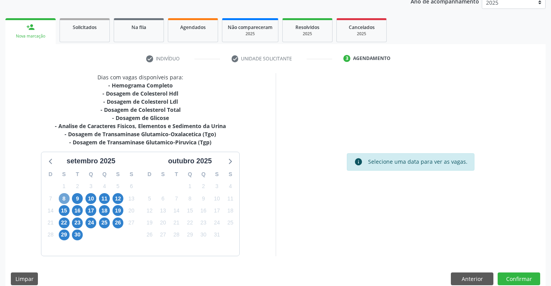
click at [65, 196] on span "8" at bounding box center [64, 198] width 11 height 11
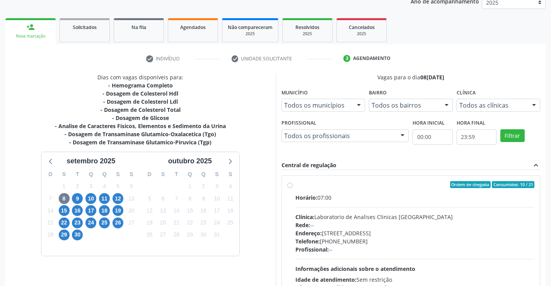
click at [295, 185] on label "Ordem de chegada Consumidos: 10 / 21 Horário: 07:00 Clínica: Laboratorio de Ana…" at bounding box center [414, 240] width 239 height 119
click at [289, 185] on input "Ordem de chegada Consumidos: 10 / 21 Horário: 07:00 Clínica: Laboratorio de Ana…" at bounding box center [289, 184] width 5 height 7
radio input "true"
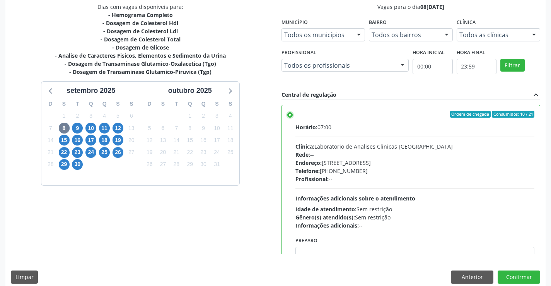
scroll to position [176, 0]
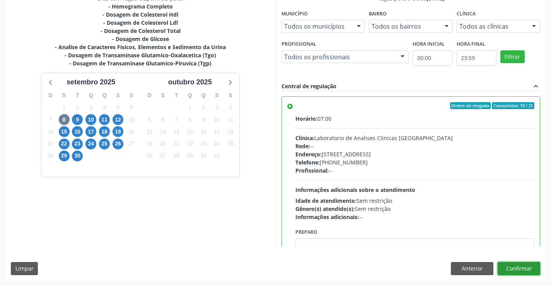
click at [518, 265] on button "Confirmar" at bounding box center [519, 268] width 43 height 13
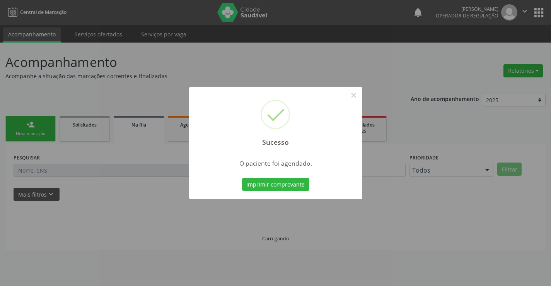
scroll to position [0, 0]
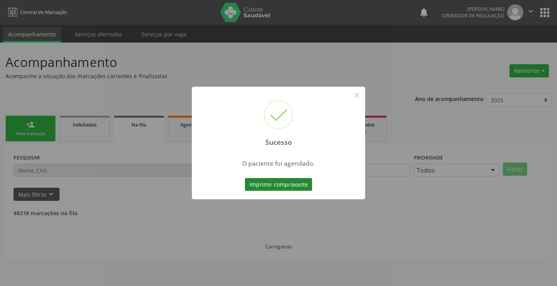
click at [281, 188] on button "Imprimir comprovante" at bounding box center [278, 184] width 67 height 13
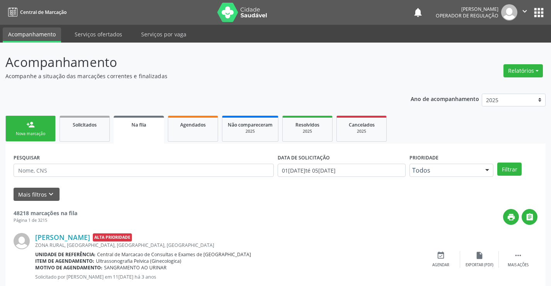
click at [31, 131] on div "Nova marcação" at bounding box center [30, 134] width 39 height 6
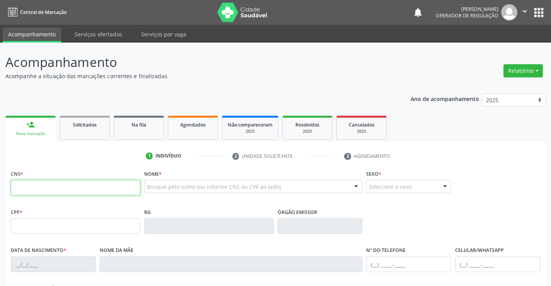
click at [65, 188] on input "text" at bounding box center [76, 187] width 130 height 15
type input "706 4016 5724 7287"
type input "3[DATE]"
type input "[PERSON_NAME] de Jesus"
type input "[PHONE_NUMBER]"
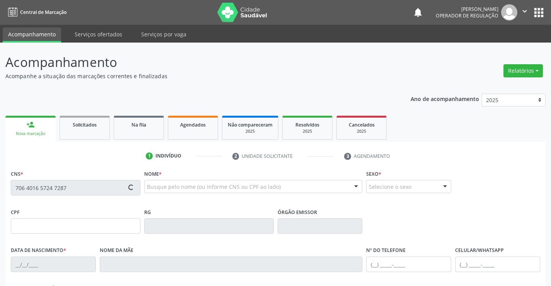
type input "S/N"
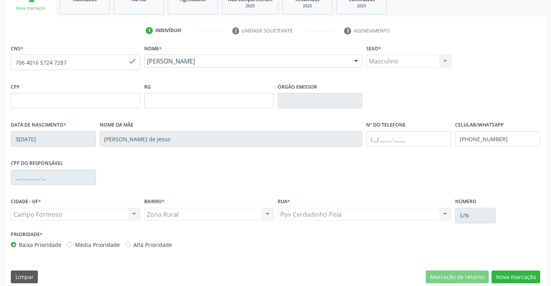
scroll to position [133, 0]
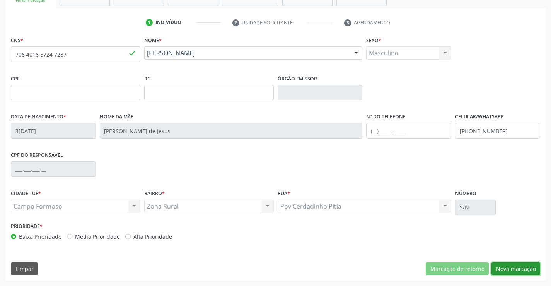
click at [505, 268] on button "Nova marcação" at bounding box center [515, 268] width 49 height 13
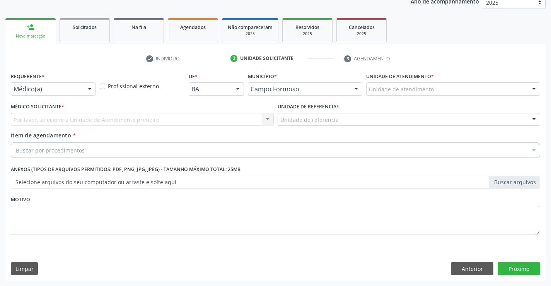
scroll to position [97, 0]
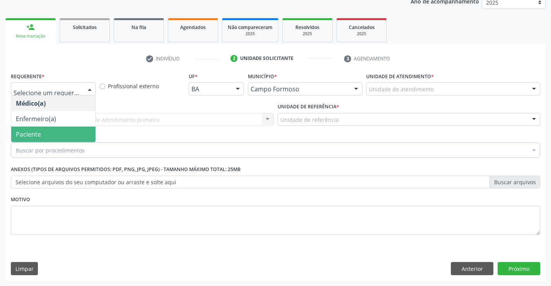
click at [55, 133] on span "Paciente" at bounding box center [53, 133] width 84 height 15
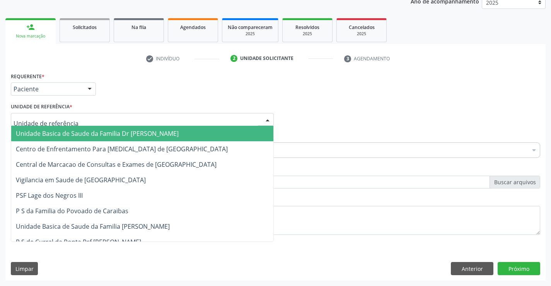
click at [61, 133] on span "Unidade Basica de Saude da Familia Dr [PERSON_NAME]" at bounding box center [97, 133] width 163 height 9
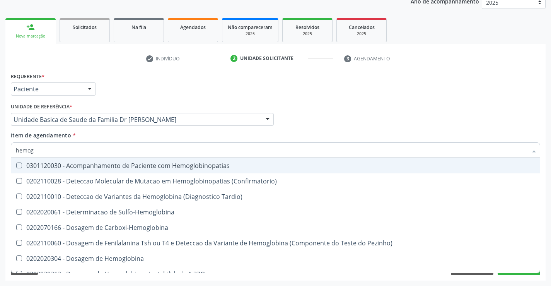
type input "hemogr"
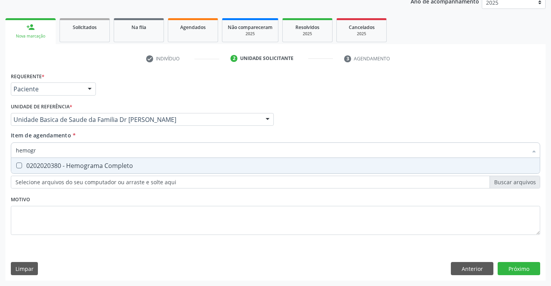
click at [60, 164] on div "0202020380 - Hemograma Completo" at bounding box center [275, 165] width 519 height 6
checkbox Completo "true"
type input "hemogr"
click at [43, 219] on div "Requerente * Paciente Médico(a) Enfermeiro(a) Paciente Nenhum resultado encontr…" at bounding box center [275, 157] width 529 height 175
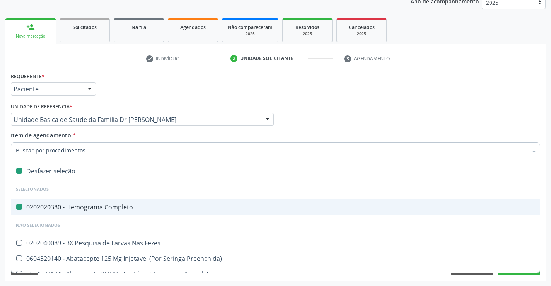
type input "f"
checkbox Completo "false"
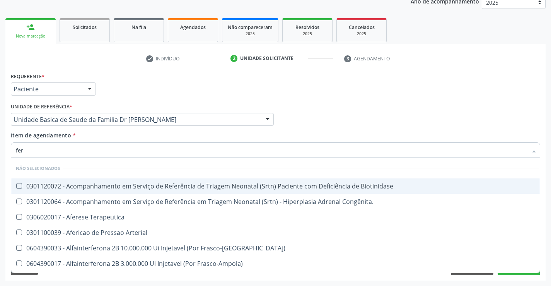
type input "ferr"
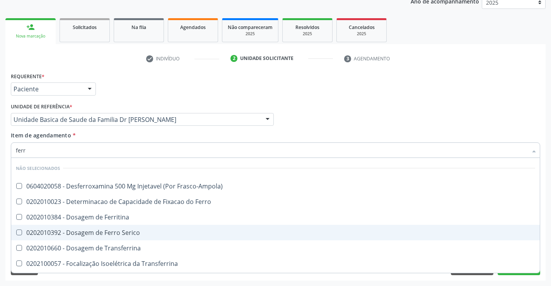
click at [99, 232] on div "0202010392 - Dosagem de Ferro Serico" at bounding box center [275, 232] width 519 height 6
checkbox Serico "true"
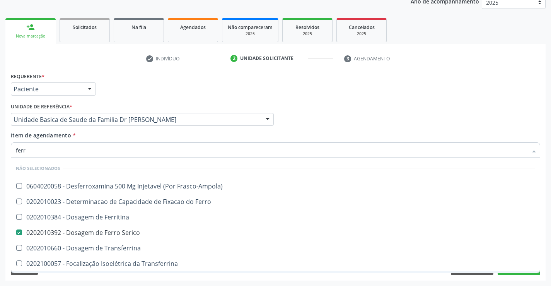
type input "ferr"
click at [79, 281] on div "Acompanhamento Acompanhe a situação das marcações correntes e finalizadas Relat…" at bounding box center [275, 115] width 551 height 341
checkbox Frasco-Ampola\) "true"
checkbox Serico "false"
checkbox Ferro "true"
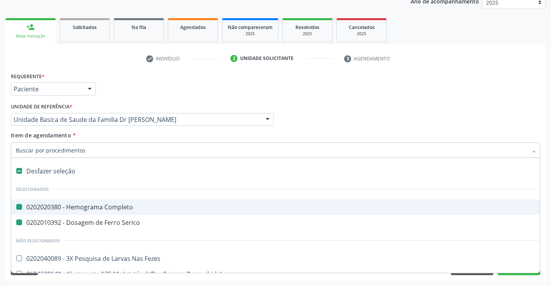
type input "u"
checkbox Completo "false"
checkbox Serico "false"
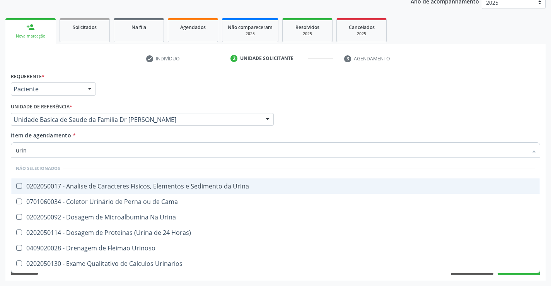
type input "urina"
click at [99, 183] on div "0202050017 - Analise de Caracteres Fisicos, Elementos e Sedimento da Urina" at bounding box center [275, 186] width 519 height 6
checkbox Urina "true"
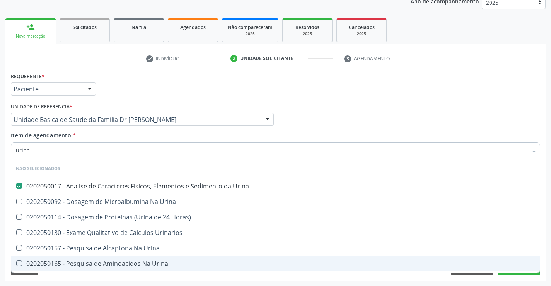
type input "urina"
click at [68, 279] on div "Requerente * Paciente Médico(a) Enfermeiro(a) Paciente Nenhum resultado encontr…" at bounding box center [275, 175] width 540 height 210
checkbox Urina "true"
checkbox Horas\) "true"
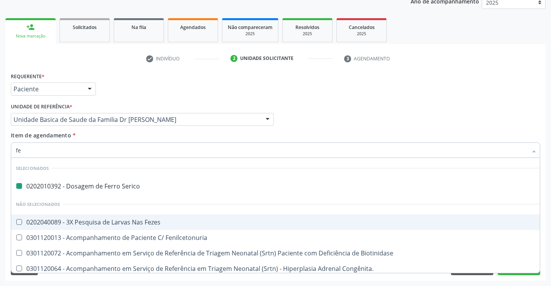
type input "fez"
checkbox Serico "false"
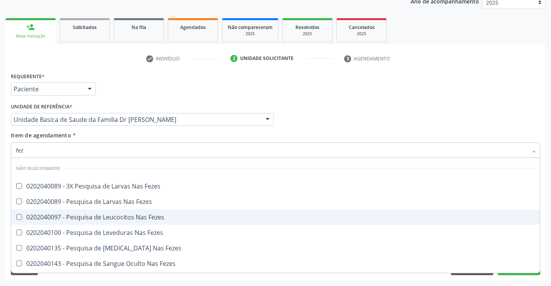
type input "feze"
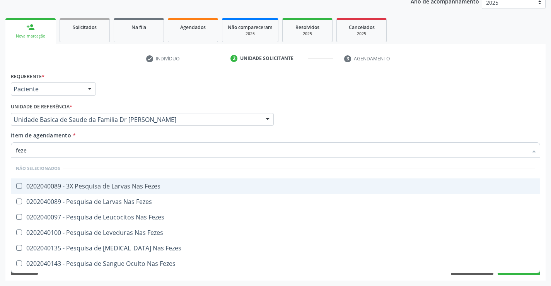
click at [87, 183] on div "0202040089 - 3X Pesquisa de Larvas Nas Fezes" at bounding box center [275, 186] width 519 height 6
checkbox Fezes "true"
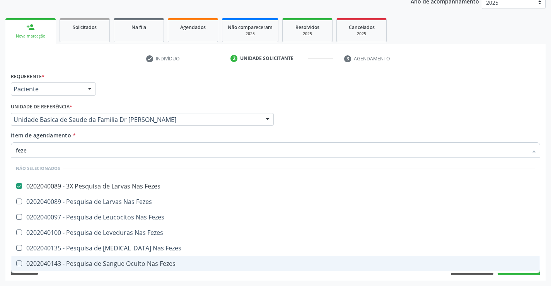
click at [77, 280] on div "Requerente * Paciente Médico(a) Enfermeiro(a) Paciente Nenhum resultado encontr…" at bounding box center [275, 175] width 540 height 210
checkbox Fezes "true"
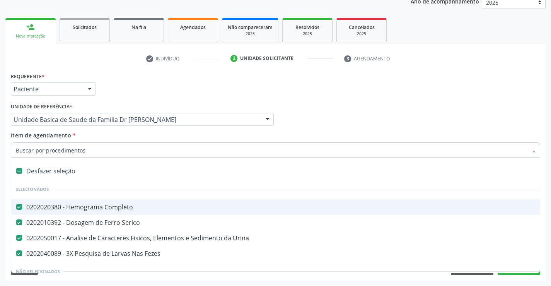
click at [84, 145] on div at bounding box center [275, 149] width 529 height 15
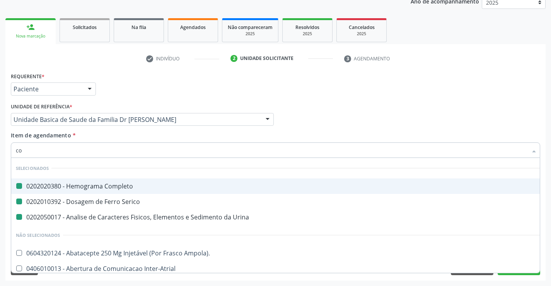
type input "col"
checkbox Completo "false"
checkbox Urina "false"
checkbox Serico "false"
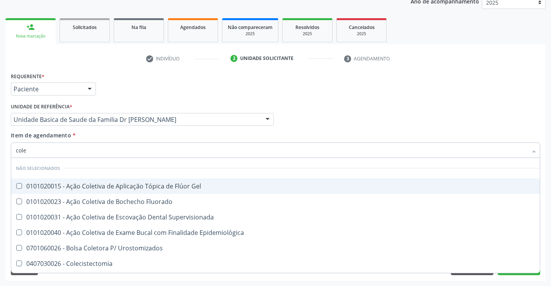
type input "coles"
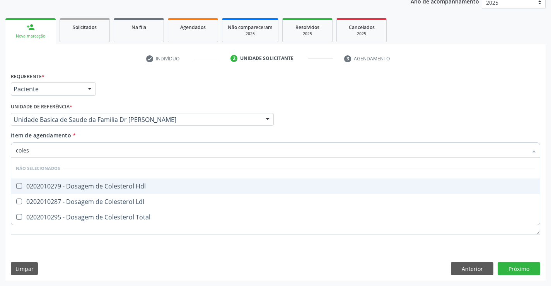
click at [86, 184] on div "0202010279 - Dosagem de Colesterol Hdl" at bounding box center [275, 186] width 519 height 6
checkbox Hdl "true"
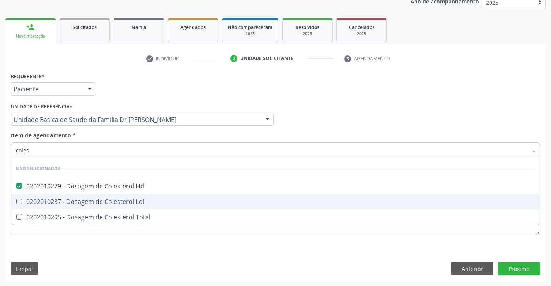
click at [77, 199] on div "0202010287 - Dosagem de Colesterol Ldl" at bounding box center [275, 201] width 519 height 6
checkbox Ldl "true"
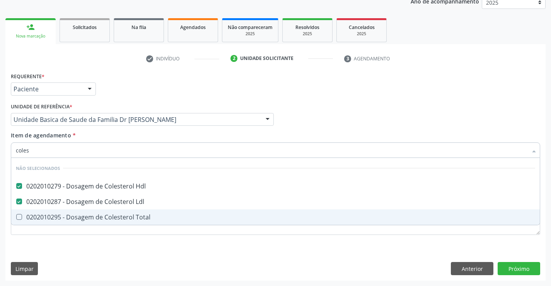
click at [73, 215] on div "0202010295 - Dosagem de Colesterol Total" at bounding box center [275, 217] width 519 height 6
checkbox Total "true"
click at [50, 251] on div "Requerente * Paciente Médico(a) Enfermeiro(a) Paciente Nenhum resultado encontr…" at bounding box center [275, 175] width 540 height 210
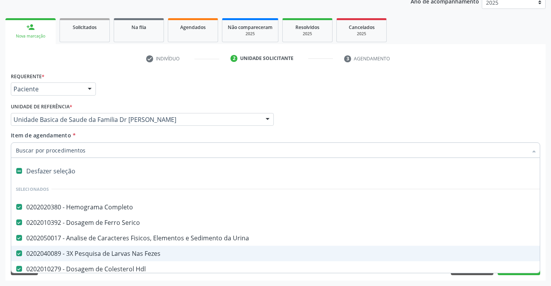
type input "t"
checkbox Total "false"
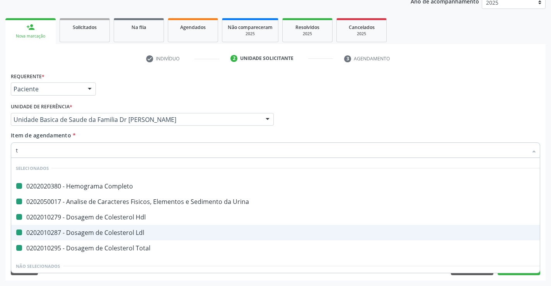
type input "tr"
checkbox Completo "false"
checkbox Hdl "false"
checkbox Urina "false"
checkbox Ldl "false"
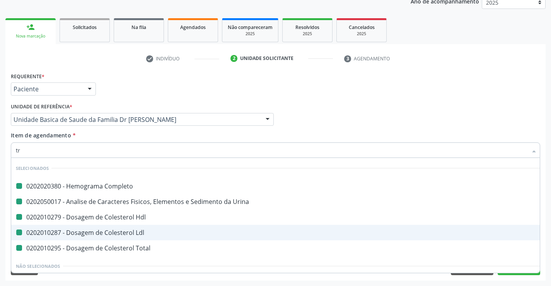
checkbox Total "false"
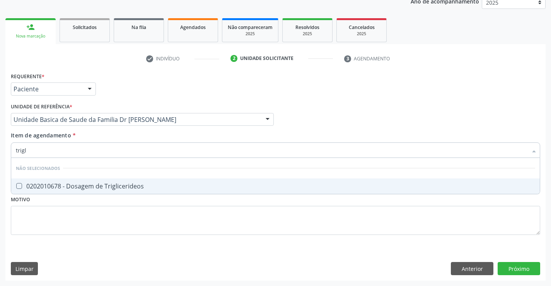
type input "trigli"
click at [77, 183] on div "0202010678 - Dosagem de Triglicerideos" at bounding box center [275, 186] width 519 height 6
checkbox Triglicerideos "true"
click at [67, 229] on div "Requerente * Paciente Médico(a) Enfermeiro(a) Paciente Nenhum resultado encontr…" at bounding box center [275, 157] width 529 height 175
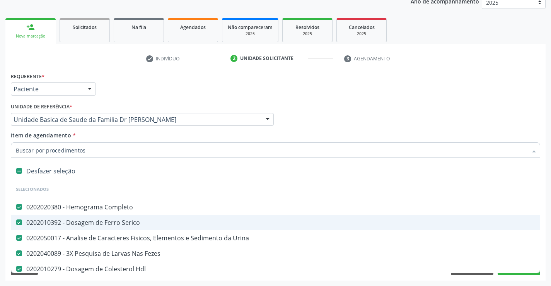
type input "g"
checkbox Triglicerideos "false"
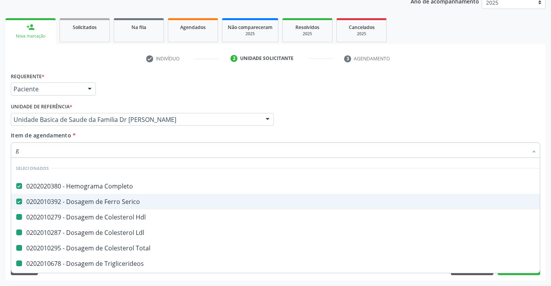
type input "gl"
checkbox Hdl "false"
checkbox Ldl "false"
checkbox Total "false"
checkbox Triglicerideos "false"
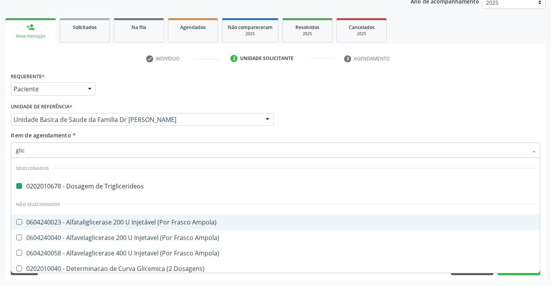
type input "glico"
checkbox Triglicerideos "false"
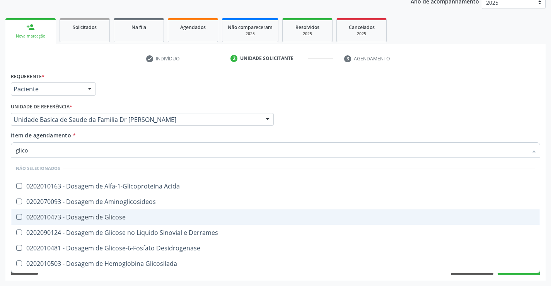
type input "glicos"
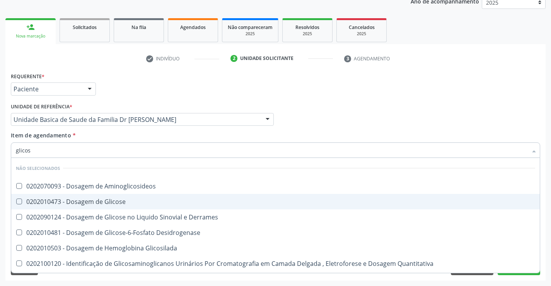
click at [73, 199] on div "0202010473 - Dosagem de Glicose" at bounding box center [275, 201] width 519 height 6
checkbox Glicose "true"
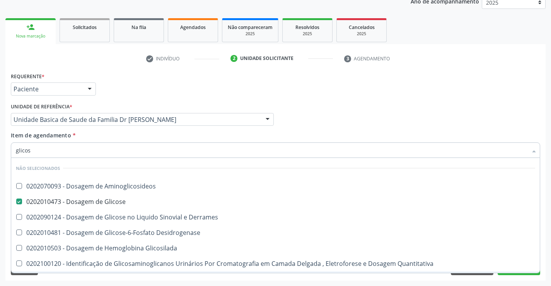
click at [51, 277] on div "Requerente * Paciente Médico(a) Enfermeiro(a) Paciente Nenhum resultado encontr…" at bounding box center [275, 175] width 540 height 210
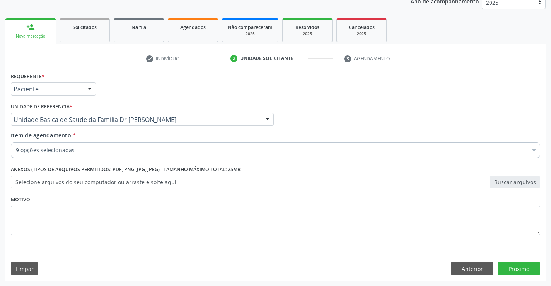
checkbox Completo "true"
checkbox Urina "true"
checkbox Fezes "true"
checkbox Hdl "true"
checkbox Ldl "true"
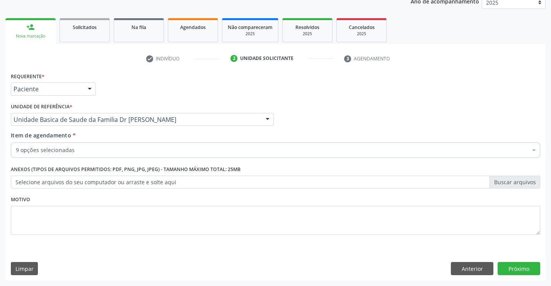
checkbox Triglicerideos "true"
checkbox Total "true"
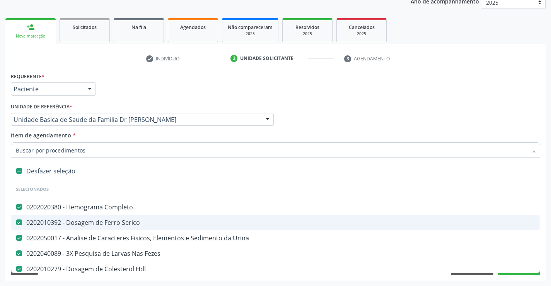
click at [81, 146] on div at bounding box center [275, 149] width 529 height 15
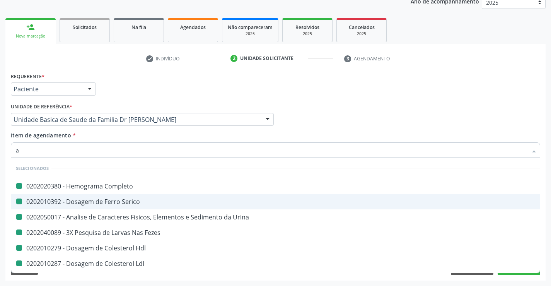
type input "ab"
checkbox Completo "false"
checkbox Urina "false"
checkbox Fezes "false"
checkbox Hdl "false"
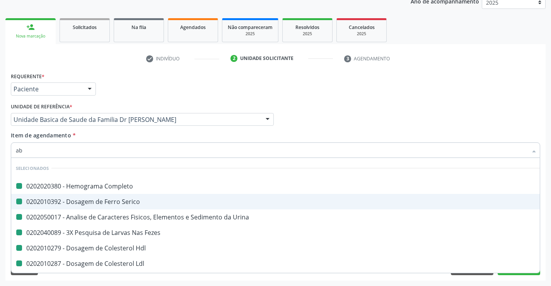
checkbox Ldl "false"
checkbox Triglicerideos "false"
checkbox Total "false"
checkbox Serico "false"
checkbox Glicose "false"
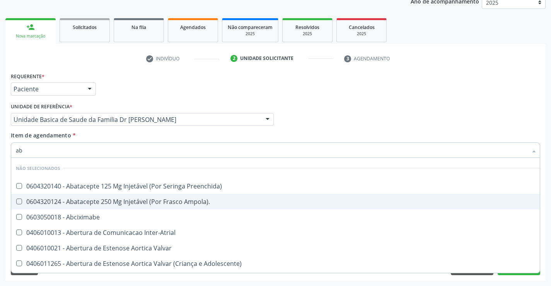
type input "abo"
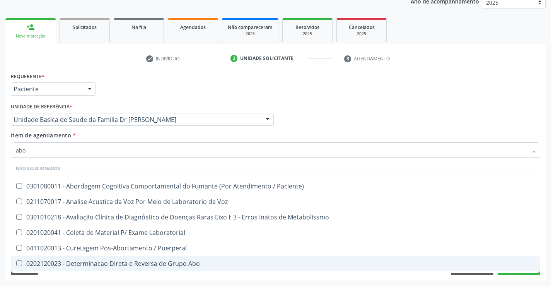
click at [154, 261] on div "0202120023 - Determinacao Direta e Reversa de Grupo Abo" at bounding box center [275, 263] width 519 height 6
checkbox Abo "true"
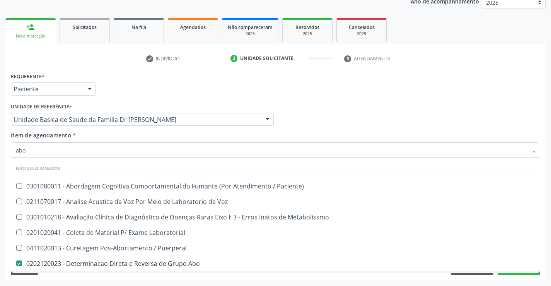
click at [100, 280] on div "Acompanhamento Acompanhe a situação das marcações correntes e finalizadas Relat…" at bounding box center [275, 115] width 551 height 341
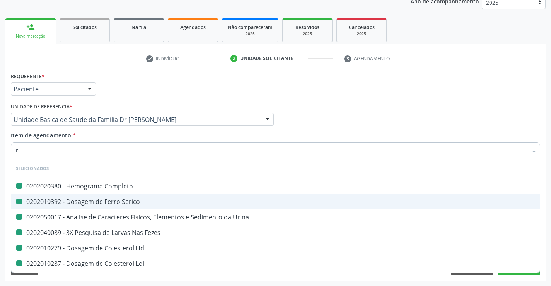
type input "rh"
checkbox Completo "false"
checkbox Urina "false"
checkbox Fezes "false"
checkbox Hdl "false"
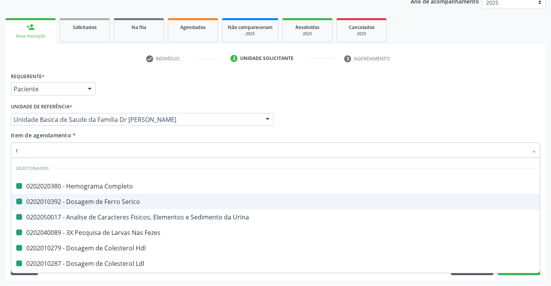
checkbox Ldl "false"
checkbox Serico "false"
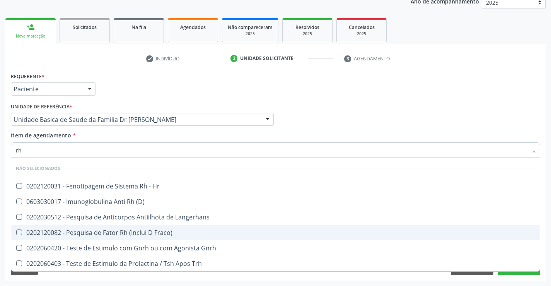
click at [152, 232] on div "0202120082 - Pesquisa de Fator Rh (Inclui D Fraco)" at bounding box center [275, 232] width 519 height 6
checkbox Fraco\) "true"
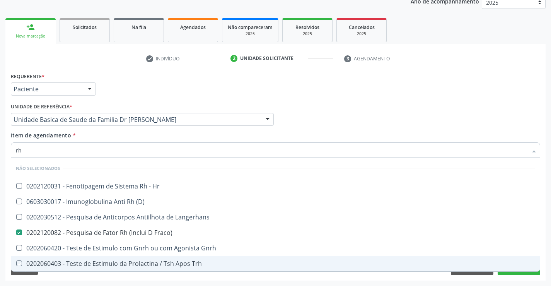
click at [92, 280] on div "Acompanhamento Acompanhe a situação das marcações correntes e finalizadas Relat…" at bounding box center [275, 115] width 551 height 341
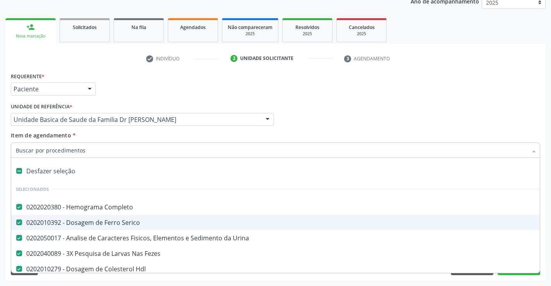
type input "t"
checkbox Abo "false"
checkbox Fraco\) "false"
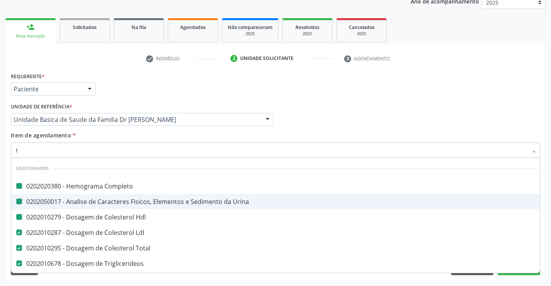
type input "tg"
checkbox Completo "false"
checkbox Hdl "false"
checkbox Urina "false"
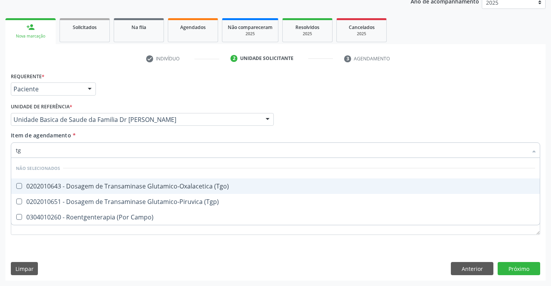
click at [96, 184] on div "0202010643 - Dosagem de Transaminase Glutamico-Oxalacetica (Tgo)" at bounding box center [275, 186] width 519 height 6
checkbox \(Tgo\) "true"
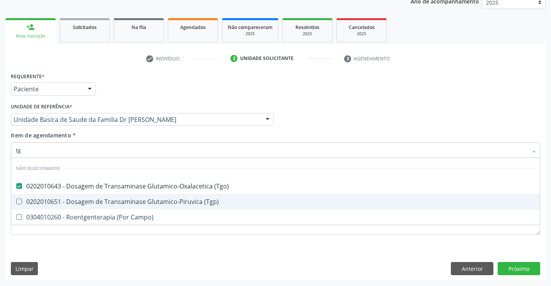
click at [95, 202] on div "0202010651 - Dosagem de Transaminase Glutamico-Piruvica (Tgp)" at bounding box center [275, 201] width 519 height 6
checkbox \(Tgp\) "true"
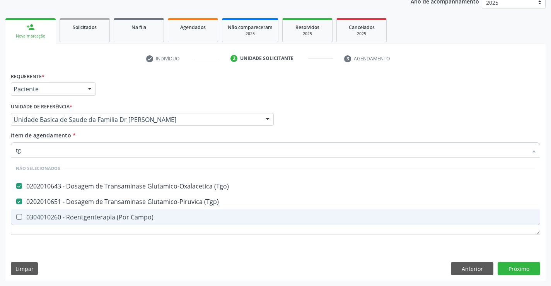
click at [77, 248] on div "Requerente * Paciente Médico(a) Enfermeiro(a) Paciente Nenhum resultado encontr…" at bounding box center [275, 175] width 540 height 210
checkbox Campo\) "true"
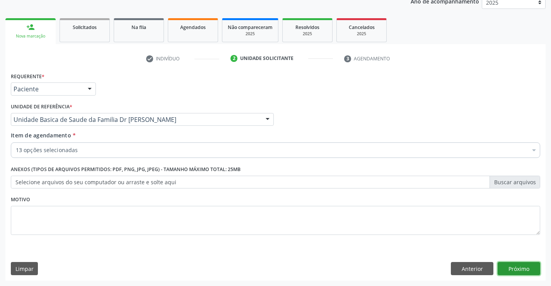
click at [509, 266] on button "Próximo" at bounding box center [519, 268] width 43 height 13
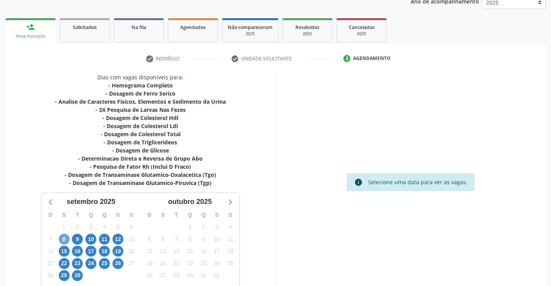
click at [66, 240] on span "8" at bounding box center [64, 239] width 11 height 11
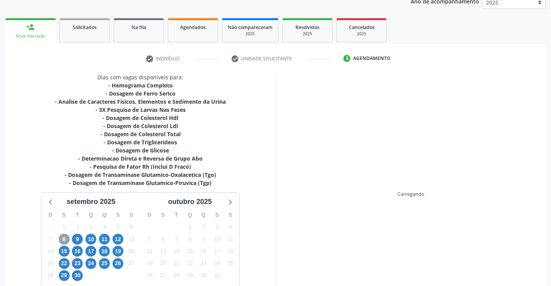
click at [66, 240] on span "8" at bounding box center [64, 239] width 11 height 11
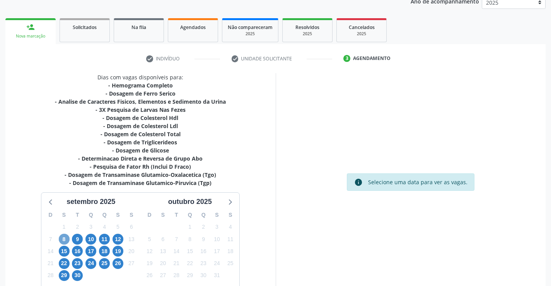
click at [66, 240] on span "8" at bounding box center [64, 239] width 11 height 11
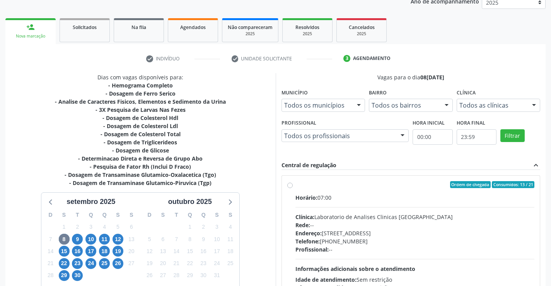
click at [295, 184] on label "Ordem de chegada Consumidos: 13 / 21 Horário: 07:00 Clínica: Laboratorio de Ana…" at bounding box center [414, 240] width 239 height 119
click at [290, 184] on input "Ordem de chegada Consumidos: 13 / 21 Horário: 07:00 Clínica: Laboratorio de Ana…" at bounding box center [289, 184] width 5 height 7
radio input "true"
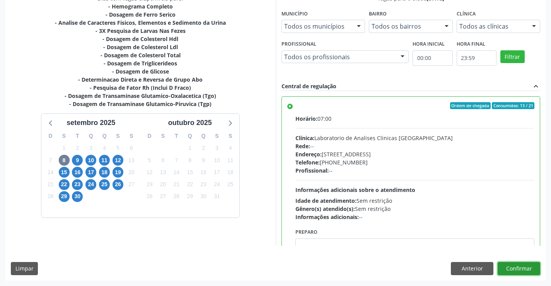
click at [522, 266] on button "Confirmar" at bounding box center [519, 268] width 43 height 13
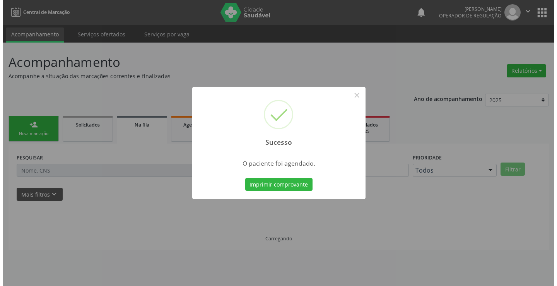
scroll to position [0, 0]
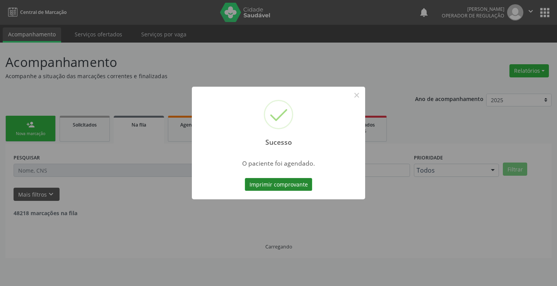
click at [280, 182] on button "Imprimir comprovante" at bounding box center [278, 184] width 67 height 13
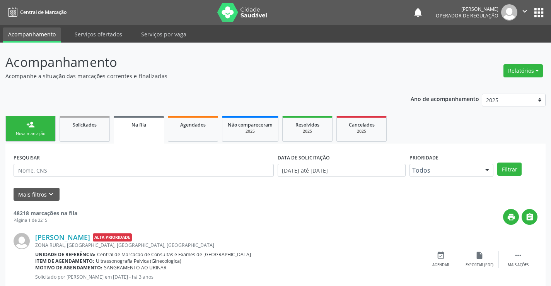
click at [23, 121] on link "person_add Nova marcação" at bounding box center [30, 129] width 50 height 26
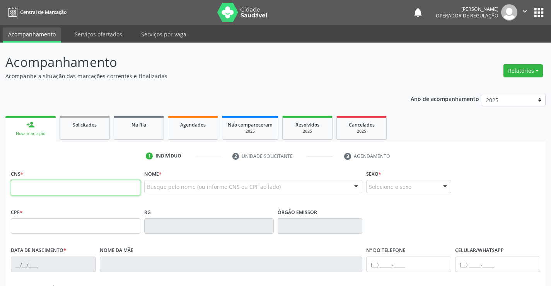
click at [57, 184] on input "text" at bounding box center [76, 187] width 130 height 15
type input "708 2006 4192 4842"
type input "0[DATE]"
type input "[PERSON_NAME]"
type input "[PHONE_NUMBER]"
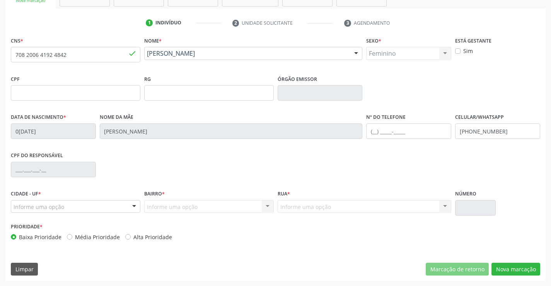
scroll to position [133, 0]
click at [513, 266] on button "Nova marcação" at bounding box center [515, 268] width 49 height 13
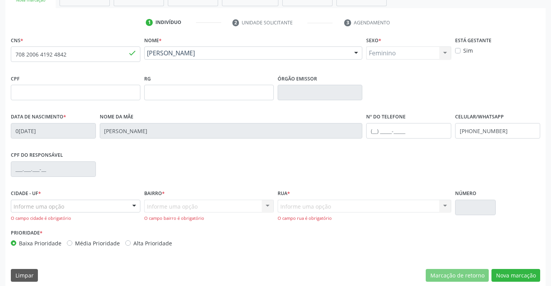
click at [48, 213] on div "Informe uma opção Campo Formoso - BA Nenhum resultado encontrado para: " " Nenh…" at bounding box center [76, 211] width 130 height 22
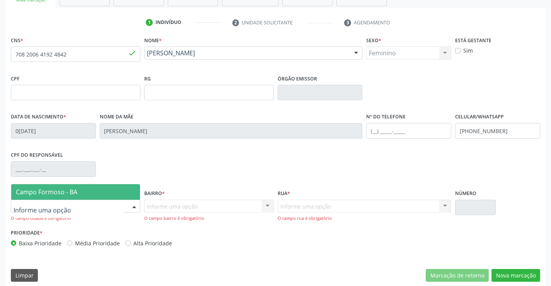
click at [72, 193] on span "Campo Formoso - BA" at bounding box center [46, 192] width 61 height 9
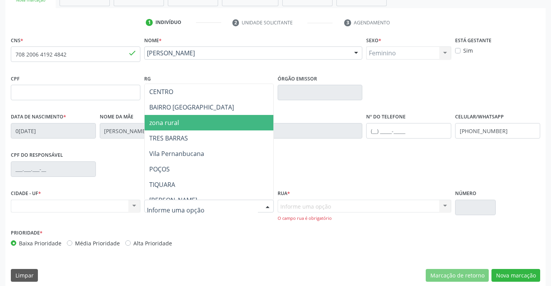
click at [179, 122] on span "zona rural" at bounding box center [228, 122] width 167 height 15
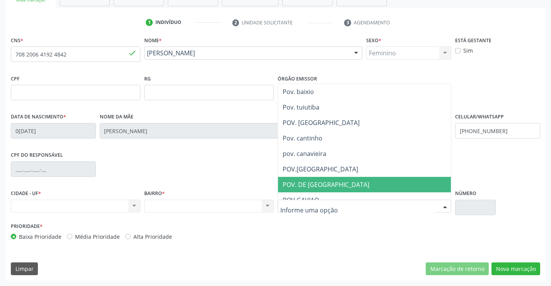
click at [326, 184] on span "POV. DE POÇOS" at bounding box center [326, 184] width 87 height 9
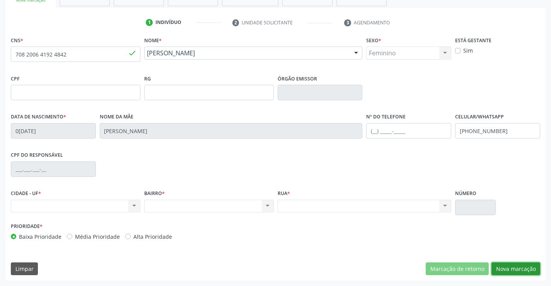
click at [514, 268] on button "Nova marcação" at bounding box center [515, 268] width 49 height 13
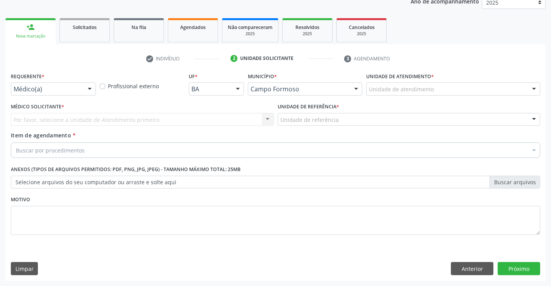
scroll to position [97, 0]
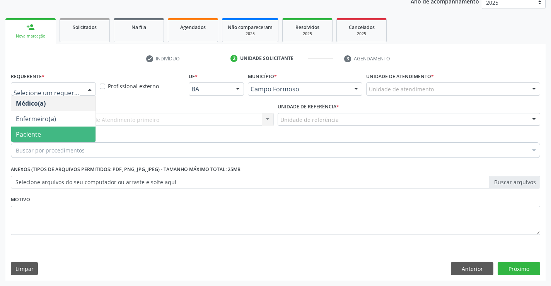
click at [50, 137] on span "Paciente" at bounding box center [53, 133] width 84 height 15
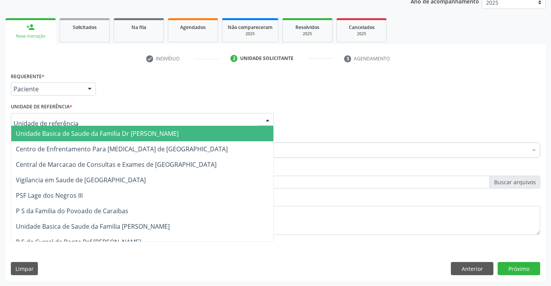
click at [65, 130] on span "Unidade Basica de Saude da Familia Dr [PERSON_NAME]" at bounding box center [97, 133] width 163 height 9
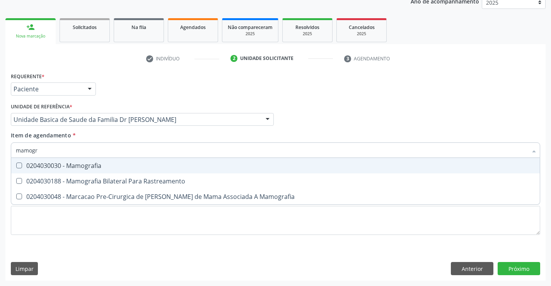
type input "mamogra"
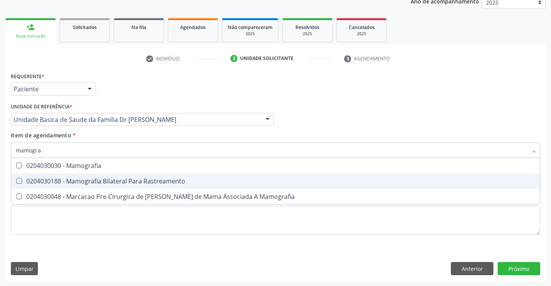
click at [101, 178] on div "0204030188 - Mamografia Bilateral Para Rastreamento" at bounding box center [275, 181] width 519 height 6
checkbox Rastreamento "true"
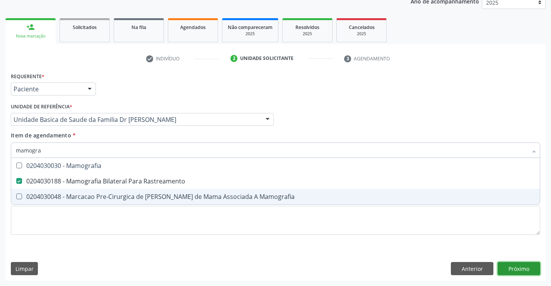
click at [518, 271] on div "Requerente * Paciente Médico(a) Enfermeiro(a) Paciente Nenhum resultado encontr…" at bounding box center [275, 175] width 540 height 210
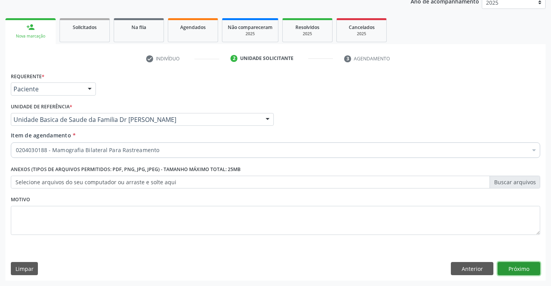
click at [518, 268] on button "Próximo" at bounding box center [519, 268] width 43 height 13
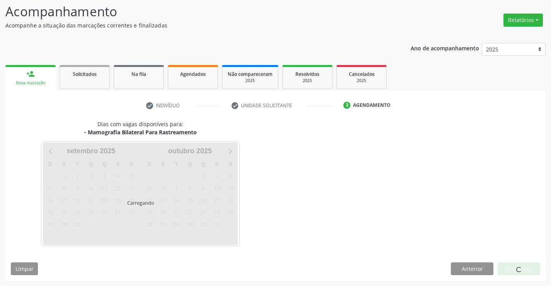
scroll to position [51, 0]
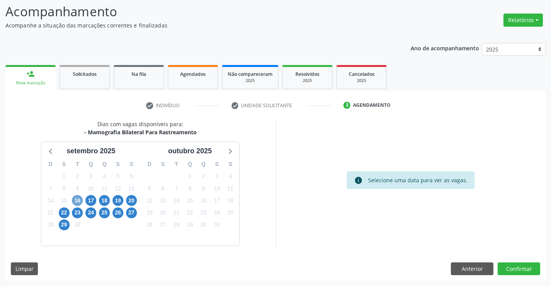
click at [78, 201] on span "16" at bounding box center [77, 200] width 11 height 11
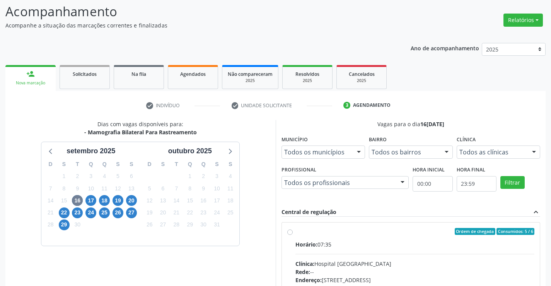
click at [295, 230] on label "Ordem de chegada Consumidos: 5 / 6 Horário: 07:35 Clínica: Hospital Sao Francis…" at bounding box center [414, 287] width 239 height 119
click at [290, 230] on input "Ordem de chegada Consumidos: 5 / 6 Horário: 07:35 Clínica: Hospital Sao Francis…" at bounding box center [289, 231] width 5 height 7
radio input "true"
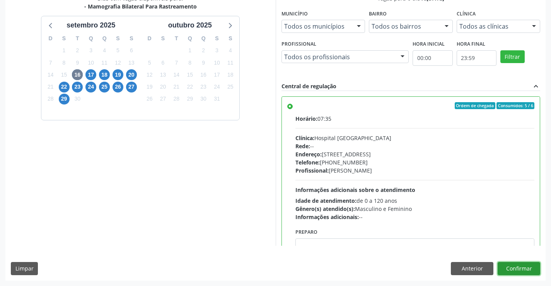
click at [518, 266] on button "Confirmar" at bounding box center [519, 268] width 43 height 13
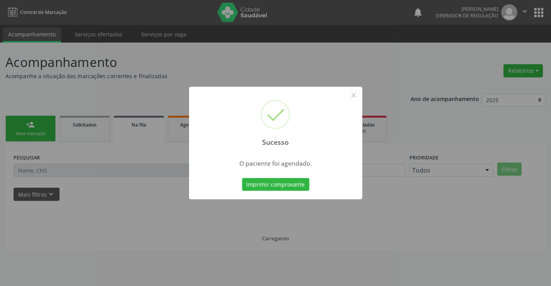
scroll to position [0, 0]
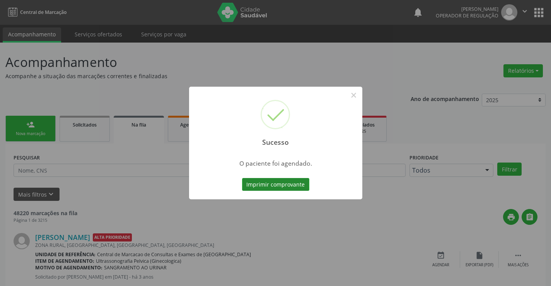
click at [277, 179] on button "Imprimir comprovante" at bounding box center [275, 184] width 67 height 13
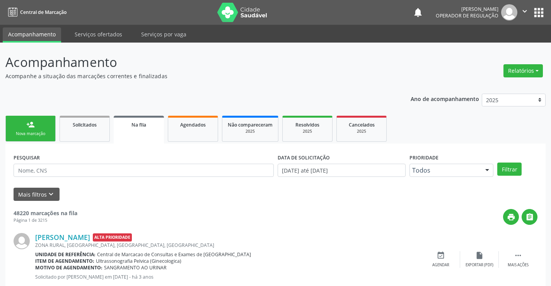
click at [44, 128] on link "person_add Nova marcação" at bounding box center [30, 129] width 50 height 26
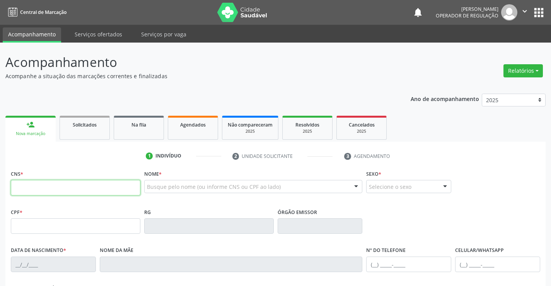
click at [53, 186] on input "text" at bounding box center [76, 187] width 130 height 15
type input "702 4070 2337 6620"
type input "1612924107"
type input "17/09/1994"
type input "sn"
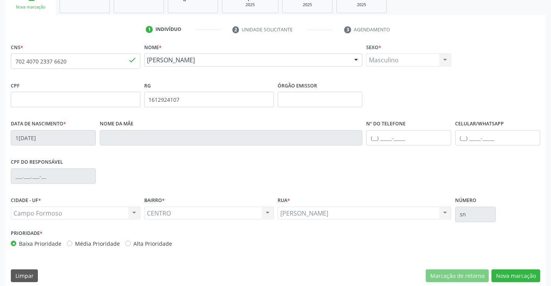
scroll to position [133, 0]
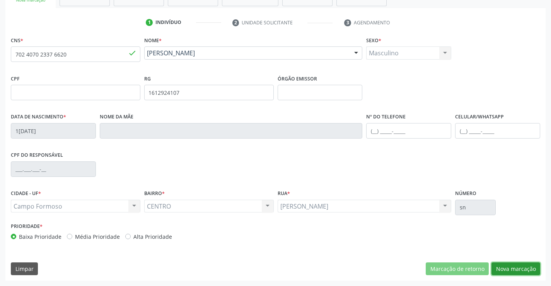
click at [508, 268] on button "Nova marcação" at bounding box center [515, 268] width 49 height 13
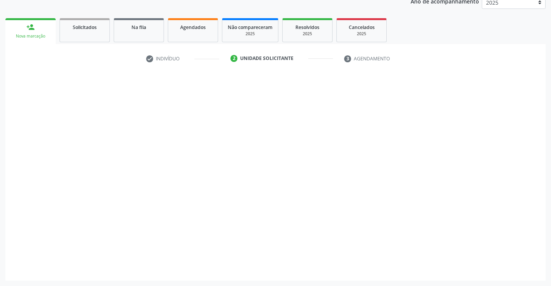
scroll to position [97, 0]
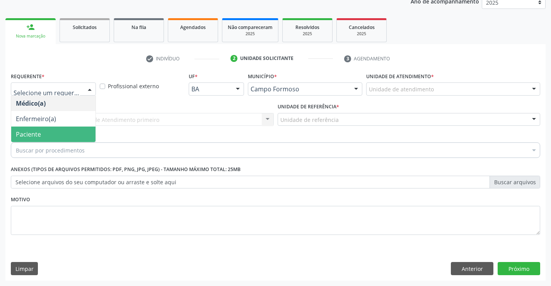
click at [35, 132] on span "Paciente" at bounding box center [28, 134] width 25 height 9
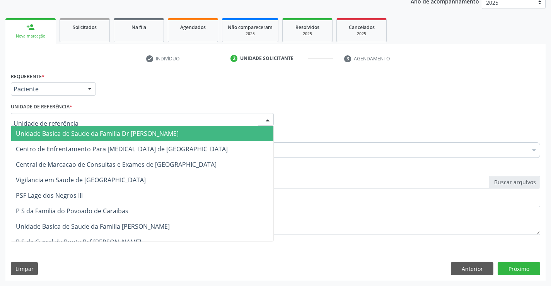
click at [44, 132] on span "Unidade Basica de Saude da Familia Dr [PERSON_NAME]" at bounding box center [97, 133] width 163 height 9
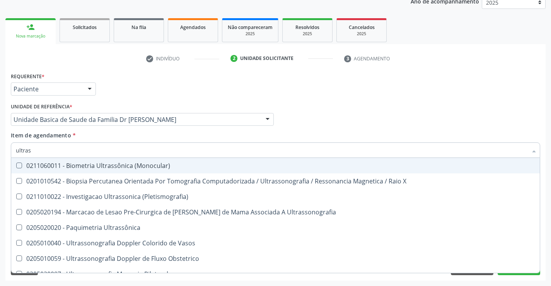
type input "ultrass"
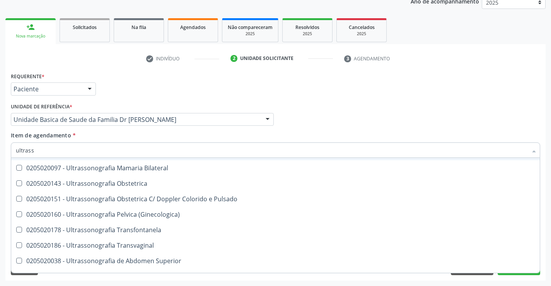
scroll to position [116, 0]
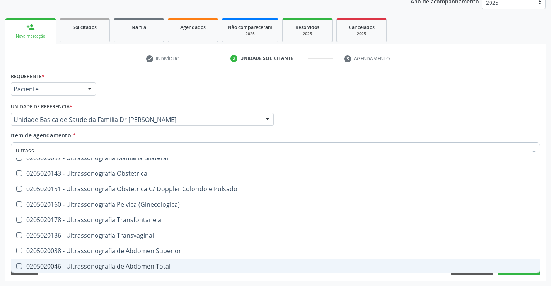
click at [165, 264] on div "0205020046 - Ultrassonografia de Abdomen Total" at bounding box center [275, 266] width 519 height 6
checkbox Total "true"
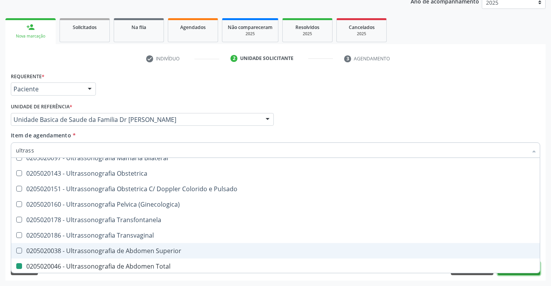
click at [524, 274] on button "Próximo" at bounding box center [519, 268] width 43 height 13
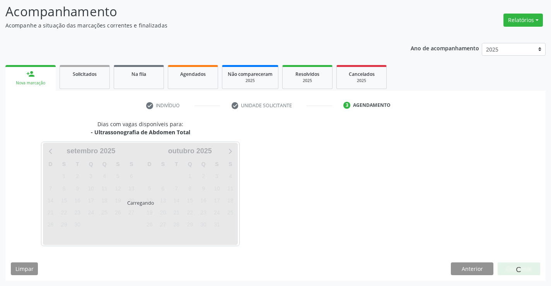
scroll to position [0, 0]
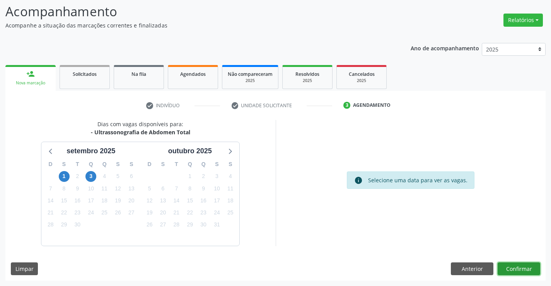
click at [523, 269] on button "Confirmar" at bounding box center [519, 268] width 43 height 13
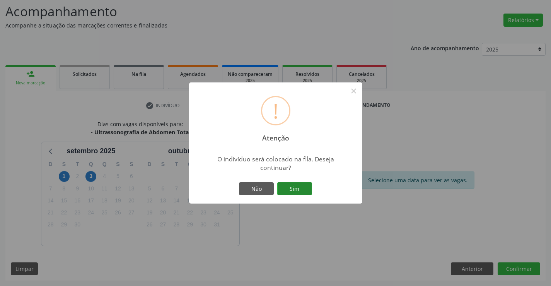
click at [302, 185] on button "Sim" at bounding box center [294, 188] width 35 height 13
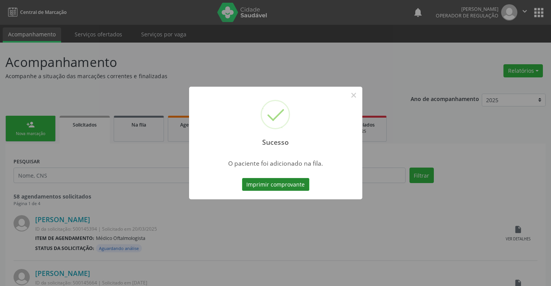
click at [291, 185] on button "Imprimir comprovante" at bounding box center [275, 184] width 67 height 13
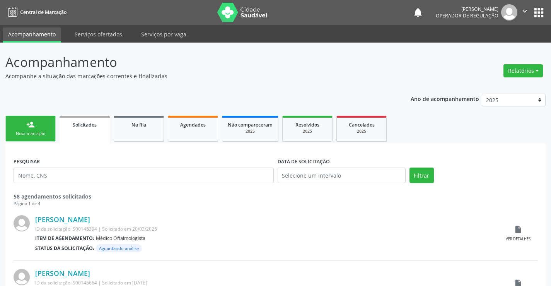
click at [22, 132] on div "Nova marcação" at bounding box center [30, 134] width 39 height 6
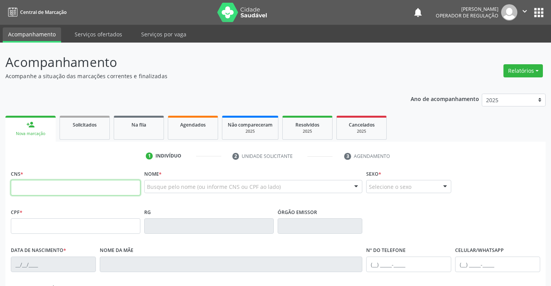
click at [41, 182] on input "text" at bounding box center [76, 187] width 130 height 15
type input "702 8046 8839 7163"
type input "04/01/1977"
type input "(74) 98129-2880"
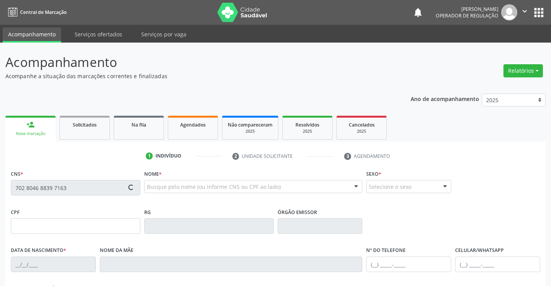
type input "S/N"
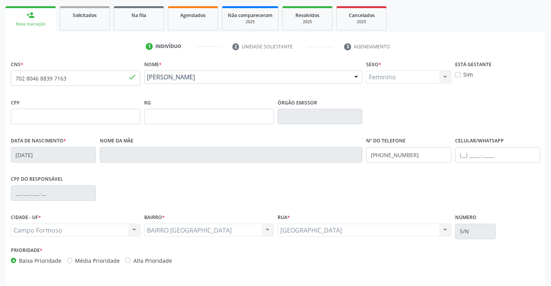
scroll to position [116, 0]
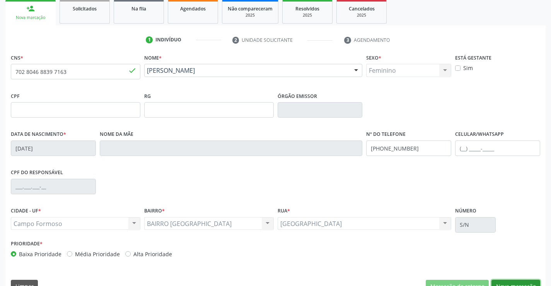
click at [500, 281] on button "Nova marcação" at bounding box center [515, 286] width 49 height 13
click at [500, 281] on div "Acompanhamento Acompanhe a situação das marcações correntes e finalizadas Relat…" at bounding box center [275, 115] width 551 height 377
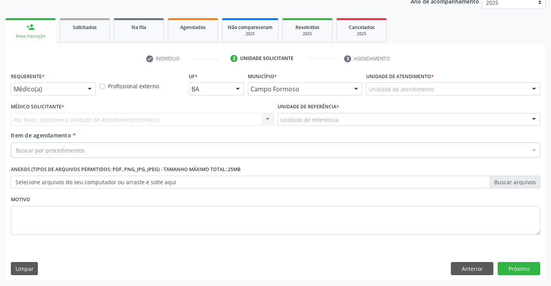
scroll to position [97, 0]
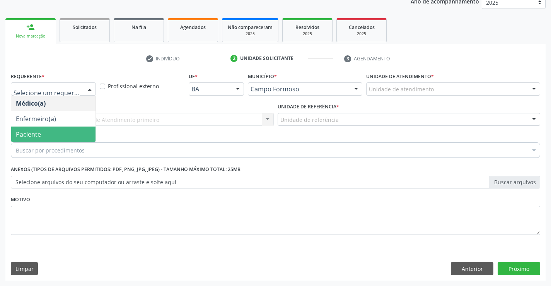
click at [42, 137] on span "Paciente" at bounding box center [53, 133] width 84 height 15
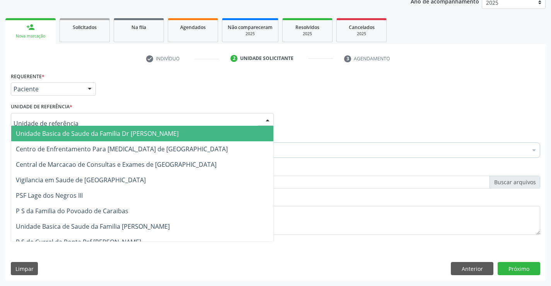
click at [55, 130] on span "Unidade Basica de Saude da Familia Dr [PERSON_NAME]" at bounding box center [97, 133] width 163 height 9
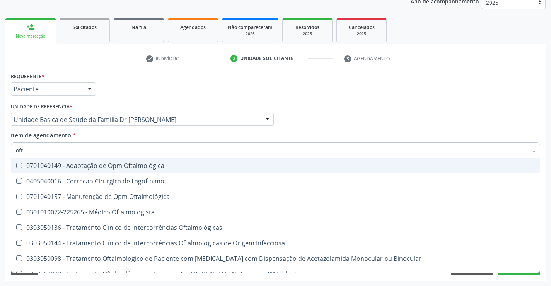
type input "ofta"
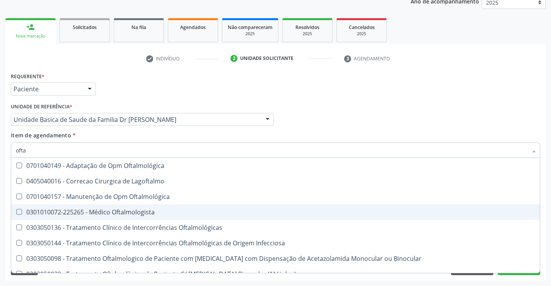
click at [98, 209] on div "0301010072-225265 - Médico Oftalmologista" at bounding box center [275, 212] width 519 height 6
checkbox Oftalmologista "true"
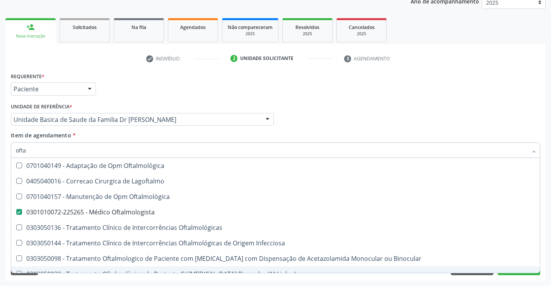
click at [518, 273] on div "Desfazer seleção 0701040149 - Adaptação de Opm Oftalmológica 0405040016 - Corre…" at bounding box center [275, 215] width 529 height 115
click at [518, 274] on button "Próximo" at bounding box center [519, 268] width 43 height 13
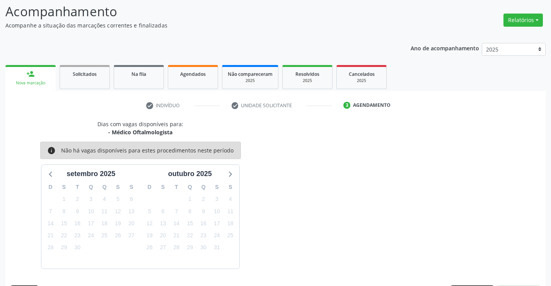
scroll to position [73, 0]
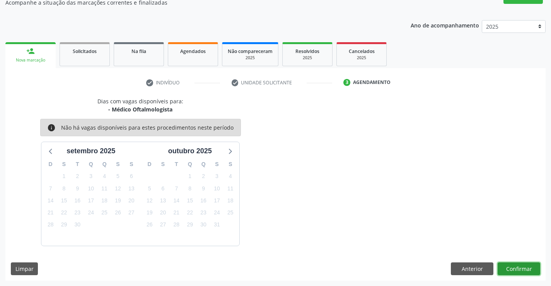
click at [518, 269] on button "Confirmar" at bounding box center [519, 268] width 43 height 13
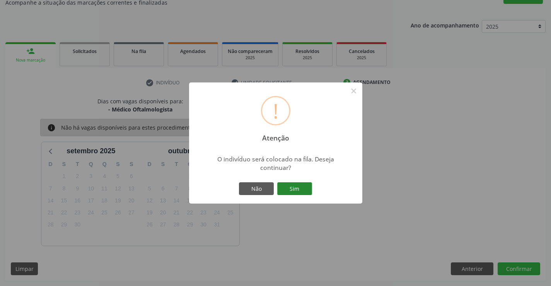
click at [293, 190] on button "Sim" at bounding box center [294, 188] width 35 height 13
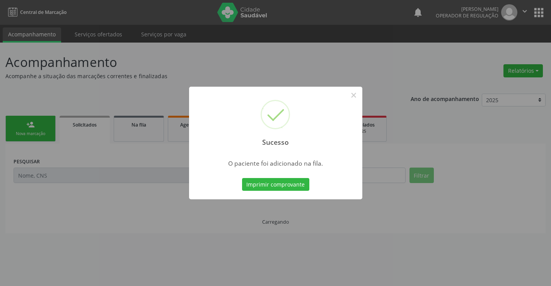
scroll to position [0, 0]
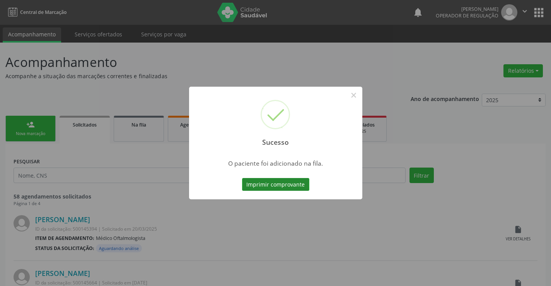
click at [264, 181] on button "Imprimir comprovante" at bounding box center [275, 184] width 67 height 13
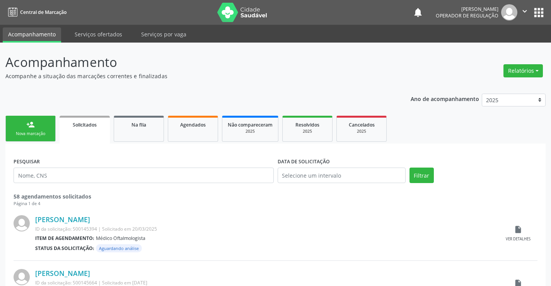
click at [35, 124] on link "person_add Nova marcação" at bounding box center [30, 129] width 50 height 26
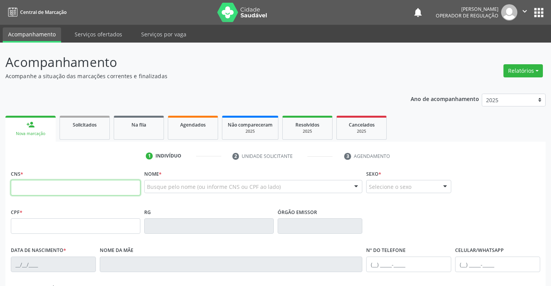
click at [48, 191] on input "text" at bounding box center [76, 187] width 130 height 15
type input "706 4096 0669 2787"
type input "17/01/1961"
type input "(74) 98832-9124"
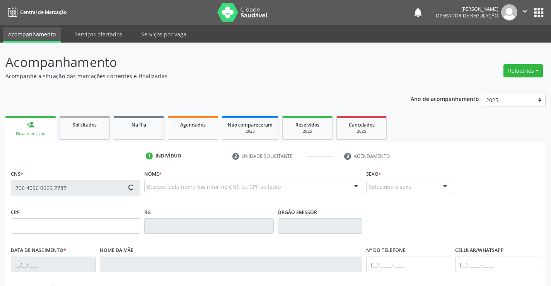
type input "SN"
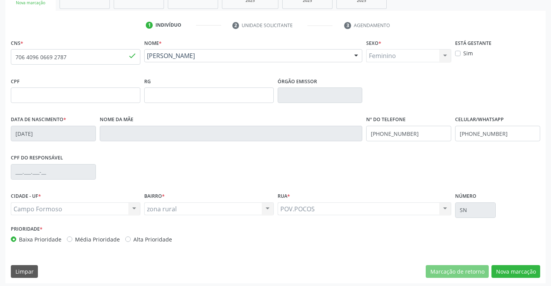
scroll to position [133, 0]
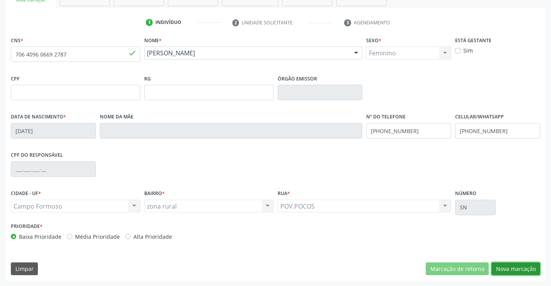
click at [512, 266] on button "Nova marcação" at bounding box center [515, 268] width 49 height 13
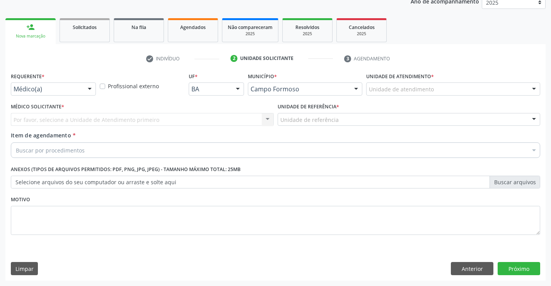
scroll to position [97, 0]
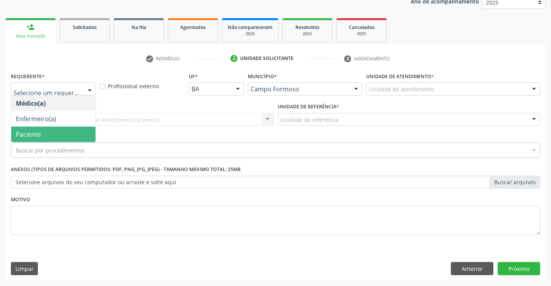
click at [44, 133] on span "Paciente" at bounding box center [53, 133] width 84 height 15
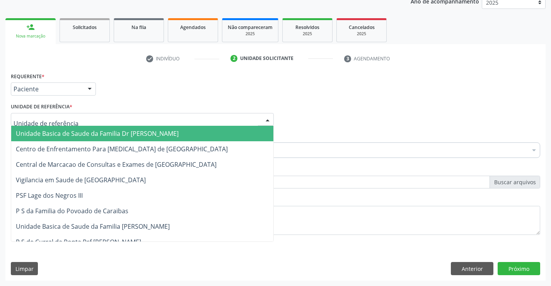
click at [60, 136] on span "Unidade Basica de Saude da Familia Dr [PERSON_NAME]" at bounding box center [97, 133] width 163 height 9
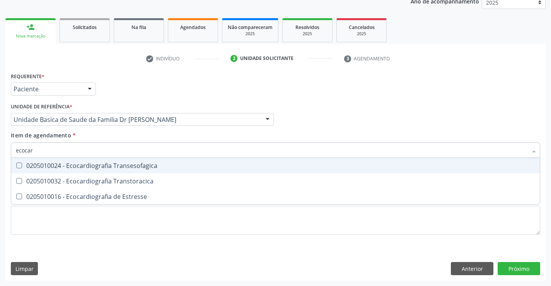
type input "ecocard"
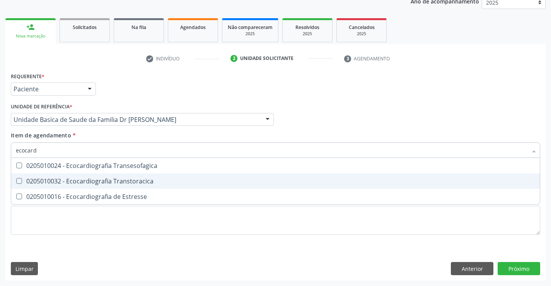
click at [109, 178] on div "0205010032 - Ecocardiografia Transtoracica" at bounding box center [275, 181] width 519 height 6
checkbox Transtoracica "true"
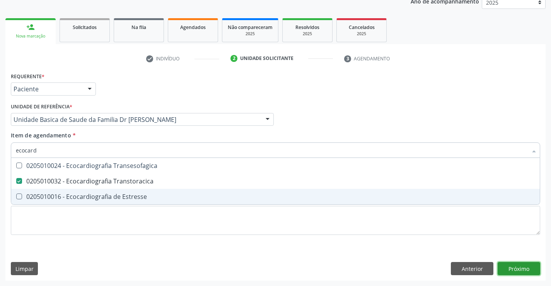
click at [521, 265] on div "Requerente * Paciente Médico(a) Enfermeiro(a) Paciente Nenhum resultado encontr…" at bounding box center [275, 175] width 540 height 210
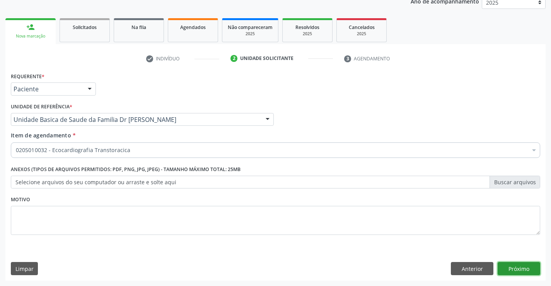
click at [517, 267] on button "Próximo" at bounding box center [519, 268] width 43 height 13
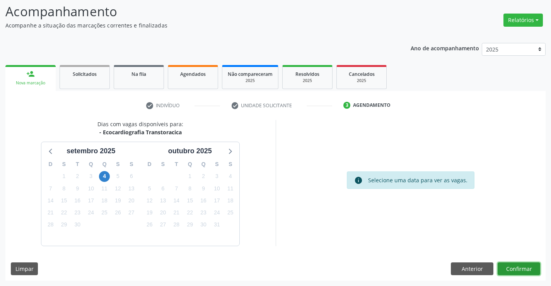
click at [511, 264] on button "Confirmar" at bounding box center [519, 268] width 43 height 13
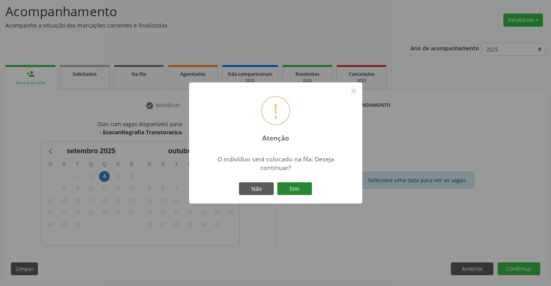
click at [304, 188] on button "Sim" at bounding box center [294, 188] width 35 height 13
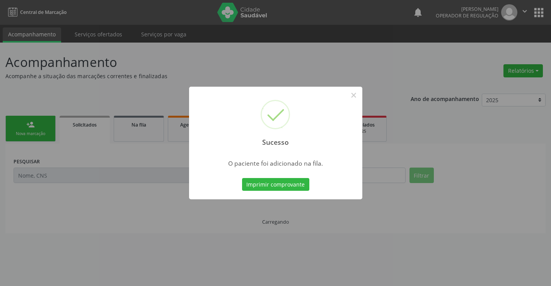
scroll to position [0, 0]
click at [303, 186] on button "Imprimir comprovante" at bounding box center [275, 184] width 67 height 13
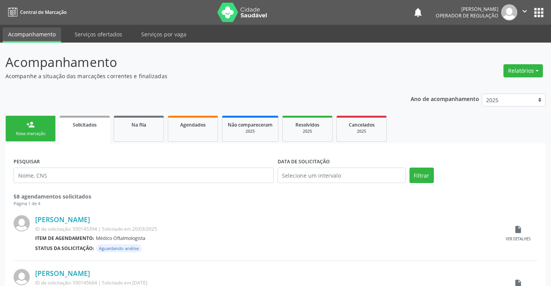
click at [30, 135] on div "Nova marcação" at bounding box center [30, 134] width 39 height 6
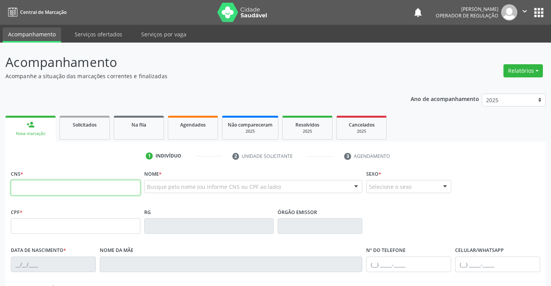
click at [39, 183] on input "text" at bounding box center [76, 187] width 130 height 15
type input "706 1030 3883 8260"
type input "1211882560"
type input "10/12/1961"
type input "(74) 99976-3280"
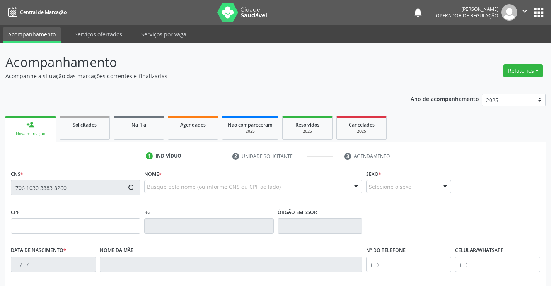
type input "(74) 9986-0561"
type input "sn"
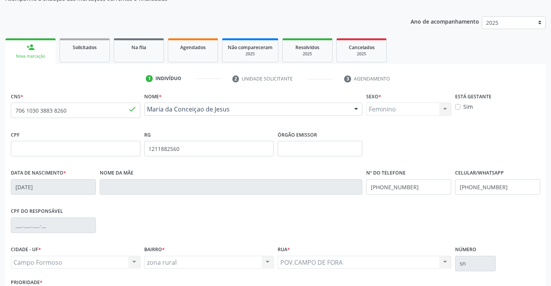
scroll to position [116, 0]
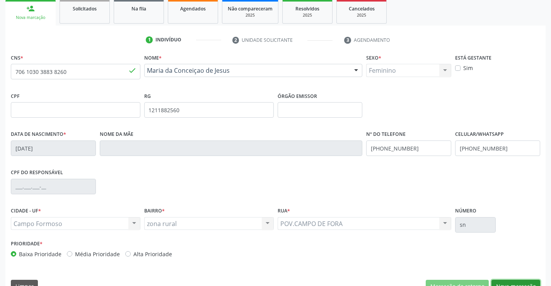
click at [513, 281] on button "Nova marcação" at bounding box center [515, 286] width 49 height 13
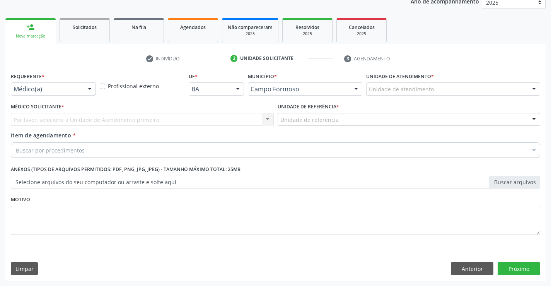
scroll to position [97, 0]
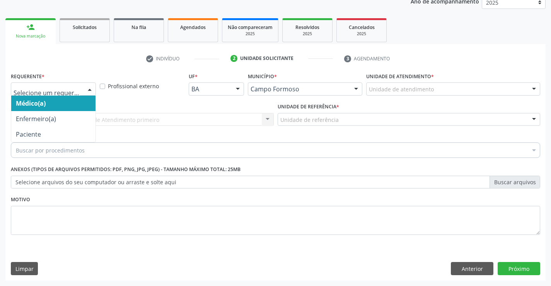
drag, startPoint x: 48, startPoint y: 89, endPoint x: 24, endPoint y: 124, distance: 42.6
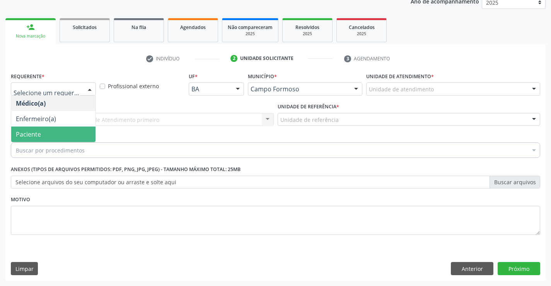
click at [26, 134] on span "Paciente" at bounding box center [28, 134] width 25 height 9
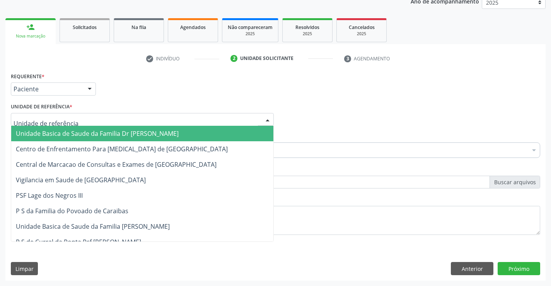
click at [45, 128] on span "Unidade Basica de Saude da Familia Dr [PERSON_NAME]" at bounding box center [142, 133] width 262 height 15
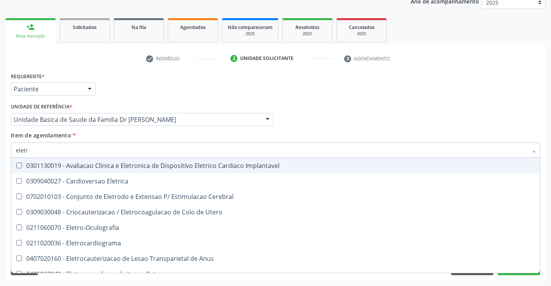
type input "eletro"
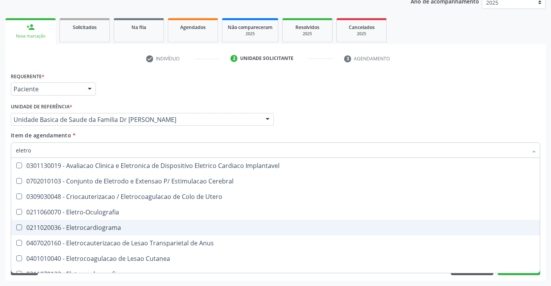
click at [95, 228] on div "0211020036 - Eletrocardiograma" at bounding box center [275, 227] width 519 height 6
checkbox Eletrocardiograma "true"
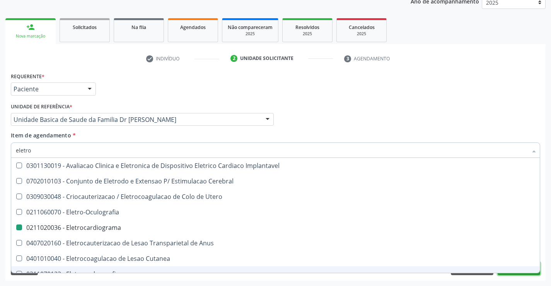
click at [516, 274] on button "Próximo" at bounding box center [519, 268] width 43 height 13
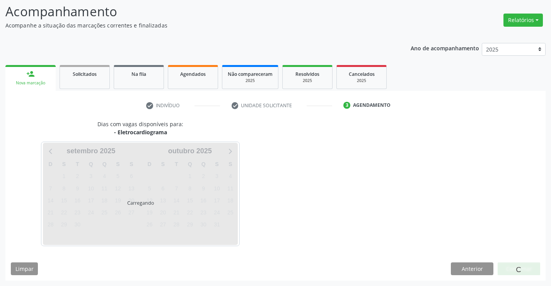
scroll to position [73, 0]
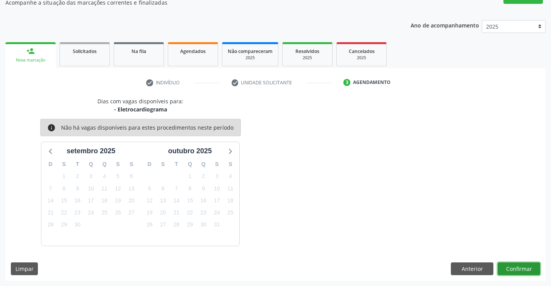
click at [517, 269] on button "Confirmar" at bounding box center [519, 268] width 43 height 13
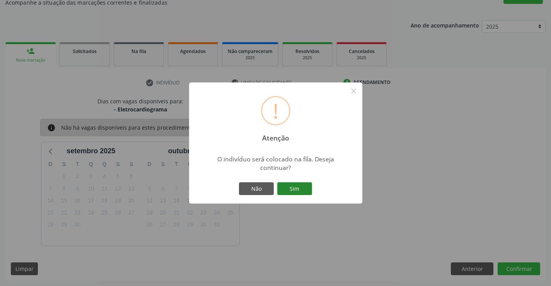
click at [298, 188] on button "Sim" at bounding box center [294, 188] width 35 height 13
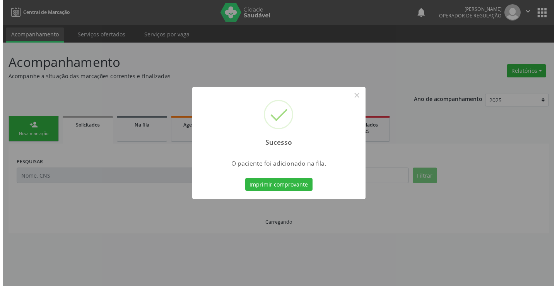
scroll to position [0, 0]
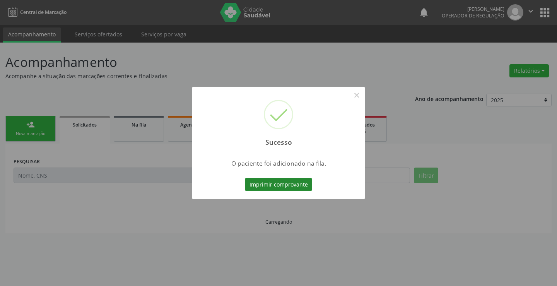
click at [298, 187] on button "Imprimir comprovante" at bounding box center [278, 184] width 67 height 13
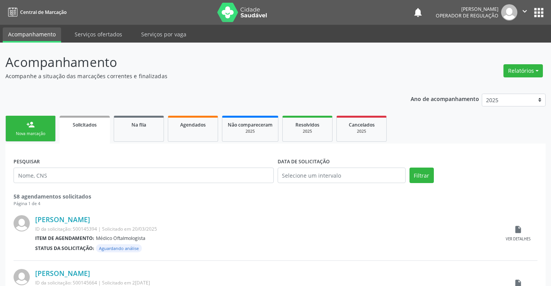
click at [51, 128] on link "person_add Nova marcação" at bounding box center [30, 129] width 50 height 26
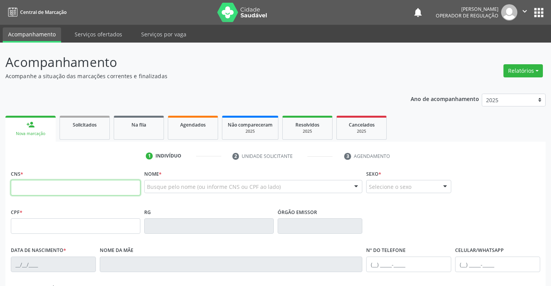
click at [51, 182] on input "text" at bounding box center [76, 187] width 130 height 15
type input "706 4041 5575 4983"
type input "0947554858"
type input "0[DATE]"
type input "[PHONE_NUMBER]"
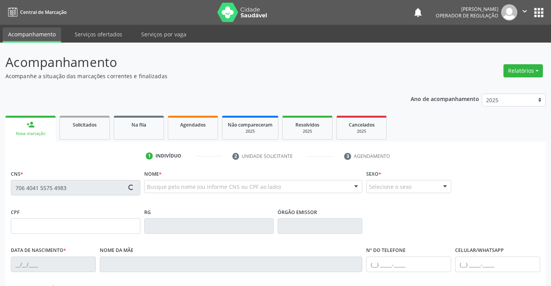
type input "[PHONE_NUMBER]"
type input "S/N"
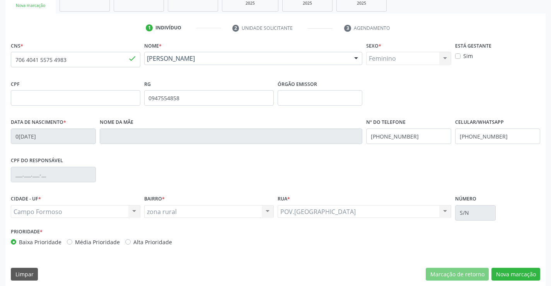
scroll to position [133, 0]
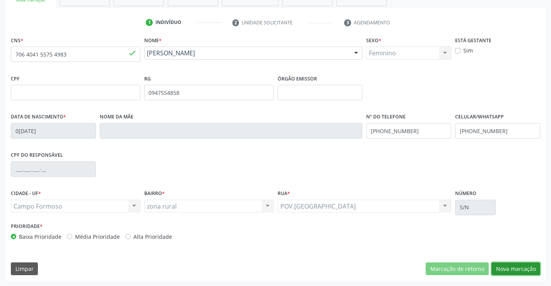
click at [505, 266] on button "Nova marcação" at bounding box center [515, 268] width 49 height 13
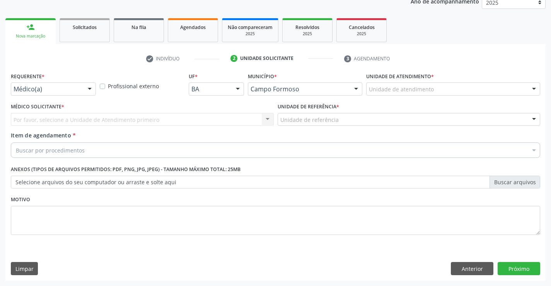
scroll to position [97, 0]
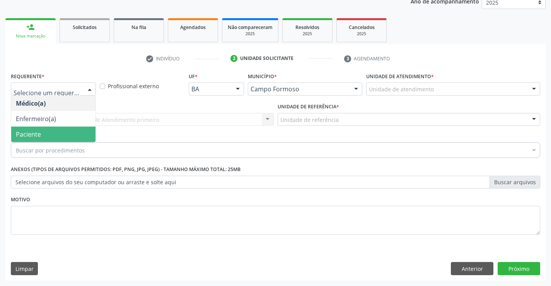
click at [59, 133] on span "Paciente" at bounding box center [53, 133] width 84 height 15
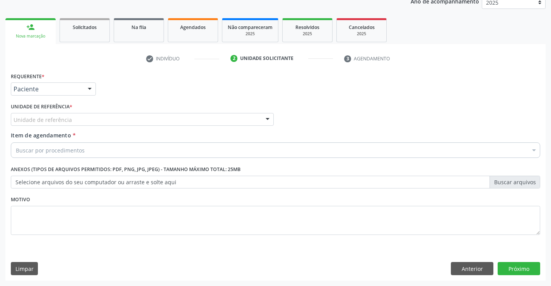
click at [74, 115] on div "Unidade de referência" at bounding box center [142, 119] width 263 height 13
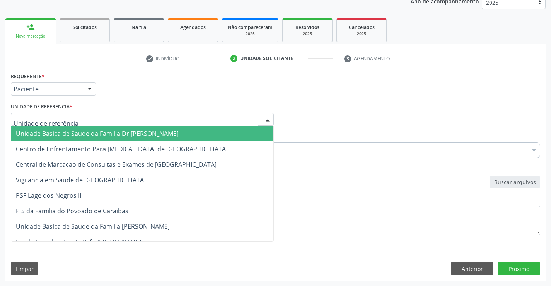
click at [75, 134] on span "Unidade Basica de Saude da Familia Dr [PERSON_NAME]" at bounding box center [97, 133] width 163 height 9
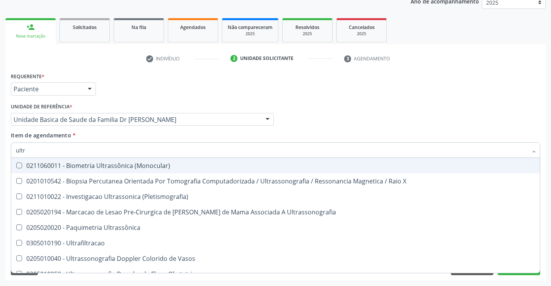
type input "ultra"
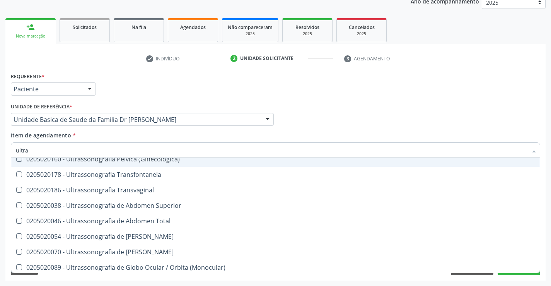
scroll to position [193, 0]
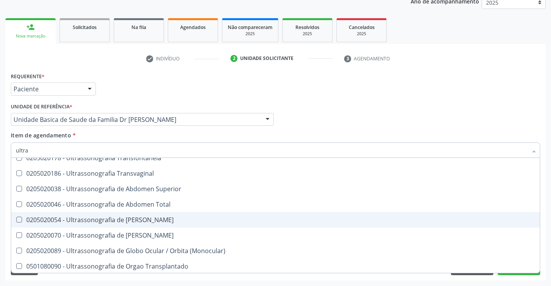
click at [167, 220] on div "0205020054 - Ultrassonografia de [PERSON_NAME]" at bounding box center [275, 220] width 519 height 6
checkbox Urinario "true"
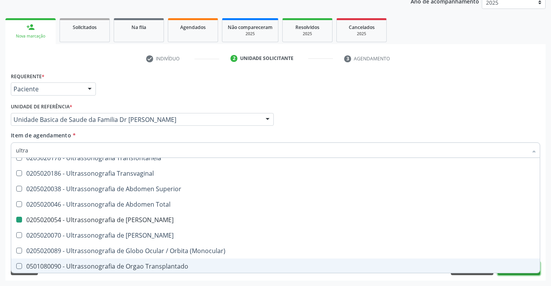
click at [522, 274] on button "Próximo" at bounding box center [519, 268] width 43 height 13
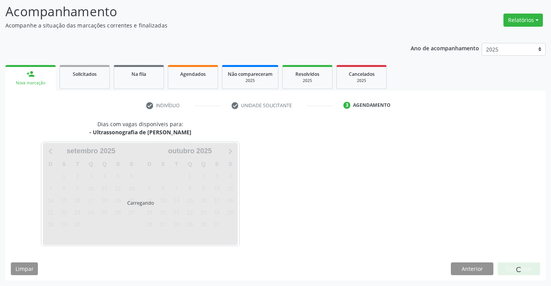
scroll to position [0, 0]
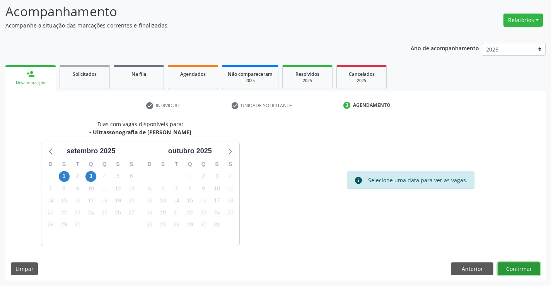
click at [522, 269] on button "Confirmar" at bounding box center [519, 268] width 43 height 13
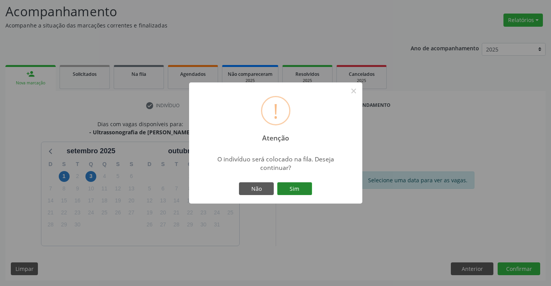
click at [302, 186] on button "Sim" at bounding box center [294, 188] width 35 height 13
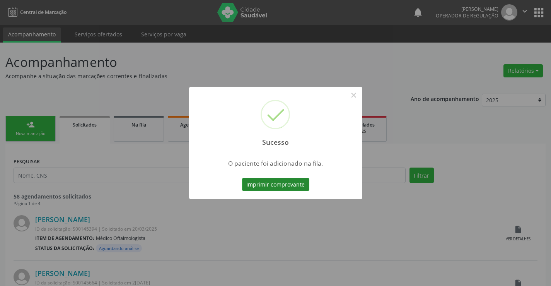
click at [276, 181] on button "Imprimir comprovante" at bounding box center [275, 184] width 67 height 13
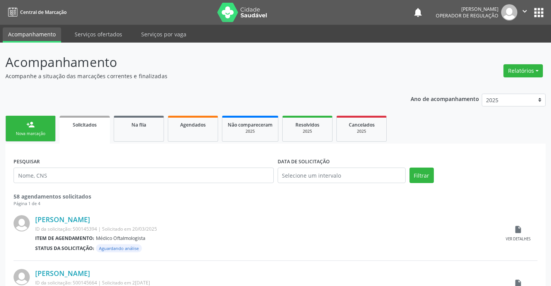
click at [30, 133] on div "Nova marcação" at bounding box center [30, 134] width 39 height 6
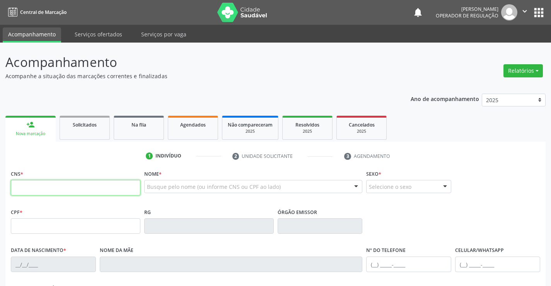
click at [52, 189] on input "text" at bounding box center [76, 187] width 130 height 15
type input "706 4096 0669 2787"
type input "17/01/1961"
type input "(74) 98832-9124"
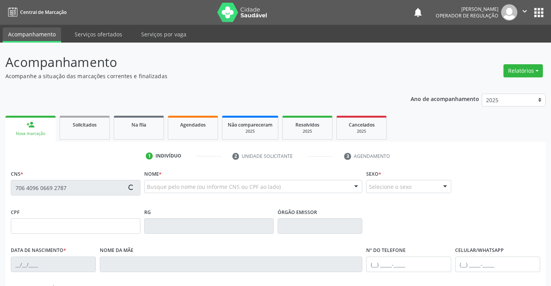
type input "034.693.595-47"
type input "SN"
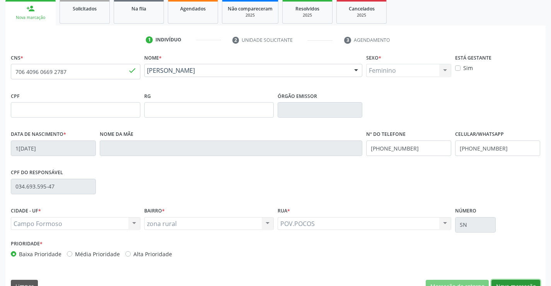
click at [523, 281] on button "Nova marcação" at bounding box center [515, 286] width 49 height 13
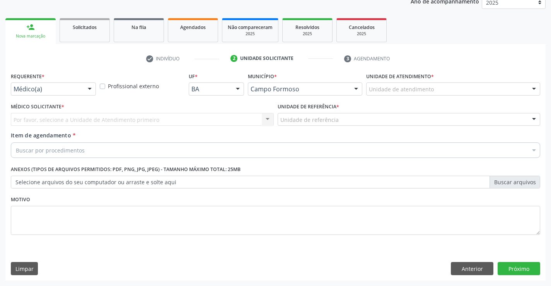
click at [68, 84] on div "Médico(a)" at bounding box center [53, 88] width 85 height 13
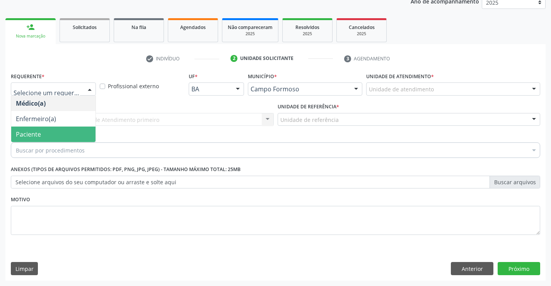
click at [49, 130] on span "Paciente" at bounding box center [53, 133] width 84 height 15
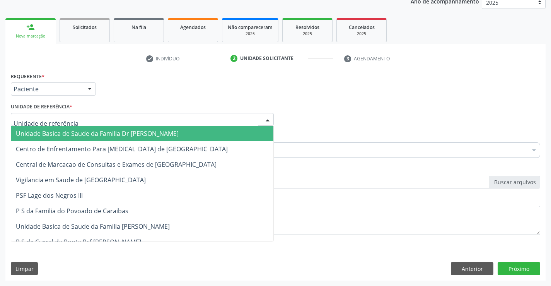
click at [67, 128] on span "Unidade Basica de Saude da Familia Dr [PERSON_NAME]" at bounding box center [142, 133] width 262 height 15
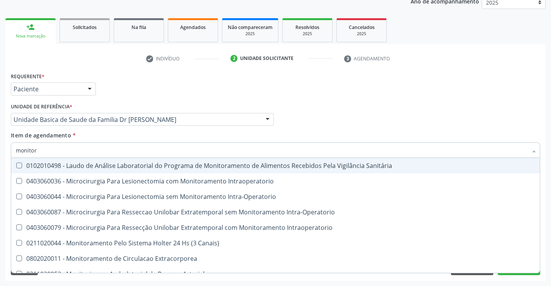
type input "monitora"
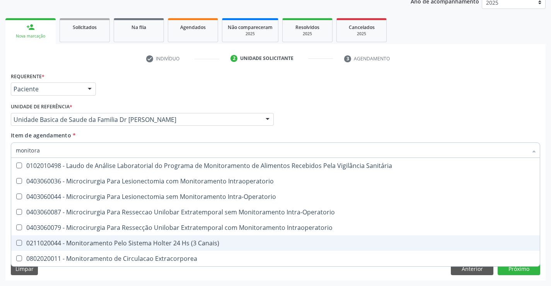
click at [153, 242] on div "0211020044 - Monitoramento Pelo Sistema Holter 24 Hs (3 Canais)" at bounding box center [275, 243] width 519 height 6
checkbox Canais\) "true"
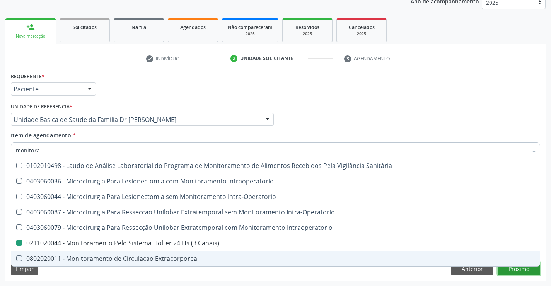
click at [524, 270] on div "Requerente * Paciente Médico(a) Enfermeiro(a) Paciente Nenhum resultado encontr…" at bounding box center [275, 175] width 540 height 210
checkbox Intraoperatorio "true"
checkbox Canais\) "false"
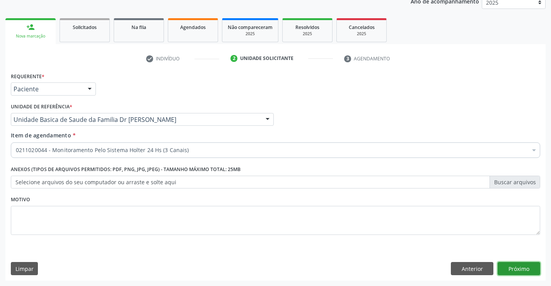
click at [524, 270] on button "Próximo" at bounding box center [519, 268] width 43 height 13
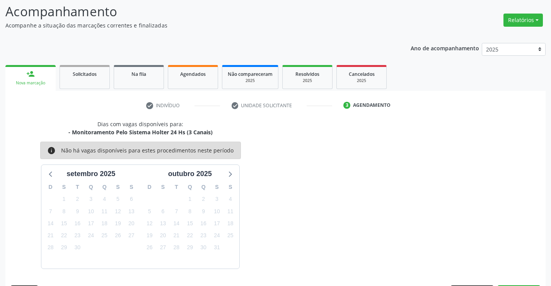
scroll to position [73, 0]
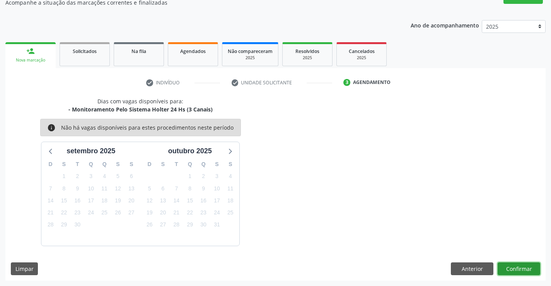
click at [524, 270] on button "Confirmar" at bounding box center [519, 268] width 43 height 13
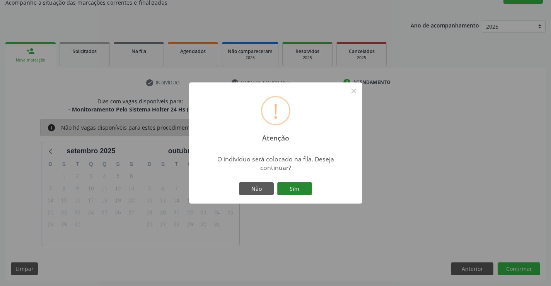
click at [301, 187] on button "Sim" at bounding box center [294, 188] width 35 height 13
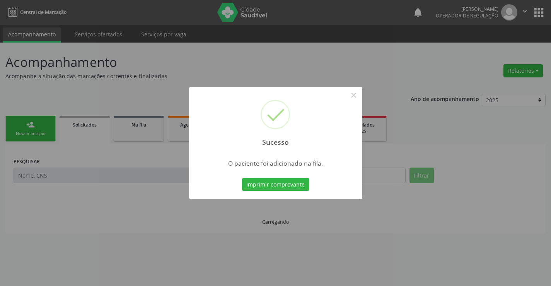
scroll to position [0, 0]
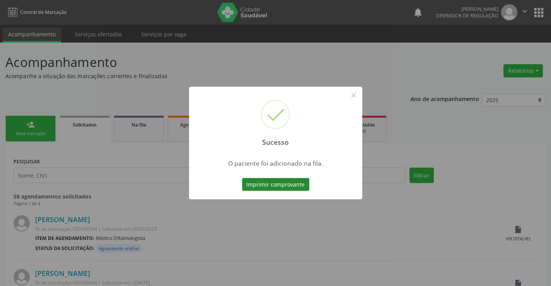
click at [285, 185] on button "Imprimir comprovante" at bounding box center [275, 184] width 67 height 13
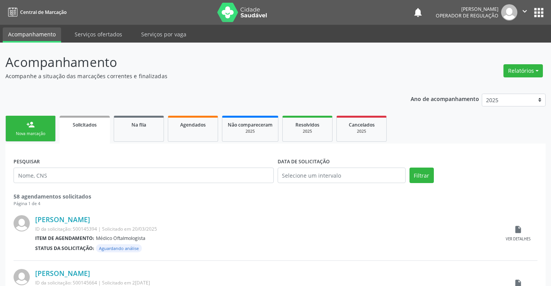
click at [36, 124] on link "person_add Nova marcação" at bounding box center [30, 129] width 50 height 26
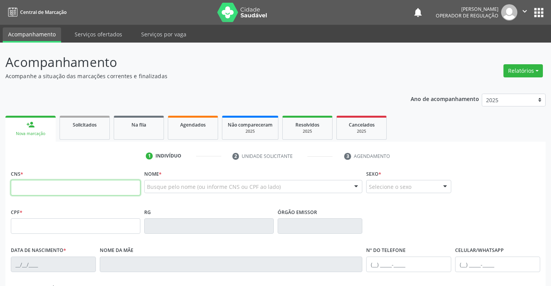
click at [41, 187] on input "text" at bounding box center [76, 187] width 130 height 15
type input "703 6040 7178 1436"
type input "2306739021"
type input "10/01/2007"
type input "(74) 99968-9195"
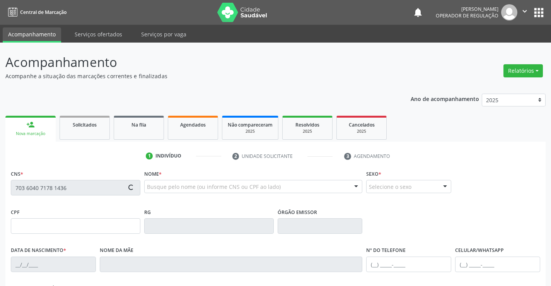
type input "(74) 99919-0606"
type input "SN"
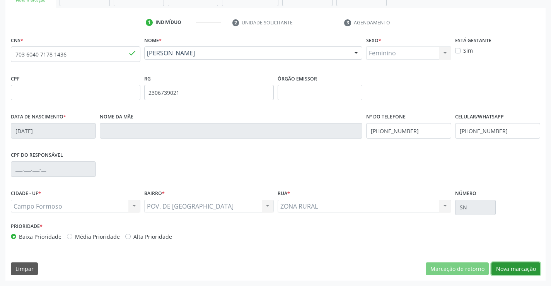
click at [519, 269] on button "Nova marcação" at bounding box center [515, 268] width 49 height 13
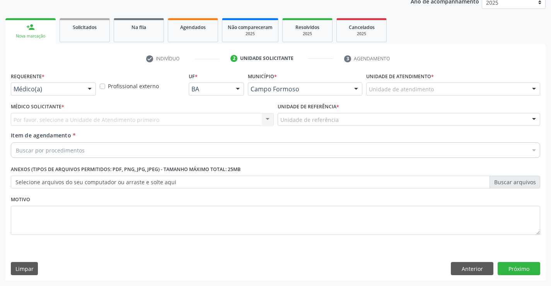
scroll to position [97, 0]
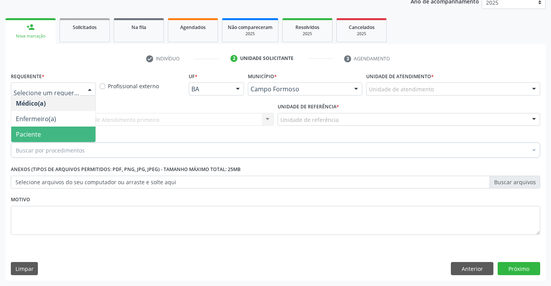
click at [52, 132] on span "Paciente" at bounding box center [53, 133] width 84 height 15
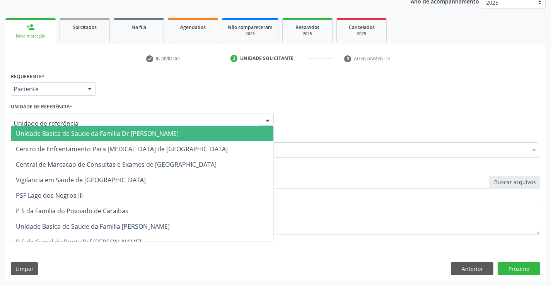
click at [60, 133] on span "Unidade Basica de Saude da Familia Dr [PERSON_NAME]" at bounding box center [97, 133] width 163 height 9
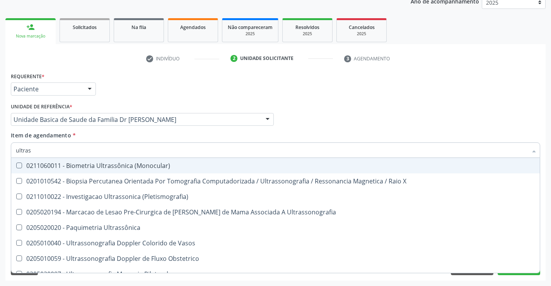
type input "ultrass"
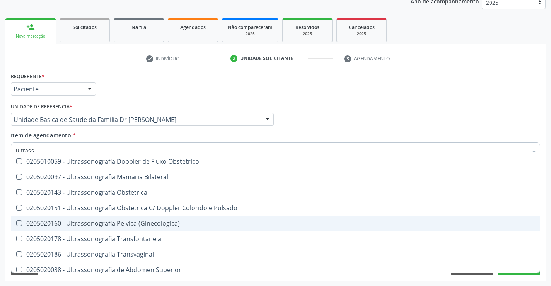
scroll to position [116, 0]
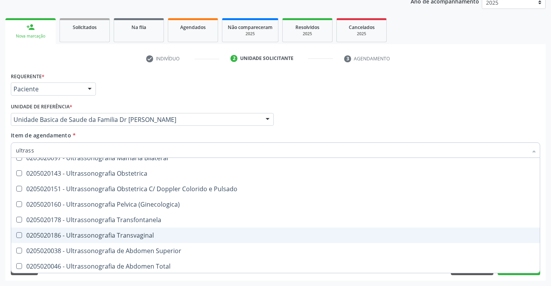
click at [147, 236] on div "0205020186 - Ultrassonografia Transvaginal" at bounding box center [275, 235] width 519 height 6
checkbox Transvaginal "true"
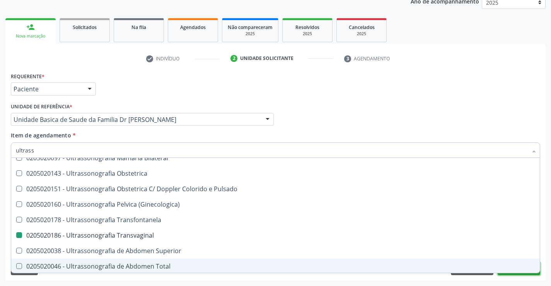
click at [512, 275] on button "Próximo" at bounding box center [519, 268] width 43 height 13
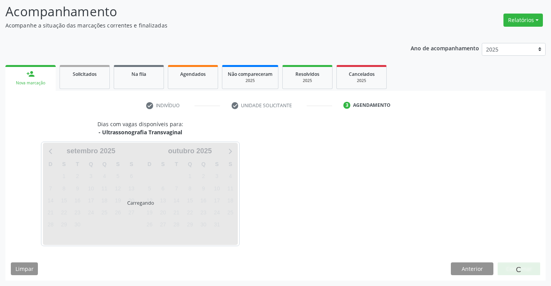
scroll to position [0, 0]
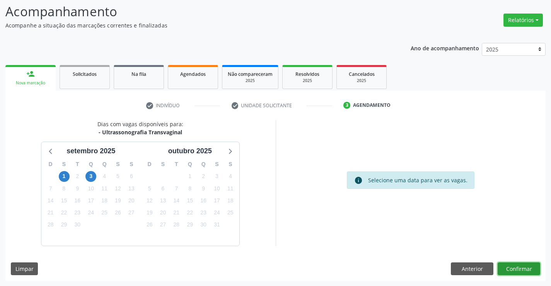
click at [520, 269] on button "Confirmar" at bounding box center [519, 268] width 43 height 13
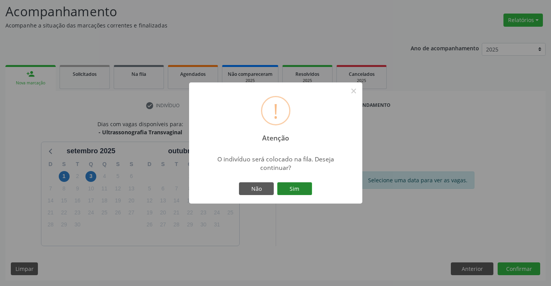
click at [303, 187] on button "Sim" at bounding box center [294, 188] width 35 height 13
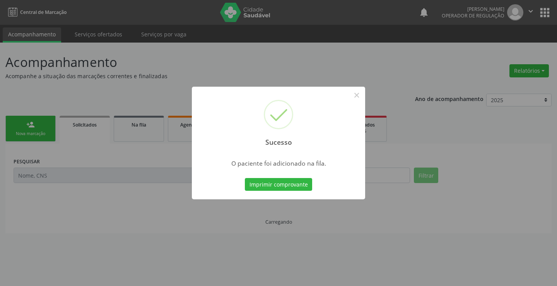
click at [303, 187] on button "Imprimir comprovante" at bounding box center [278, 184] width 67 height 13
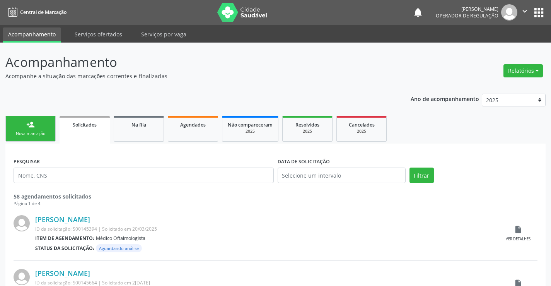
click at [38, 121] on link "person_add Nova marcação" at bounding box center [30, 129] width 50 height 26
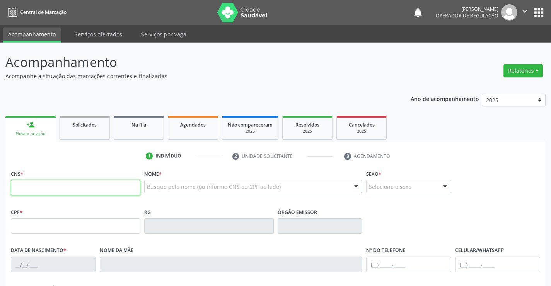
click at [42, 191] on input "text" at bounding box center [76, 187] width 130 height 15
type input "702 0043 4924 2180"
type input "1438008252"
type input "SSP"
type input "[DATE]"
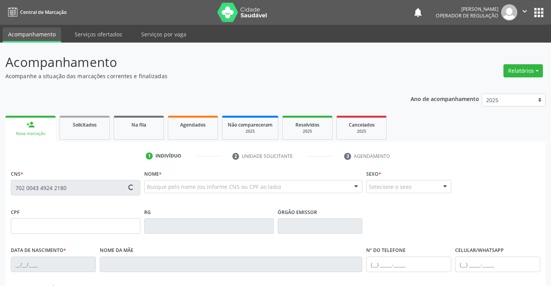
type input "[PERSON_NAME]"
type input "[PHONE_NUMBER]"
type input "064.222.205-37"
type input "S/N"
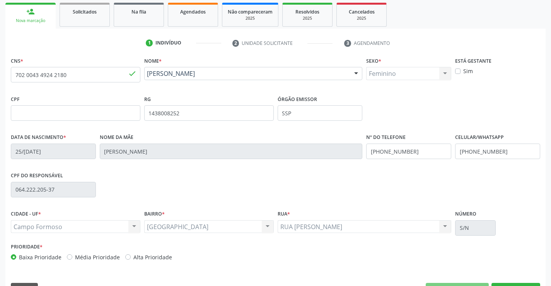
scroll to position [133, 0]
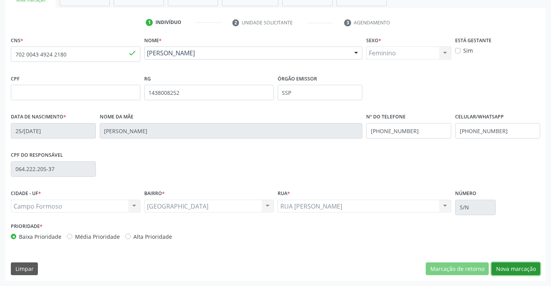
click at [521, 265] on button "Nova marcação" at bounding box center [515, 268] width 49 height 13
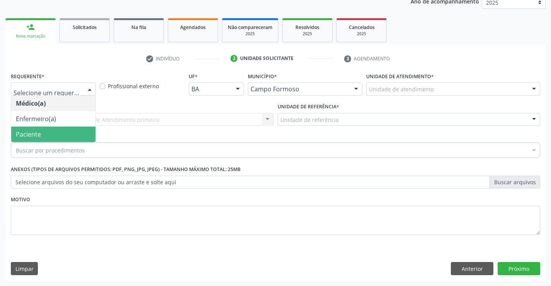
click at [40, 136] on span "Paciente" at bounding box center [28, 134] width 25 height 9
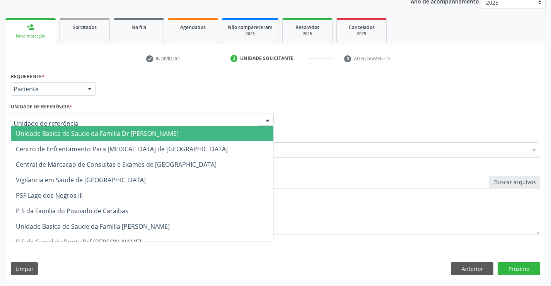
click at [61, 131] on span "Unidade Basica de Saude da Familia Dr [PERSON_NAME]" at bounding box center [97, 133] width 163 height 9
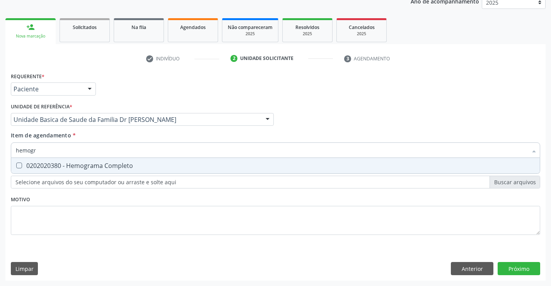
type input "hemogra"
click at [48, 160] on span "0202020380 - Hemograma Completo" at bounding box center [275, 165] width 529 height 15
checkbox Completo "true"
type input "hemogra"
click at [45, 206] on div "Requerente * Paciente Médico(a) Enfermeiro(a) Paciente Nenhum resultado encontr…" at bounding box center [275, 157] width 529 height 175
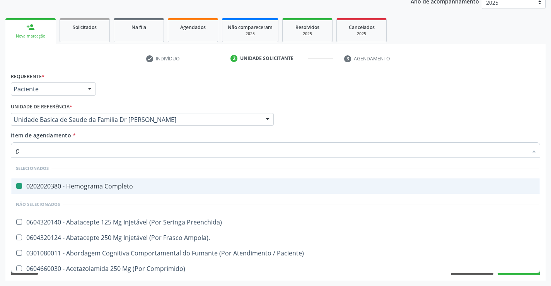
type input "gl"
checkbox Completo "false"
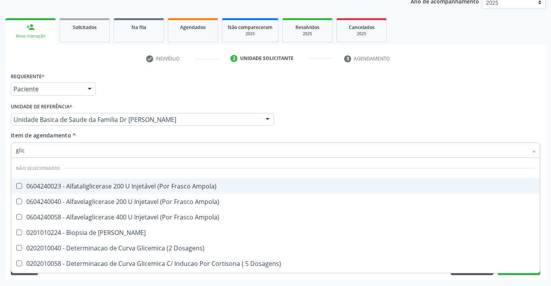
type input "glico"
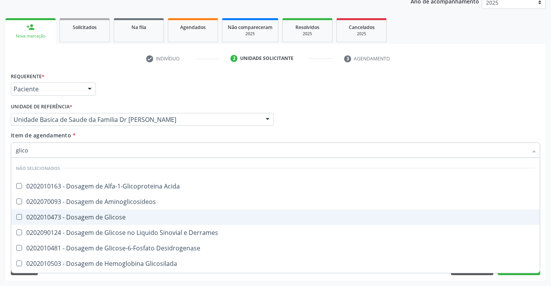
click at [95, 217] on div "0202010473 - Dosagem de Glicose" at bounding box center [275, 217] width 519 height 6
checkbox Glicose "true"
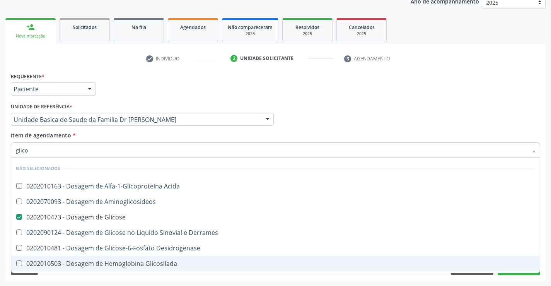
type input "glico"
click at [76, 276] on div "Requerente * Paciente Médico(a) Enfermeiro(a) Paciente Nenhum resultado encontr…" at bounding box center [275, 175] width 540 height 210
checkbox Acida "true"
checkbox Aminoglicosideos "true"
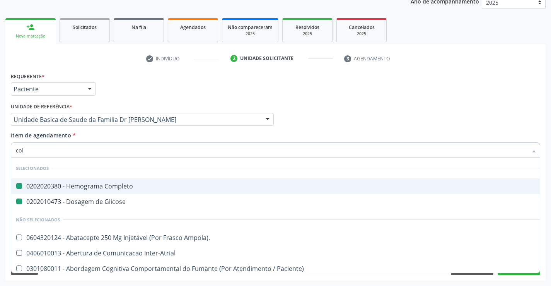
type input "cole"
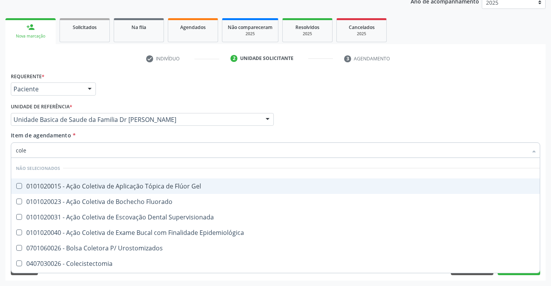
checkbox Gel "false"
checkbox Fluorado "false"
type input "coles"
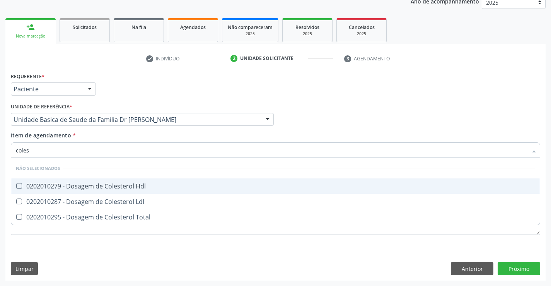
click at [104, 183] on div "0202010279 - Dosagem de Colesterol Hdl" at bounding box center [275, 186] width 519 height 6
checkbox Hdl "true"
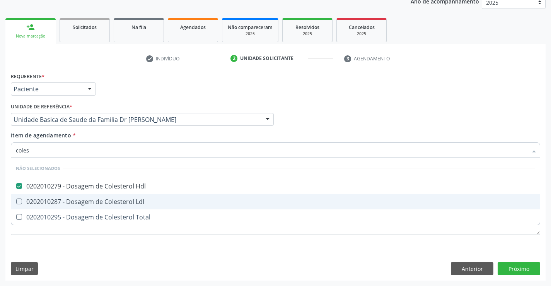
click at [94, 200] on div "0202010287 - Dosagem de Colesterol Ldl" at bounding box center [275, 201] width 519 height 6
checkbox Ldl "true"
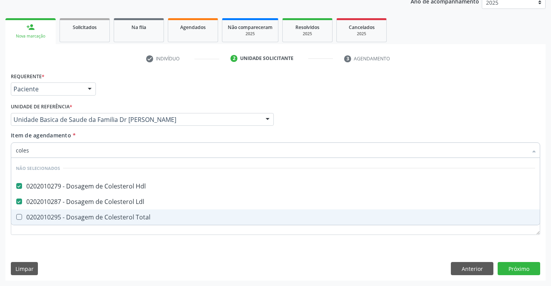
click at [82, 214] on div "0202010295 - Dosagem de Colesterol Total" at bounding box center [275, 217] width 519 height 6
checkbox Total "true"
type input "coles"
click at [53, 238] on div "Requerente * Paciente Médico(a) Enfermeiro(a) Paciente Nenhum resultado encontr…" at bounding box center [275, 157] width 529 height 175
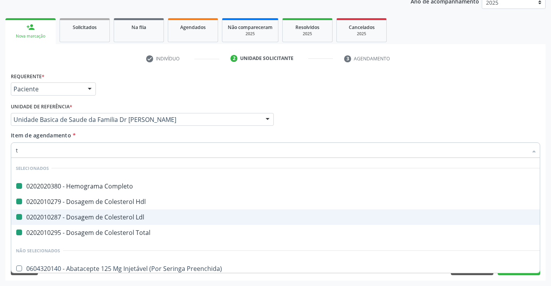
type input "tr"
checkbox Completo "false"
checkbox Hdl "false"
checkbox Ldl "false"
checkbox Total "false"
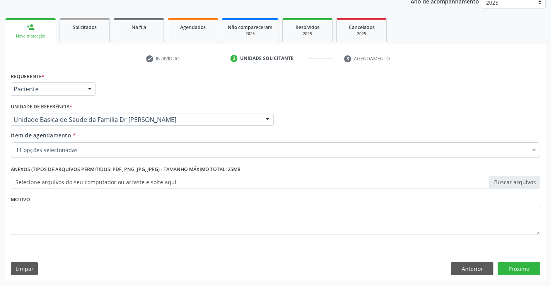
scroll to position [97, 0]
click at [101, 145] on div "11 opções selecionadas" at bounding box center [275, 149] width 529 height 15
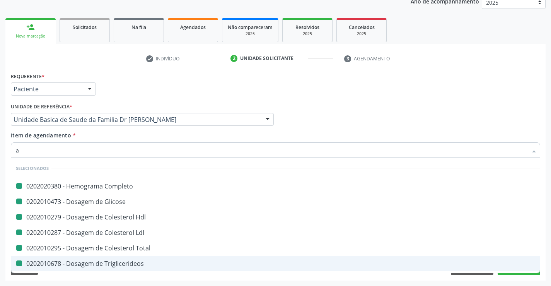
type input "ab"
checkbox Completo "false"
checkbox Glicose "false"
checkbox Hdl "false"
checkbox Ldl "false"
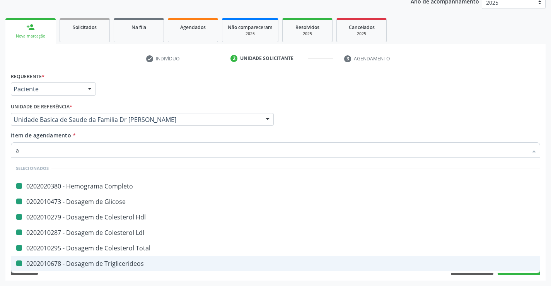
checkbox Total "false"
checkbox Triglicerideos "false"
checkbox Ureia "false"
checkbox Creatinina "false"
checkbox \(Tgo\) "false"
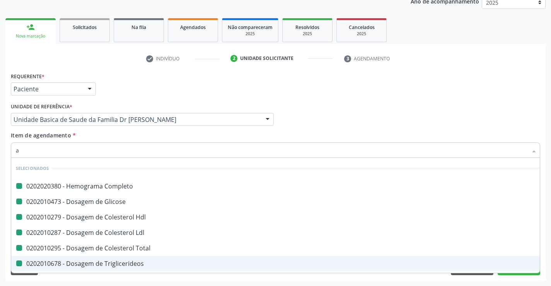
checkbox \(Tgp\) "false"
checkbox Urina "false"
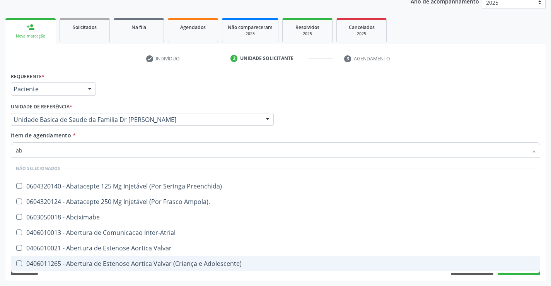
type input "abo"
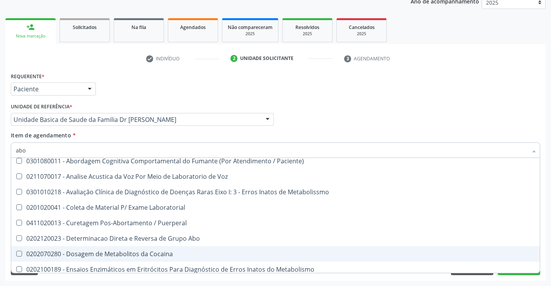
scroll to position [39, 0]
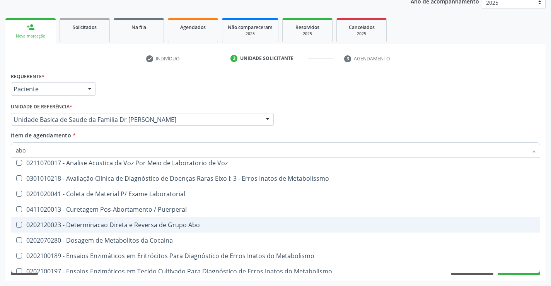
click at [155, 222] on div "0202120023 - Determinacao Direta e Reversa de Grupo Abo" at bounding box center [275, 225] width 519 height 6
checkbox Abo "true"
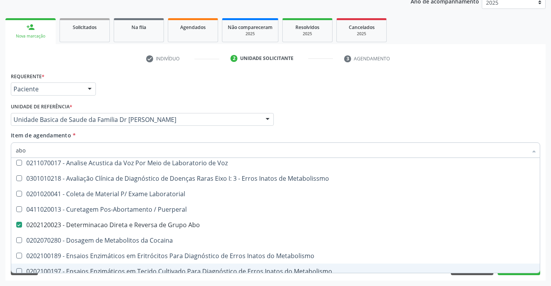
type input "abo"
click at [84, 279] on div "Requerente * Paciente Médico(a) Enfermeiro(a) Paciente Nenhum resultado encontr…" at bounding box center [275, 175] width 540 height 210
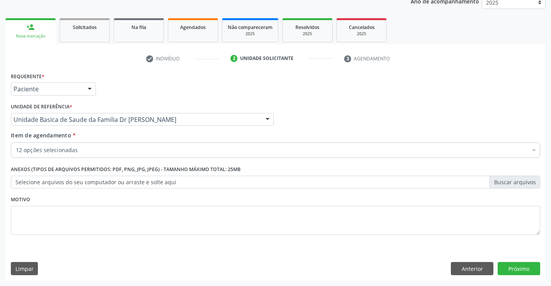
checkbox Completo "true"
checkbox Hdl "true"
checkbox Ldl "true"
checkbox Total "true"
checkbox Ureia "true"
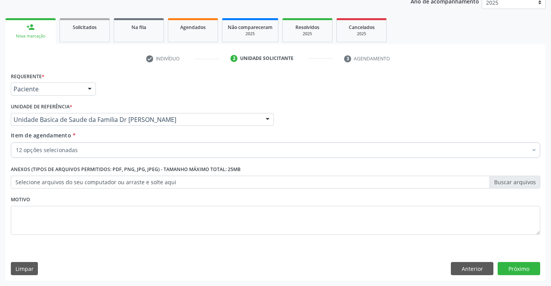
checkbox Creatinina "true"
checkbox \(Tgo\) "true"
checkbox \(Tgp\) "true"
checkbox Urina "true"
checkbox Abo "true"
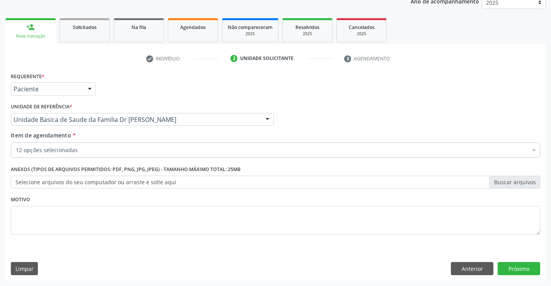
scroll to position [0, 0]
click at [97, 145] on div "12 opções selecionadas" at bounding box center [275, 149] width 529 height 15
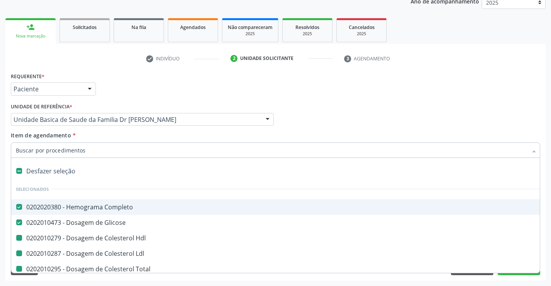
type input "f"
checkbox Hdl "false"
checkbox Ldl "false"
checkbox Total "false"
checkbox Triglicerideos "false"
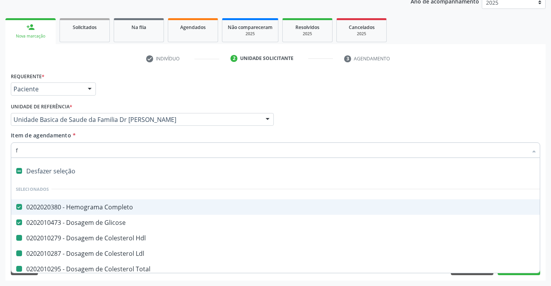
checkbox Ureia "false"
checkbox Creatinina "false"
checkbox \(Tgo\) "false"
checkbox \(Tgp\) "false"
checkbox Urina "false"
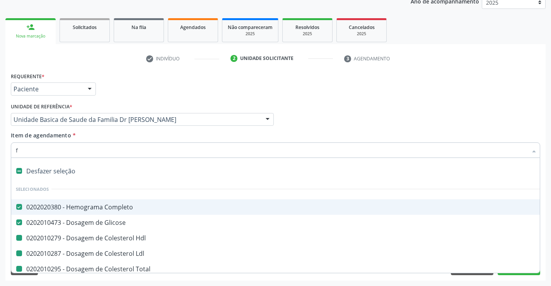
checkbox Abo "false"
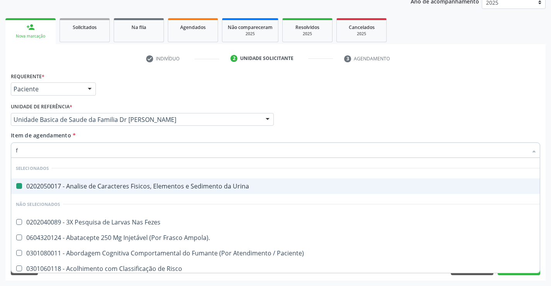
type input "fa"
checkbox Urina "false"
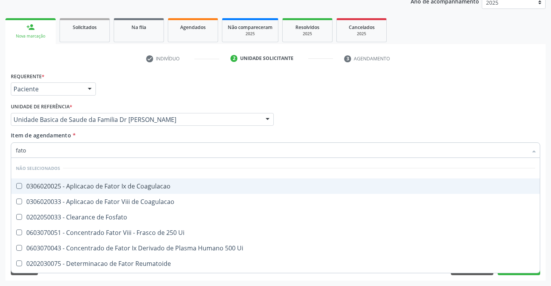
type input "fator"
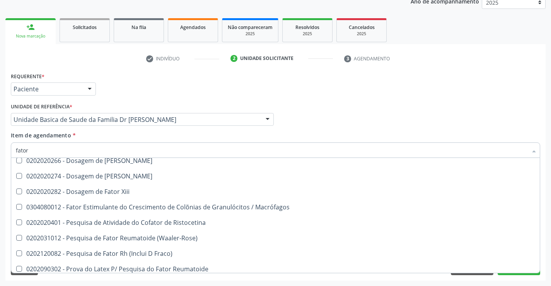
scroll to position [230, 0]
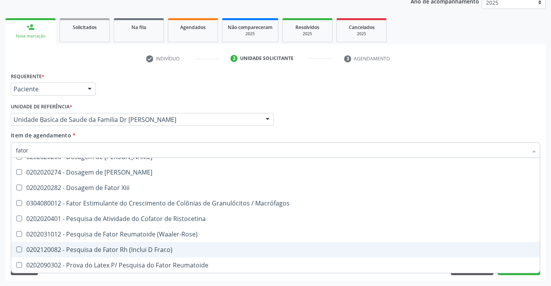
click at [145, 248] on div "0202120082 - Pesquisa de Fator Rh (Inclui D Fraco)" at bounding box center [275, 249] width 519 height 6
checkbox Fraco\) "true"
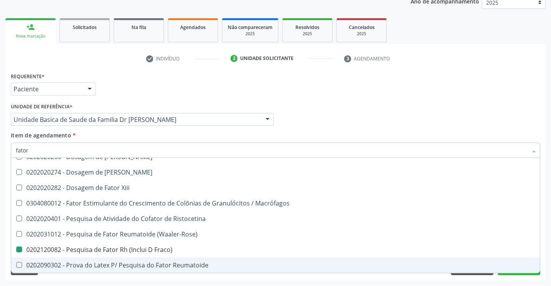
click at [82, 279] on div "Requerente * Paciente Médico(a) Enfermeiro(a) Paciente Nenhum resultado encontr…" at bounding box center [275, 175] width 540 height 210
checkbox Coagulacao "true"
checkbox Ui "true"
checkbox Reumatoide "true"
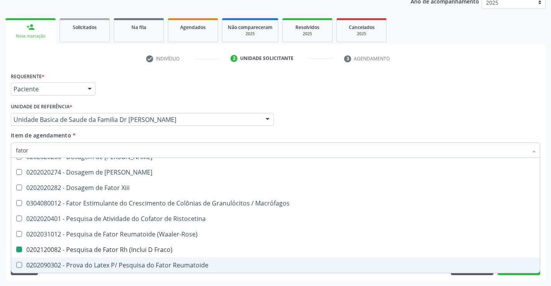
checkbox II "true"
checkbox Ix "true"
checkbox V "true"
checkbox Vii "true"
checkbox Viii "true"
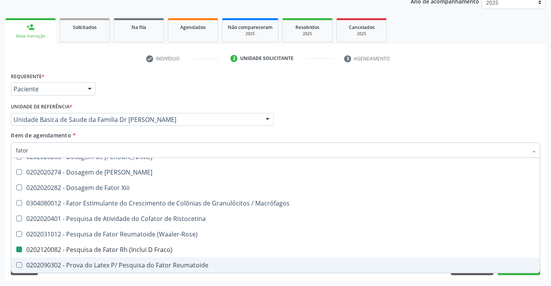
checkbox \(Inibidor\) "true"
checkbox Fraco\) "false"
checkbox \(Antigeno\) "true"
checkbox X "true"
checkbox Coagulacao "true"
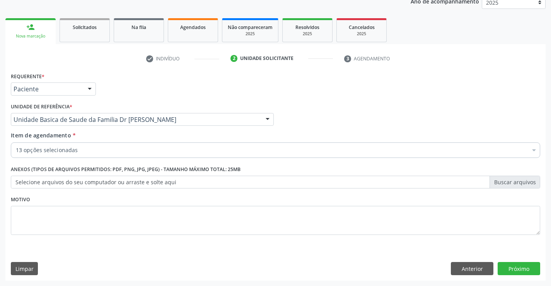
scroll to position [0, 0]
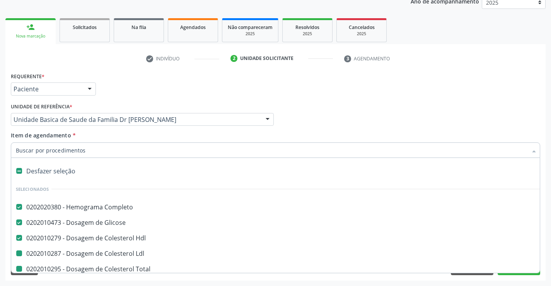
type input "f"
checkbox Ldl "false"
checkbox Total "false"
checkbox Triglicerideos "false"
checkbox Ureia "false"
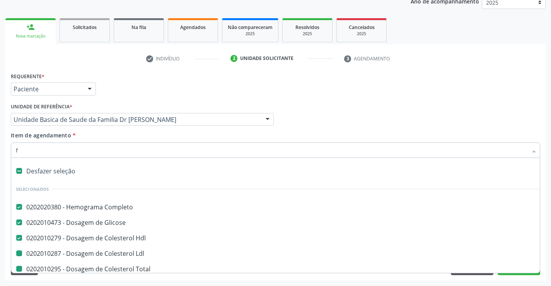
checkbox Creatinina "false"
checkbox \(Tgo\) "false"
checkbox \(Tgp\) "false"
checkbox Urina "false"
checkbox Abo "false"
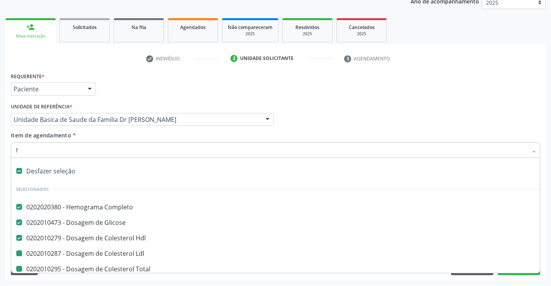
checkbox Fraco\) "false"
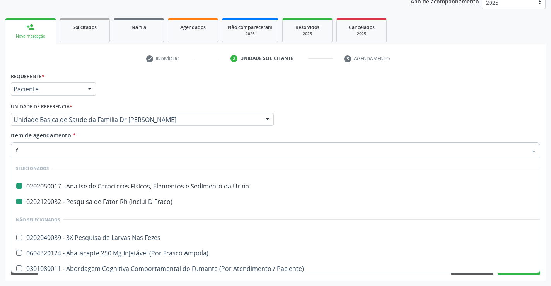
type input "fe"
checkbox Urina "false"
checkbox Fraco\) "false"
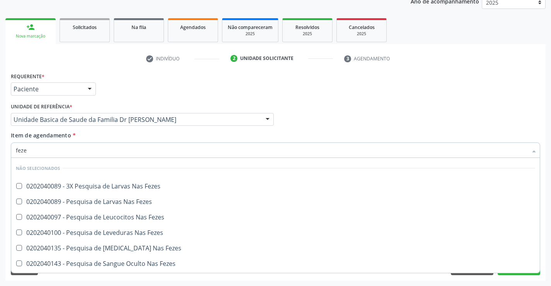
type input "fezes"
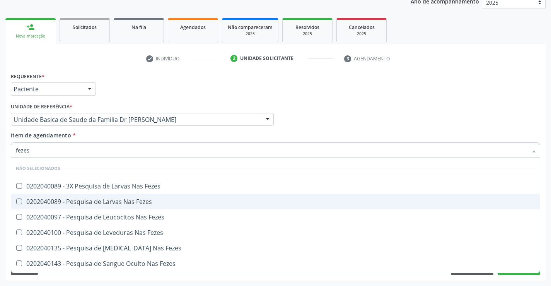
click at [112, 203] on div "0202040089 - Pesquisa de Larvas Nas Fezes" at bounding box center [275, 201] width 519 height 6
checkbox Fezes "true"
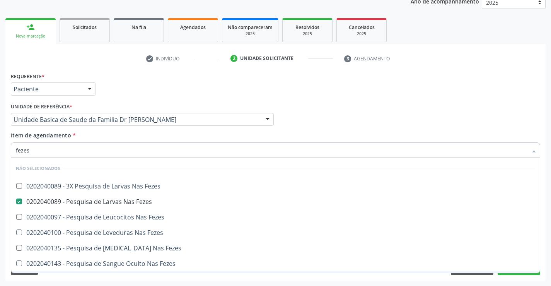
click at [82, 280] on div "Requerente * Paciente Médico(a) Enfermeiro(a) Paciente Nenhum resultado encontr…" at bounding box center [275, 175] width 540 height 210
checkbox Fezes "true"
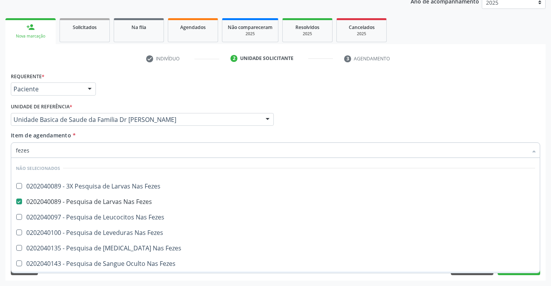
checkbox Fezes "true"
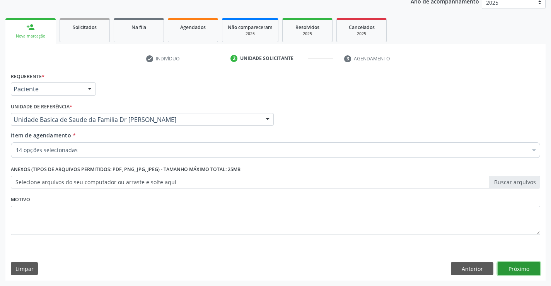
click at [515, 265] on button "Próximo" at bounding box center [519, 268] width 43 height 13
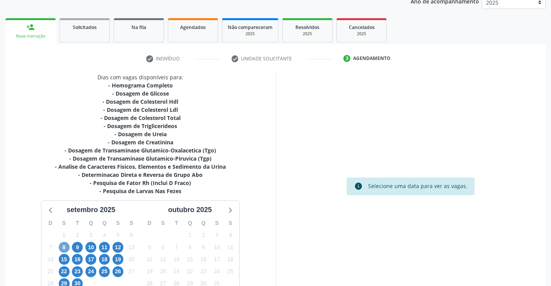
click at [64, 245] on span "8" at bounding box center [64, 247] width 11 height 11
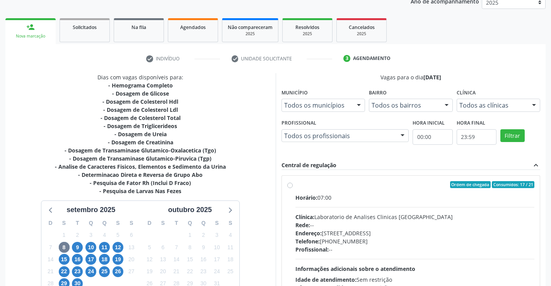
click at [295, 183] on label "Ordem de chegada Consumidos: 17 / 21 Horário: 07:00 Clínica: Laboratorio de Ana…" at bounding box center [414, 240] width 239 height 119
click at [292, 183] on input "Ordem de chegada Consumidos: 17 / 21 Horário: 07:00 Clínica: Laboratorio de Ana…" at bounding box center [289, 184] width 5 height 7
radio input "true"
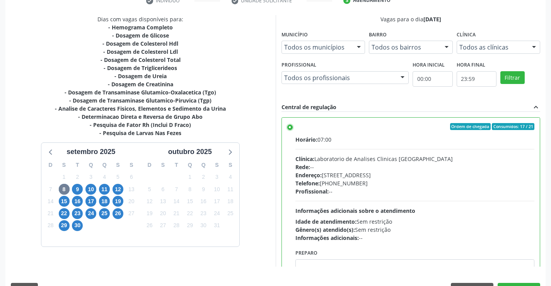
scroll to position [176, 0]
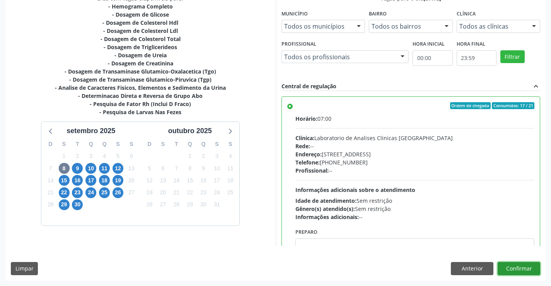
click at [510, 269] on button "Confirmar" at bounding box center [519, 268] width 43 height 13
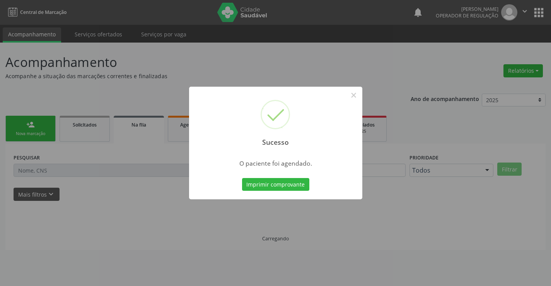
scroll to position [0, 0]
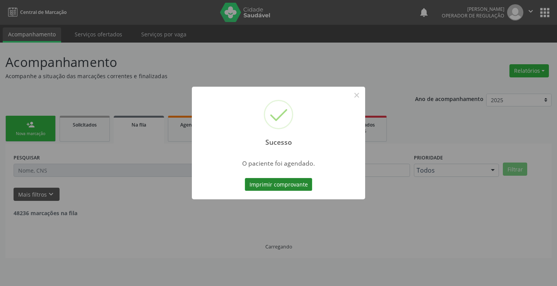
click at [285, 182] on button "Imprimir comprovante" at bounding box center [278, 184] width 67 height 13
